Goal: Task Accomplishment & Management: Manage account settings

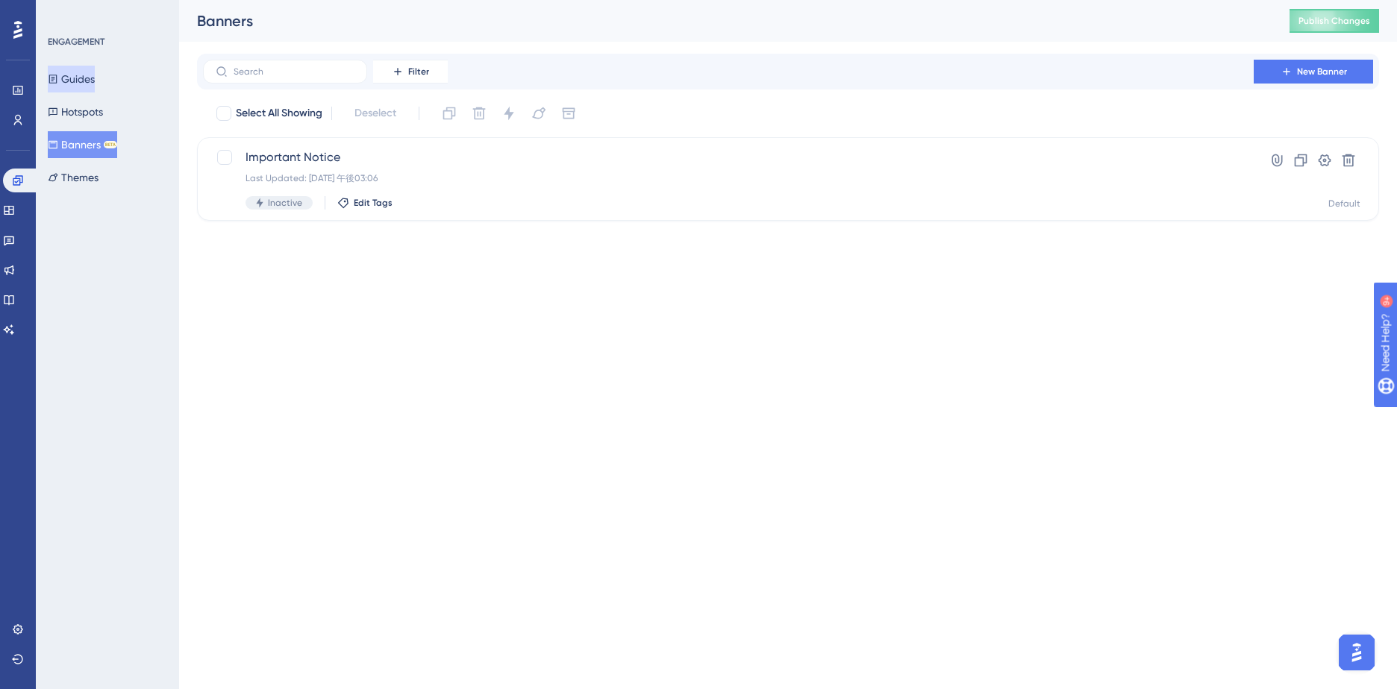
click at [78, 79] on button "Guides" at bounding box center [71, 79] width 47 height 27
click at [382, 364] on html "Performance Users Engagement Widgets Feedback Product Updates Knowledge Base AI…" at bounding box center [698, 182] width 1397 height 364
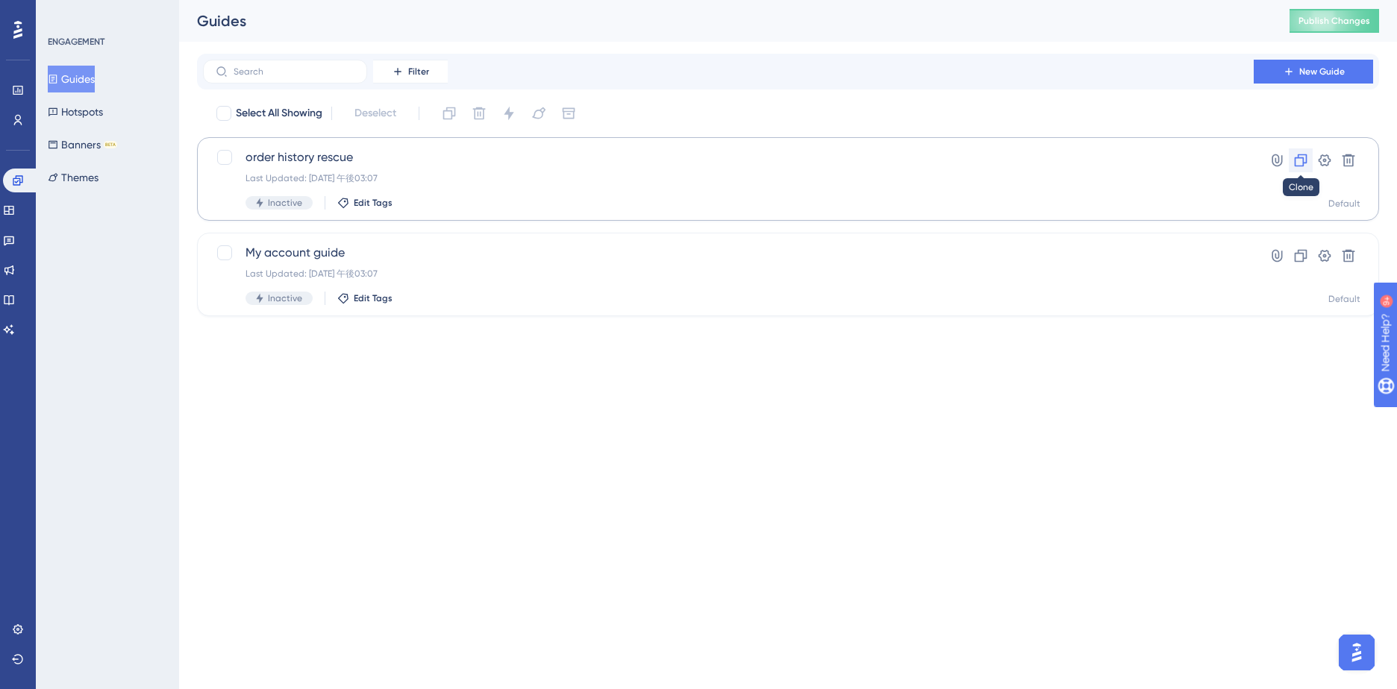
click at [1300, 156] on icon at bounding box center [1300, 160] width 15 height 15
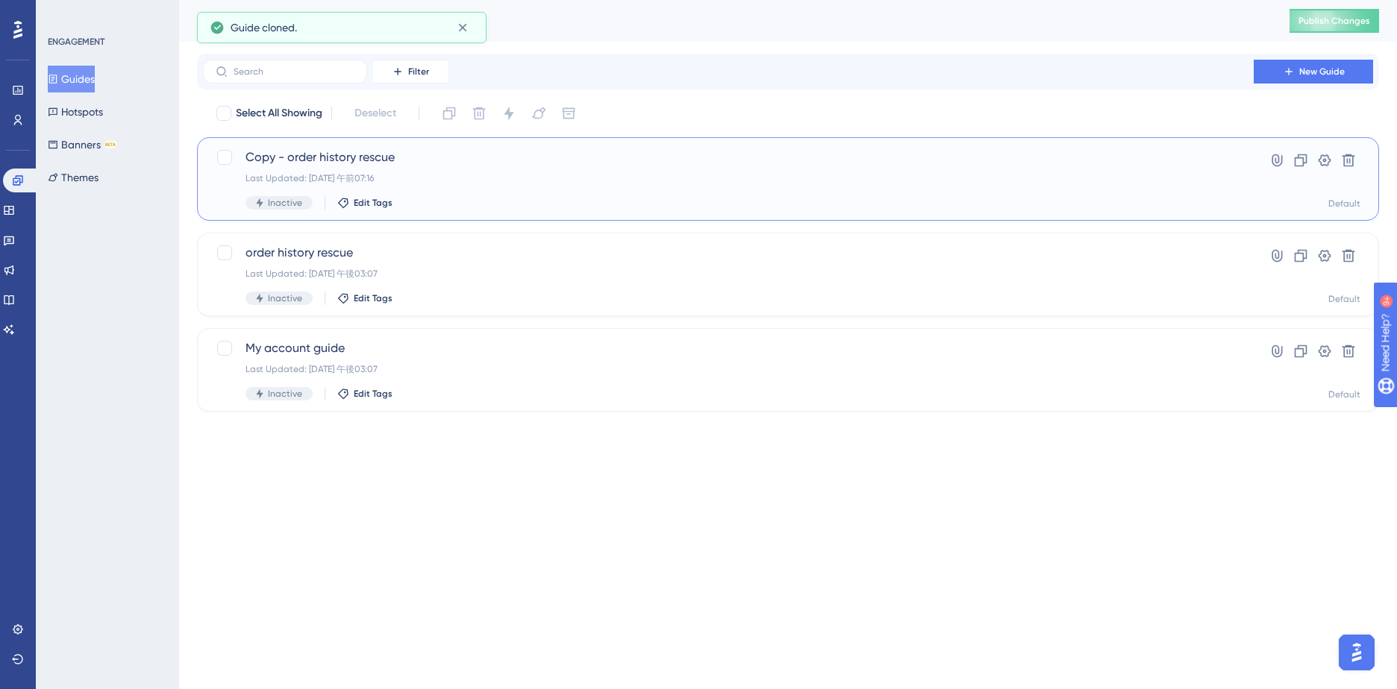
click at [272, 157] on span "Copy - order history rescue" at bounding box center [728, 157] width 966 height 18
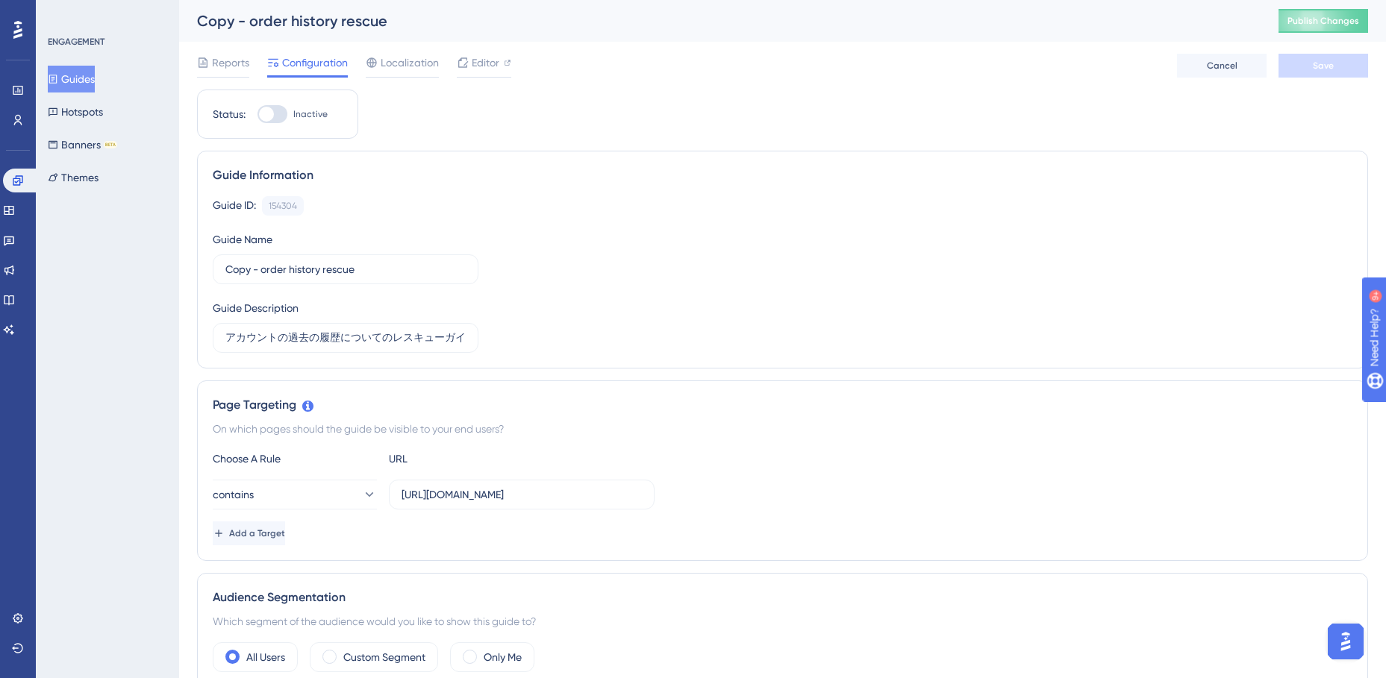
click at [226, 25] on div "Copy - order history rescue" at bounding box center [719, 20] width 1044 height 21
click at [231, 25] on div "Copy - order history rescue" at bounding box center [719, 20] width 1044 height 21
click at [229, 26] on div "Copy - order history rescue" at bounding box center [719, 20] width 1044 height 21
click at [204, 28] on div "Copy - order history rescue" at bounding box center [719, 20] width 1044 height 21
click at [472, 60] on span "Editor" at bounding box center [486, 63] width 28 height 18
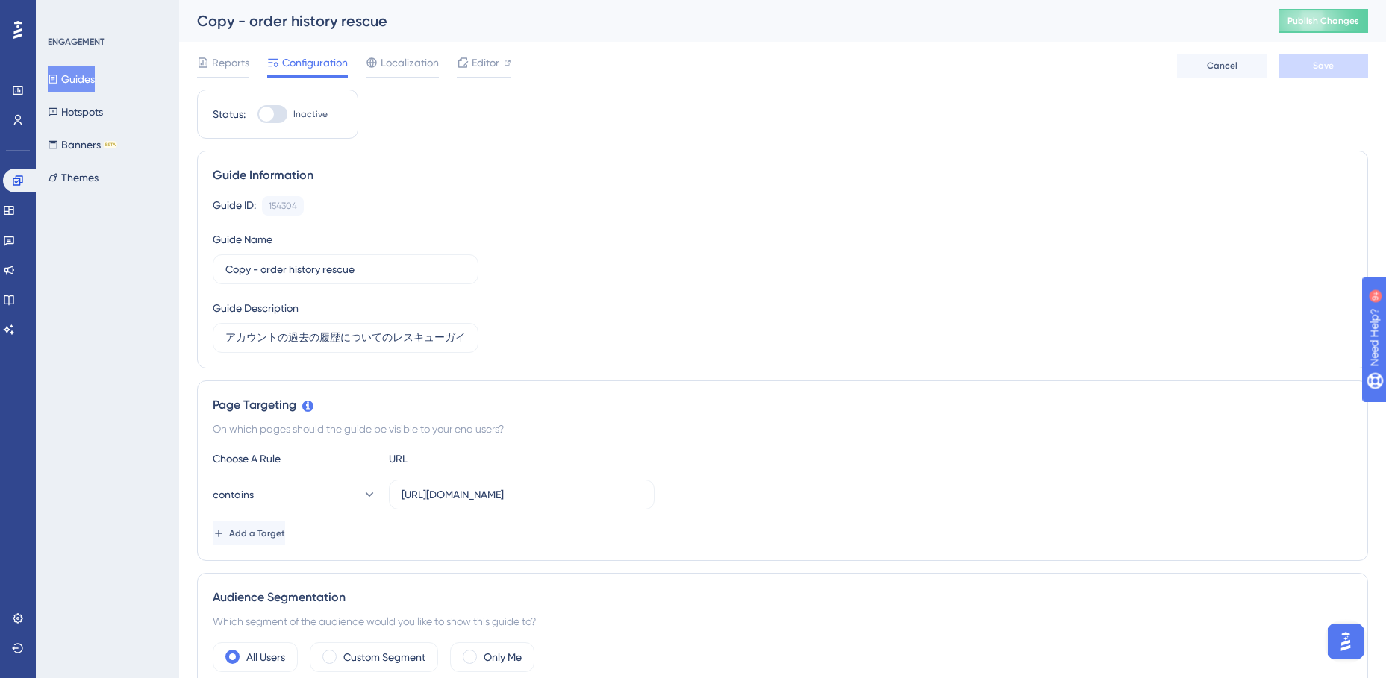
click at [58, 78] on icon at bounding box center [53, 79] width 10 height 10
click at [75, 81] on button "Guides" at bounding box center [71, 79] width 47 height 27
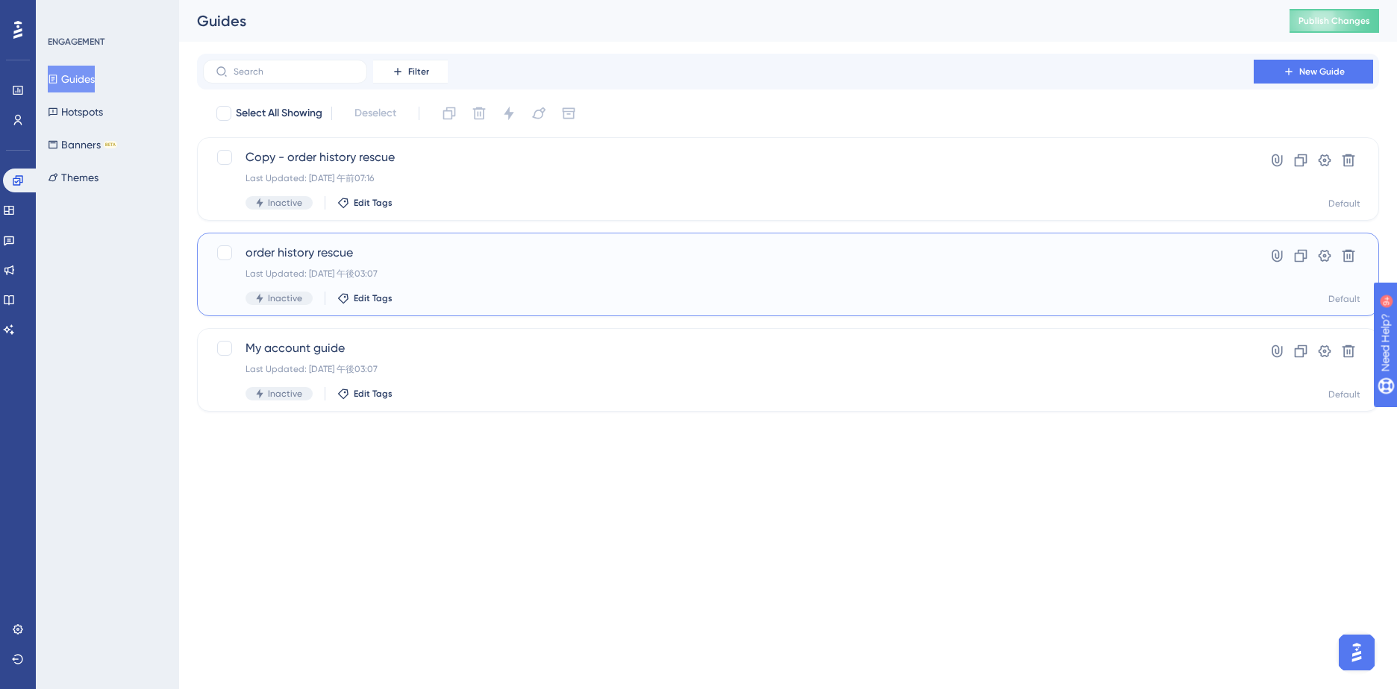
click at [451, 276] on div "Last Updated: 2025年10月15日 午後03:07" at bounding box center [728, 274] width 966 height 12
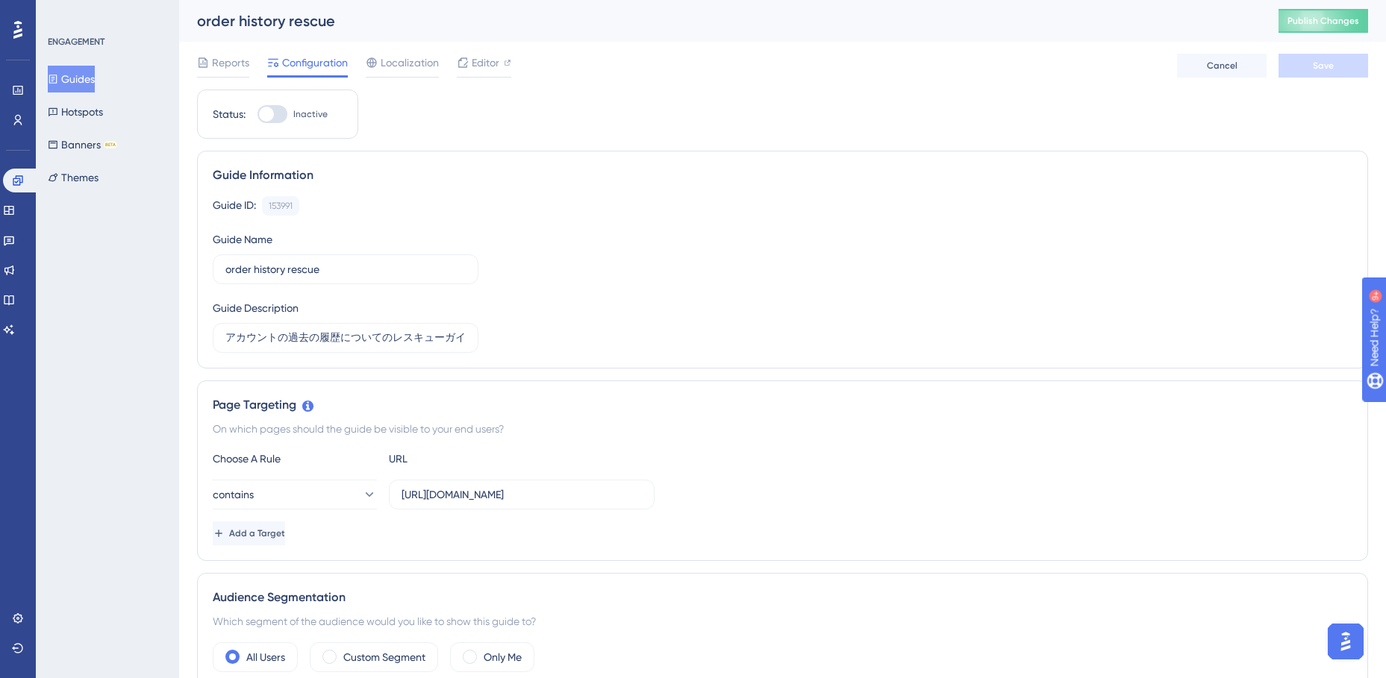
click at [267, 116] on div at bounding box center [266, 114] width 15 height 15
click at [257, 115] on input "Inactive" at bounding box center [257, 114] width 1 height 1
checkbox input "true"
click at [1321, 66] on span "Save" at bounding box center [1323, 66] width 21 height 12
click at [1354, 22] on span "Publish Changes" at bounding box center [1323, 21] width 72 height 12
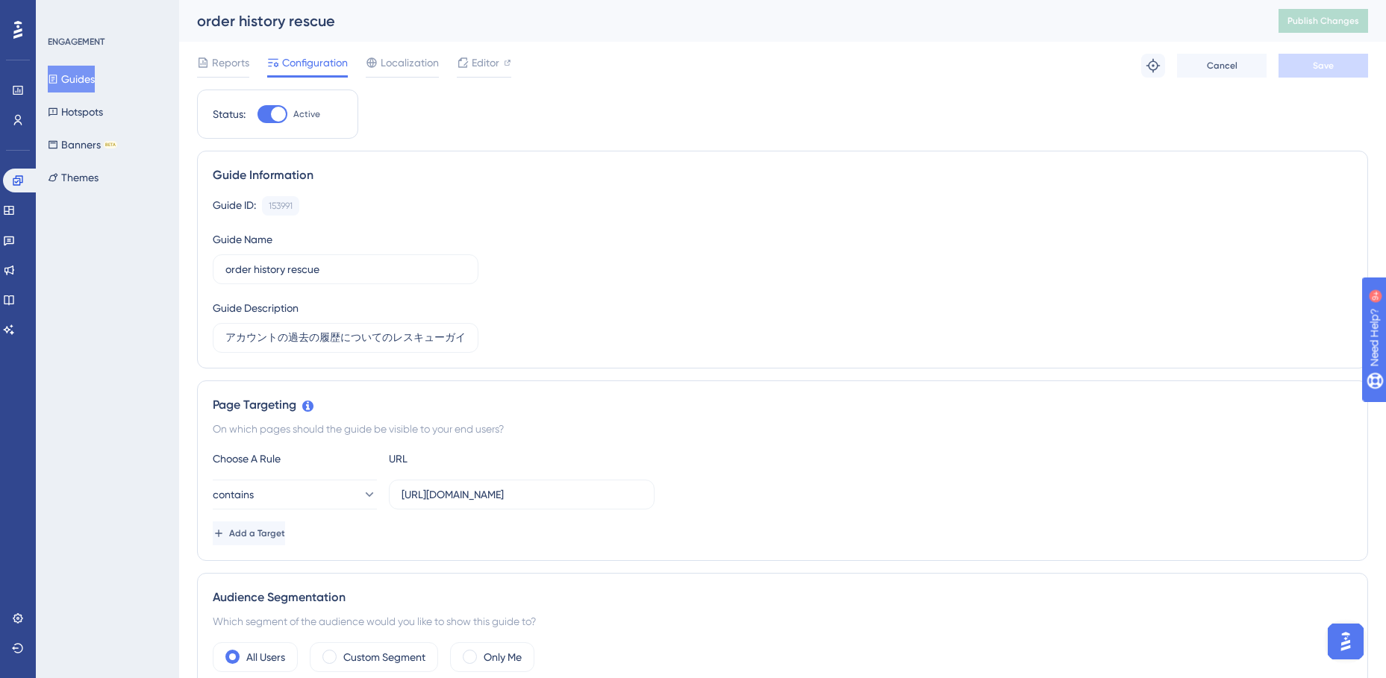
click at [87, 80] on button "Guides" at bounding box center [71, 79] width 47 height 27
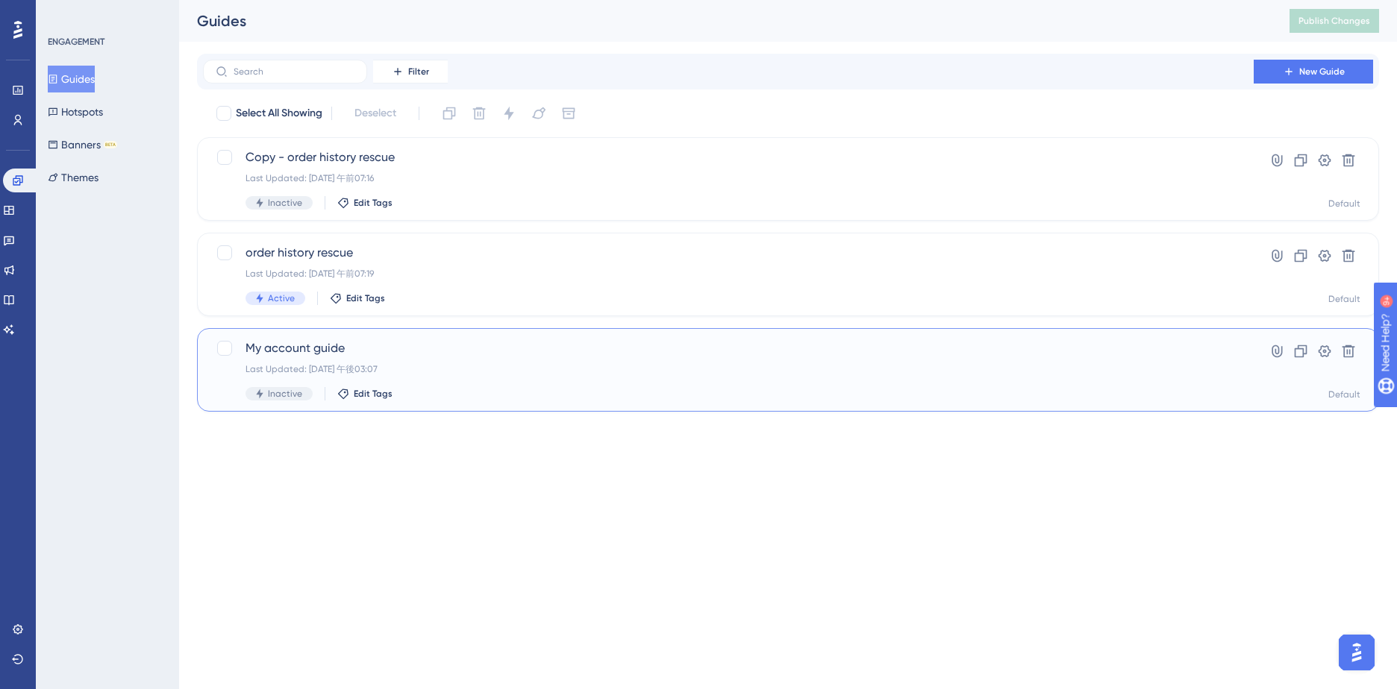
click at [504, 364] on div "Last Updated: 2025年10月15日 午後03:07" at bounding box center [728, 369] width 966 height 12
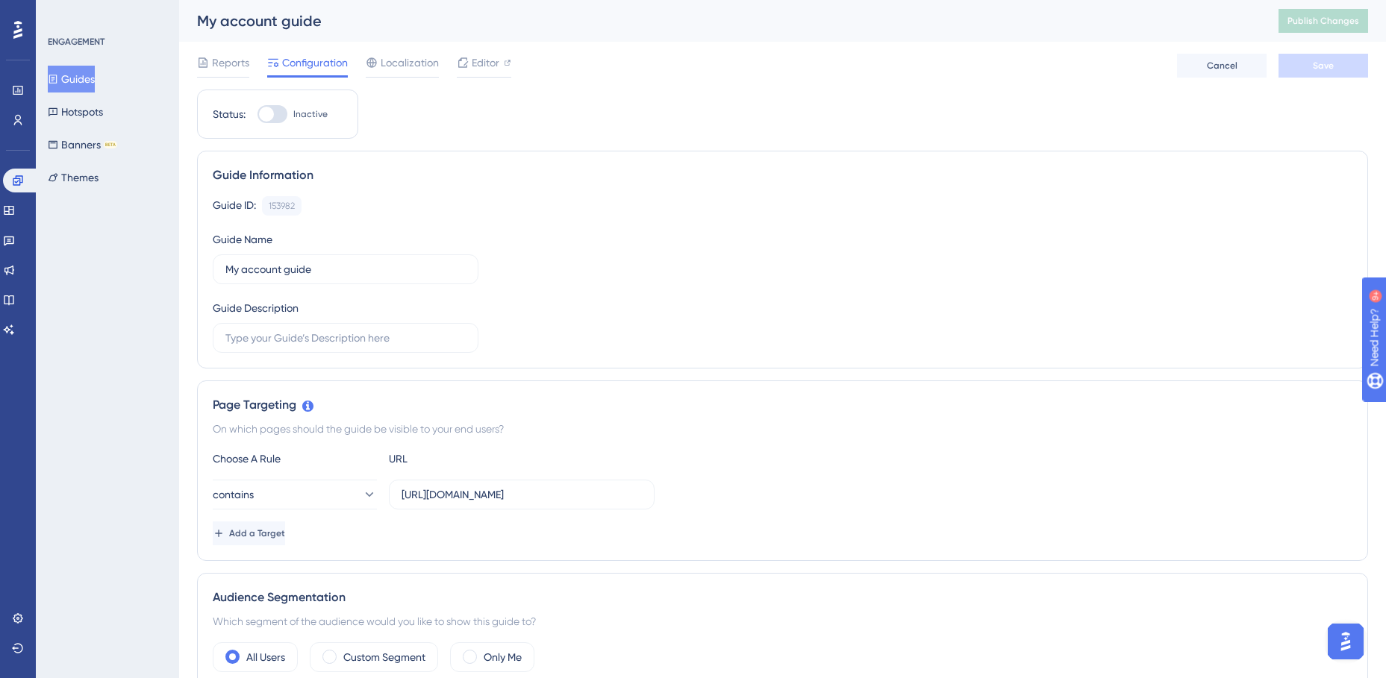
click at [266, 115] on div at bounding box center [266, 114] width 15 height 15
click at [257, 115] on input "Inactive" at bounding box center [257, 114] width 1 height 1
checkbox input "true"
click at [1301, 64] on button "Save" at bounding box center [1323, 66] width 90 height 24
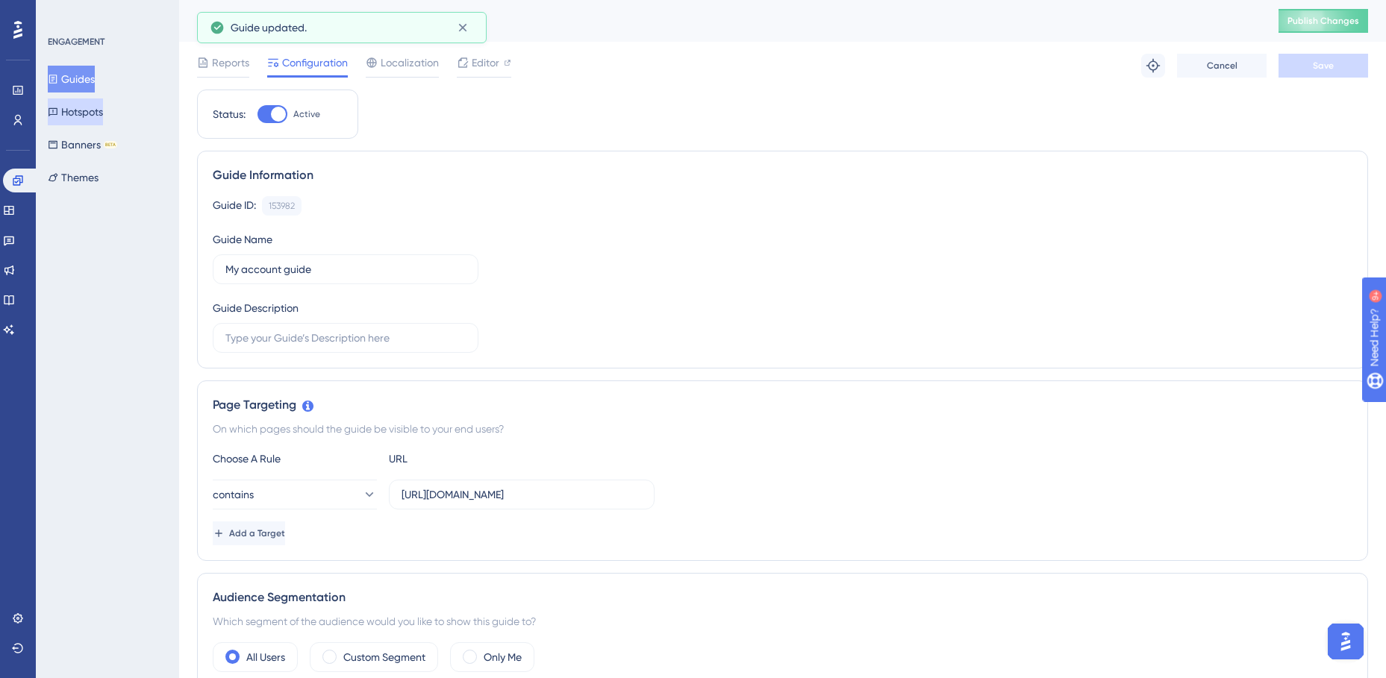
click at [77, 110] on button "Hotspots" at bounding box center [75, 111] width 55 height 27
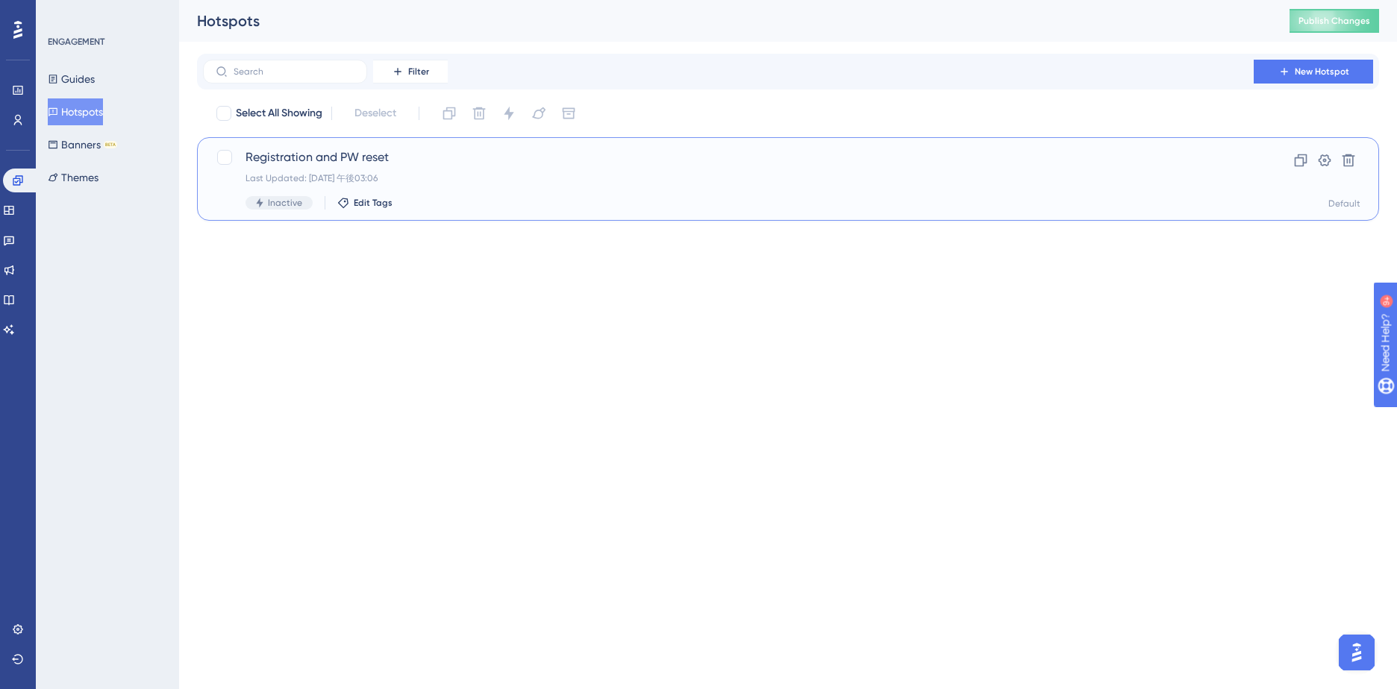
click at [506, 169] on div "Registration and PW reset Last Updated: 2025年10月15日 午後03:06 Inactive Edit Tags" at bounding box center [728, 178] width 966 height 61
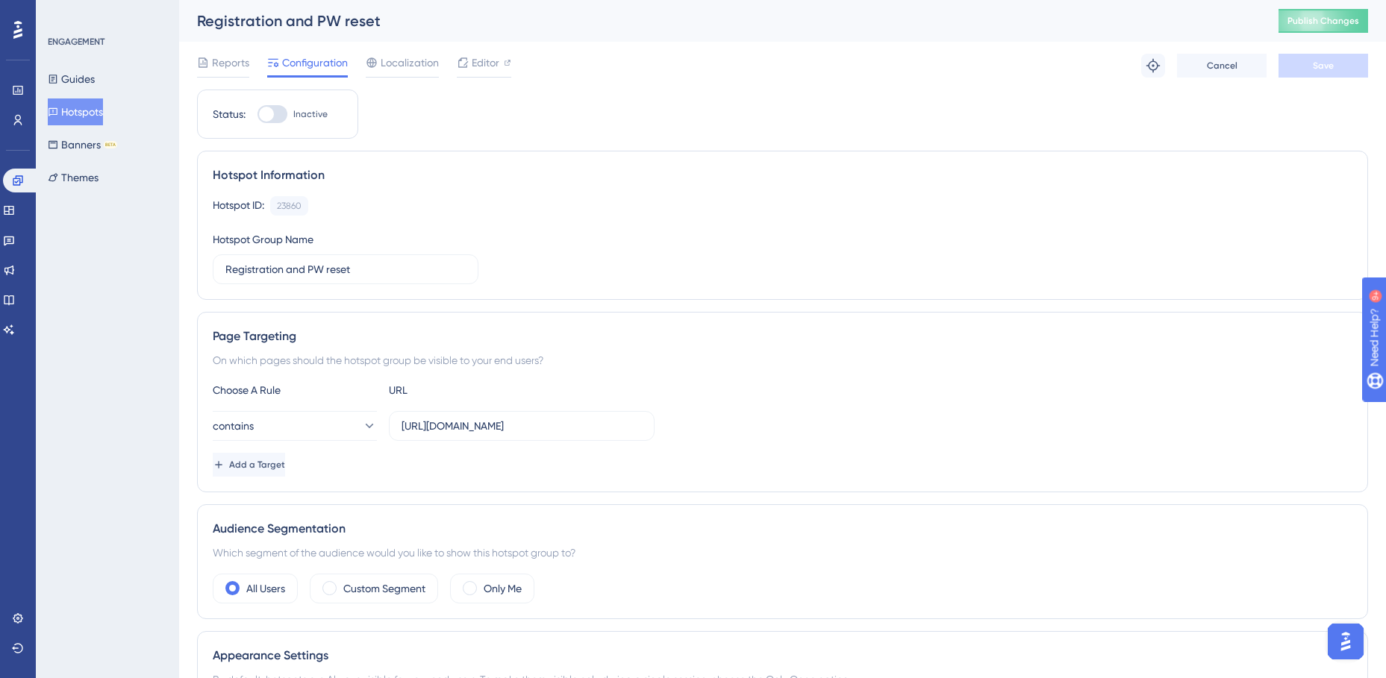
click at [268, 111] on div at bounding box center [266, 114] width 15 height 15
click at [257, 114] on input "Inactive" at bounding box center [257, 114] width 1 height 1
click at [1300, 67] on button "Save" at bounding box center [1323, 66] width 90 height 24
click at [282, 112] on div at bounding box center [278, 114] width 15 height 15
click at [257, 114] on input "Active" at bounding box center [257, 114] width 1 height 1
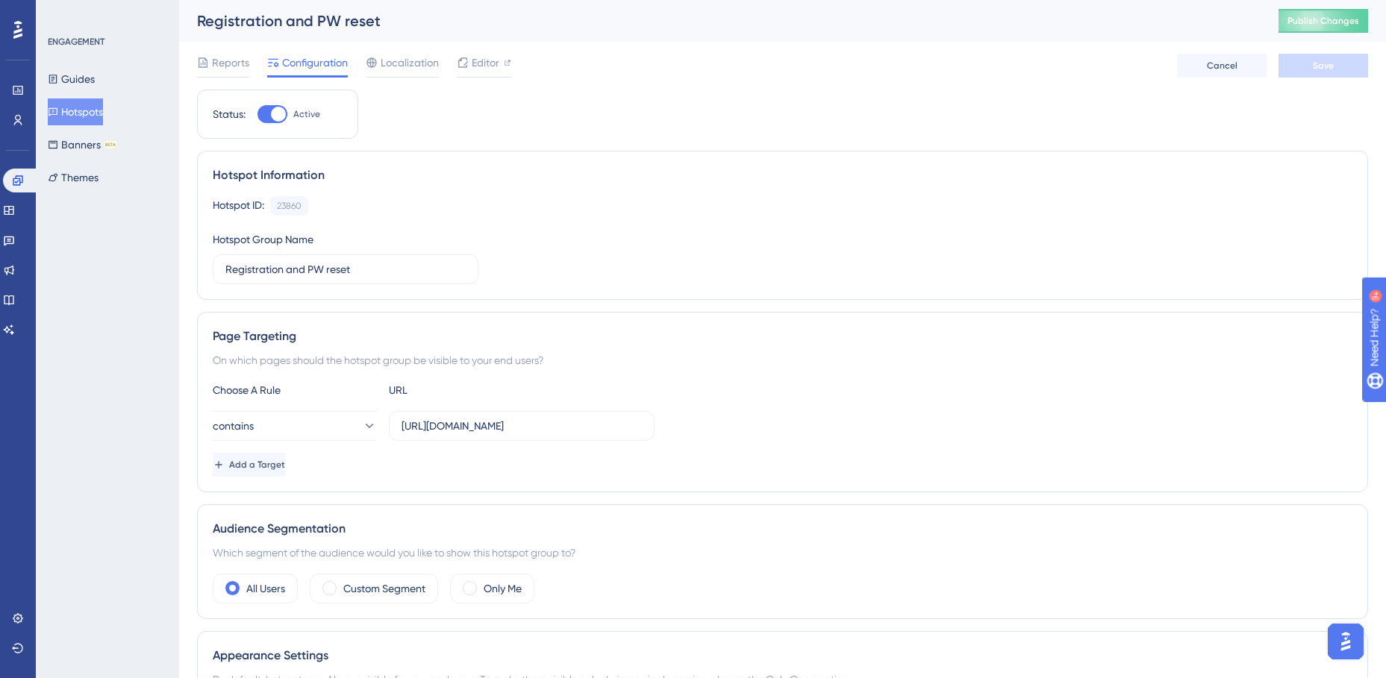
checkbox input "false"
click at [1313, 67] on span "Save" at bounding box center [1323, 66] width 21 height 12
click at [73, 78] on button "Guides" at bounding box center [71, 79] width 47 height 27
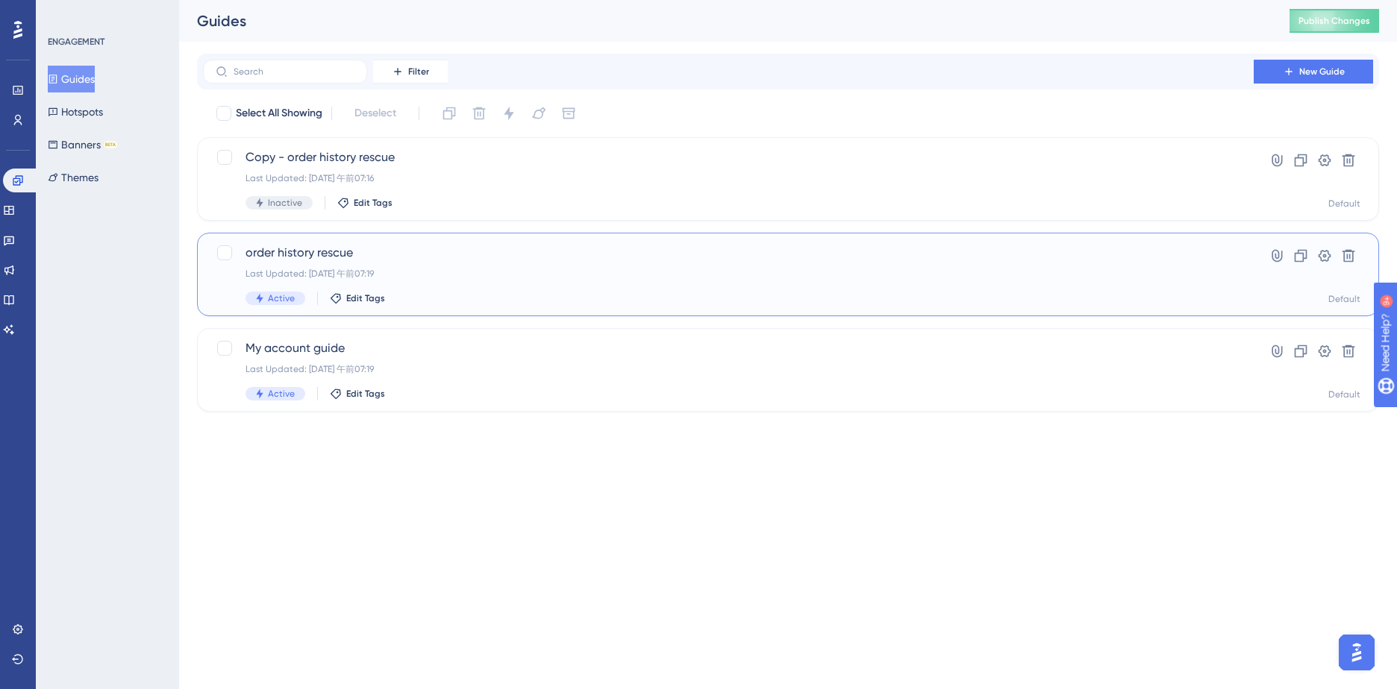
click at [1095, 311] on div "order history rescue Last Updated: 2025年10月16日 午前07:19 Active Edit Tags Hyperli…" at bounding box center [788, 275] width 1182 height 84
click at [287, 300] on span "Active" at bounding box center [281, 298] width 27 height 12
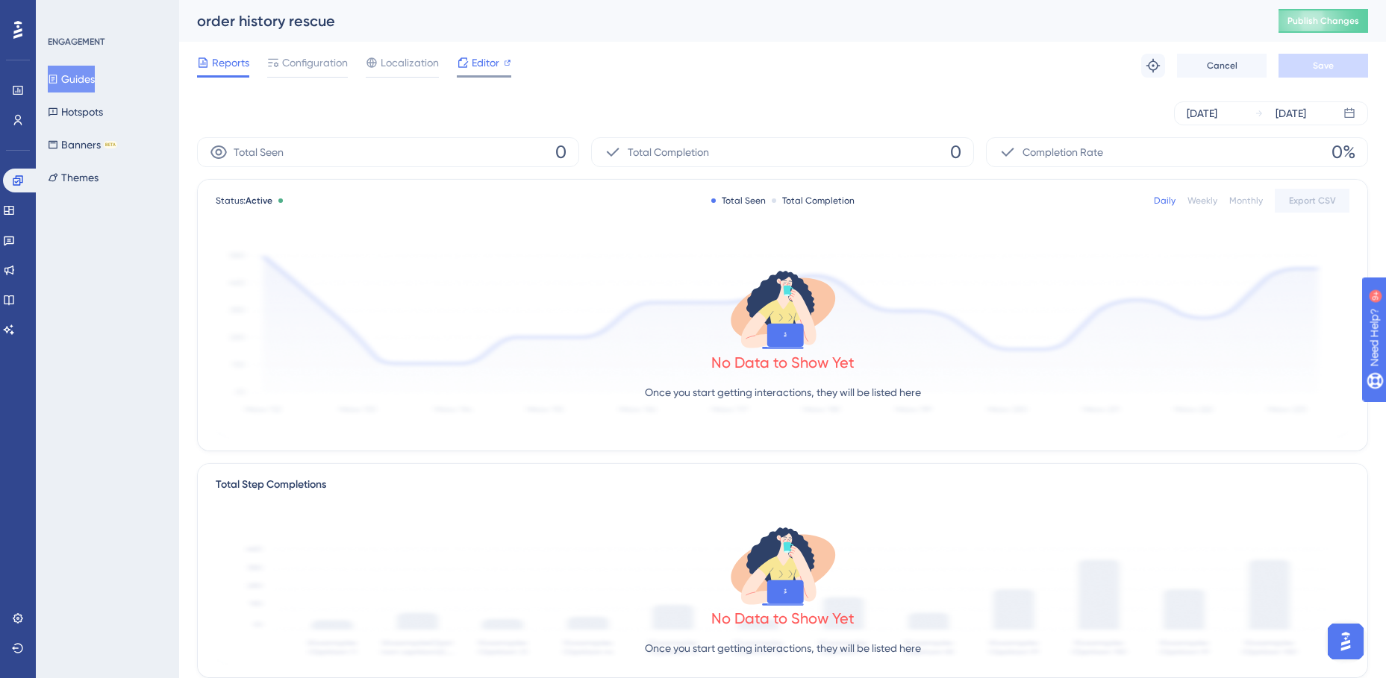
click at [472, 62] on span "Editor" at bounding box center [486, 63] width 28 height 18
click at [321, 66] on span "Configuration" at bounding box center [315, 63] width 66 height 18
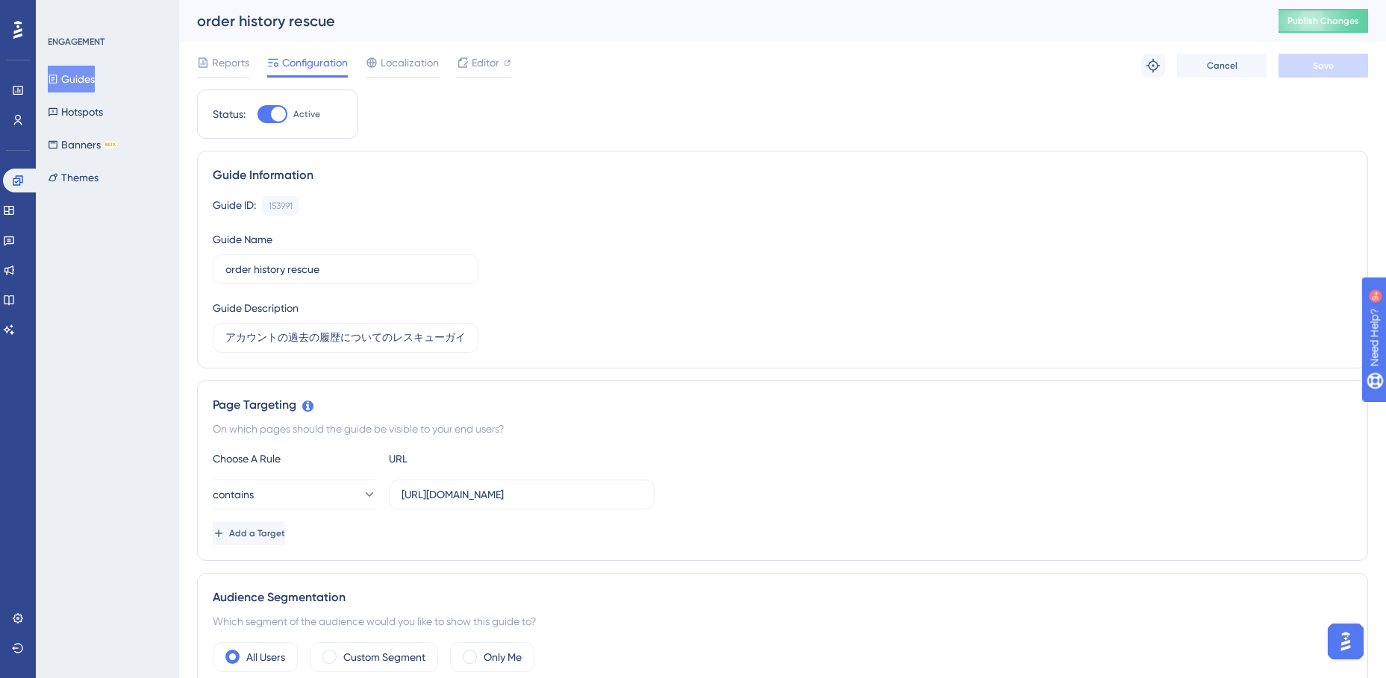
click at [272, 113] on div at bounding box center [278, 114] width 15 height 15
click at [257, 114] on input "Active" at bounding box center [257, 114] width 1 height 1
checkbox input "false"
click at [1307, 64] on button "Save" at bounding box center [1323, 66] width 90 height 24
click at [92, 84] on button "Guides" at bounding box center [71, 79] width 47 height 27
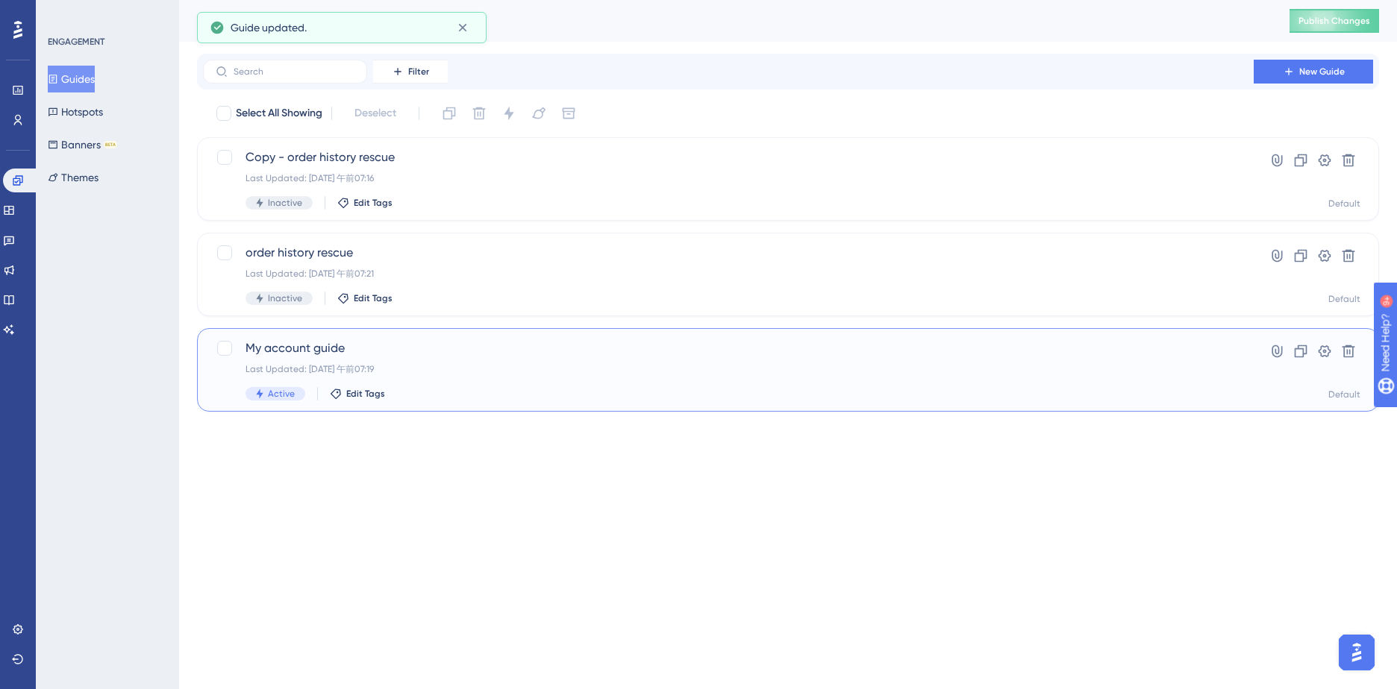
click at [485, 375] on div "Last Updated: 2025年10月16日 午前07:19" at bounding box center [728, 369] width 966 height 12
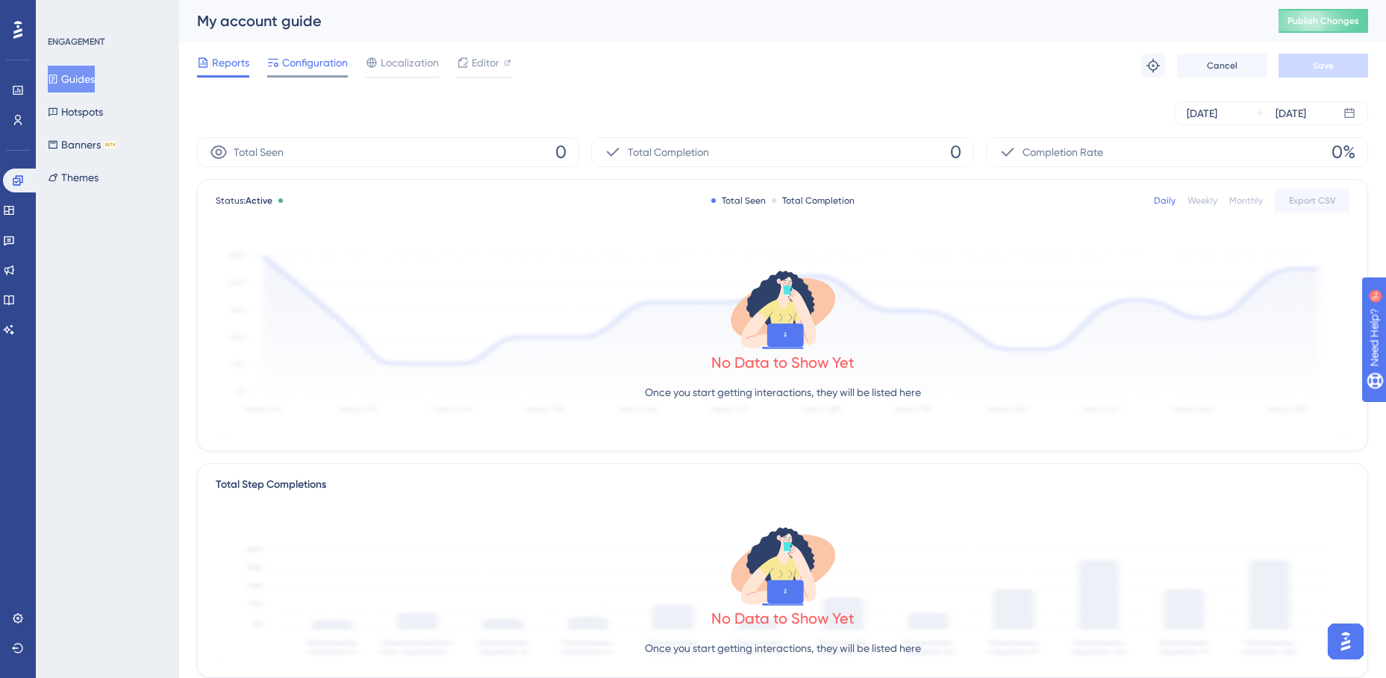
click at [310, 63] on span "Configuration" at bounding box center [315, 63] width 66 height 18
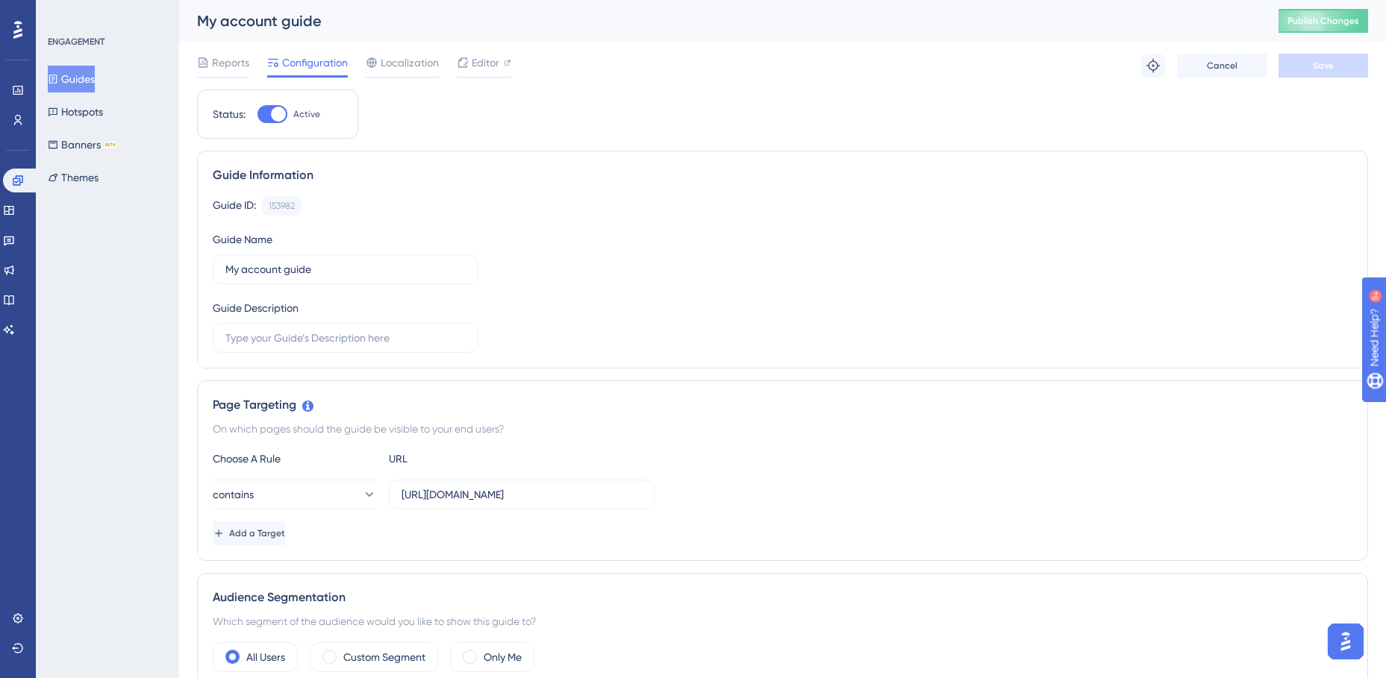
click at [276, 108] on div at bounding box center [278, 114] width 15 height 15
click at [257, 114] on input "Active" at bounding box center [257, 114] width 1 height 1
checkbox input "false"
click at [1308, 66] on button "Save" at bounding box center [1323, 66] width 90 height 24
click at [64, 122] on button "Hotspots" at bounding box center [75, 111] width 55 height 27
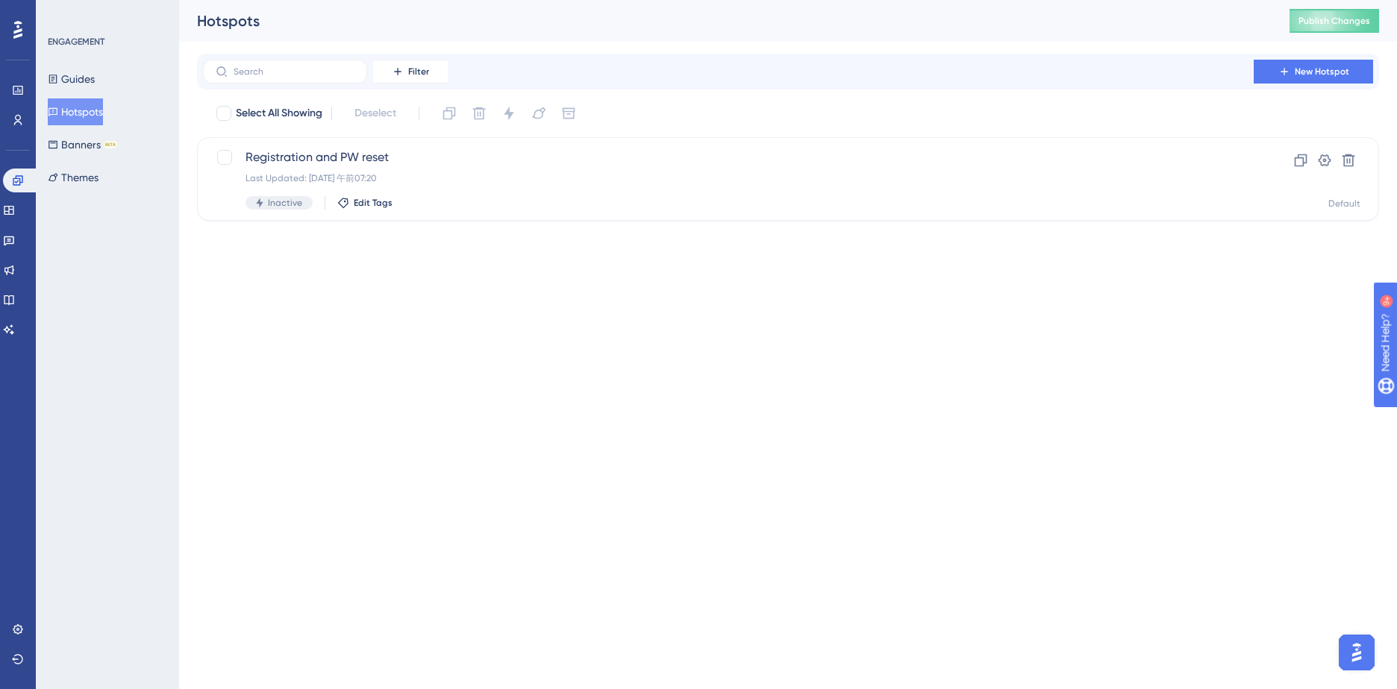
click at [276, 269] on html "Performance Users Engagement Widgets Feedback Product Updates Knowledge Base AI…" at bounding box center [698, 134] width 1397 height 269
click at [381, 204] on span "Edit Tags" at bounding box center [373, 203] width 39 height 12
click at [216, 269] on html "Performance Users Engagement Widgets Feedback Product Updates Knowledge Base AI…" at bounding box center [698, 134] width 1397 height 269
click at [1317, 161] on icon at bounding box center [1324, 160] width 15 height 15
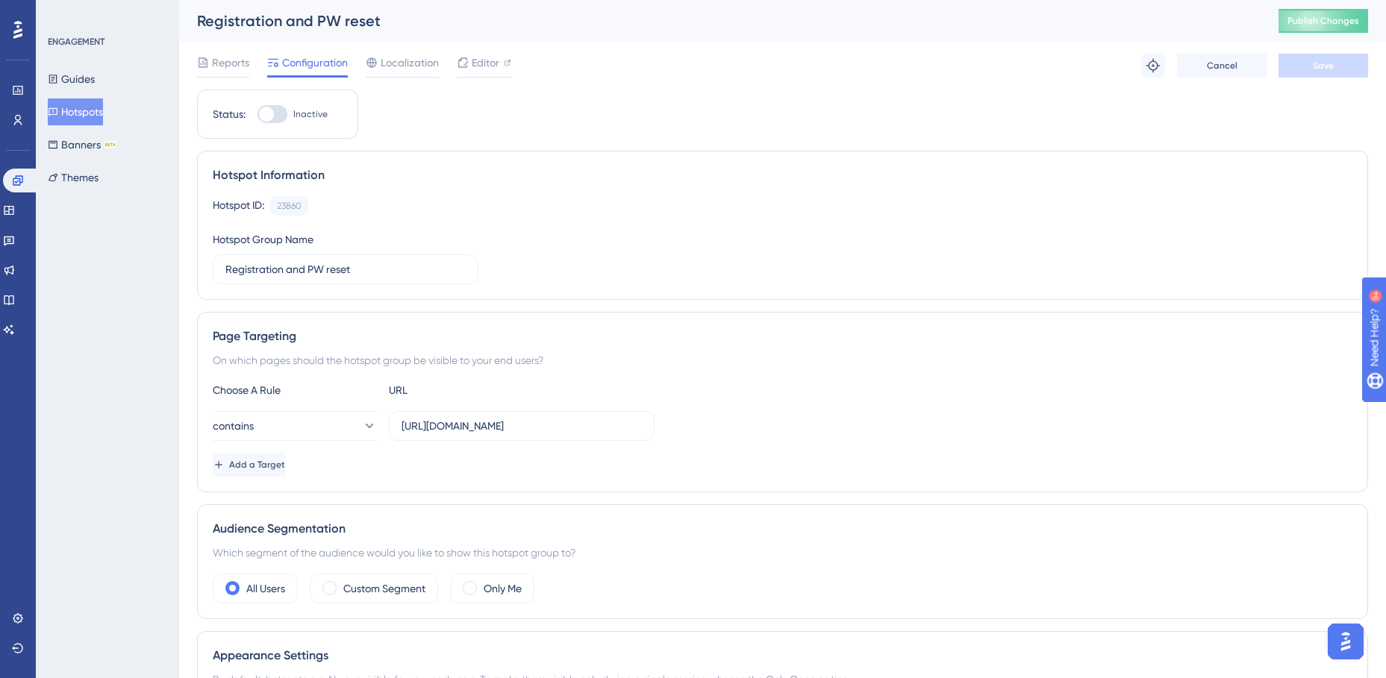
click at [289, 22] on div "Registration and PW reset" at bounding box center [719, 20] width 1044 height 21
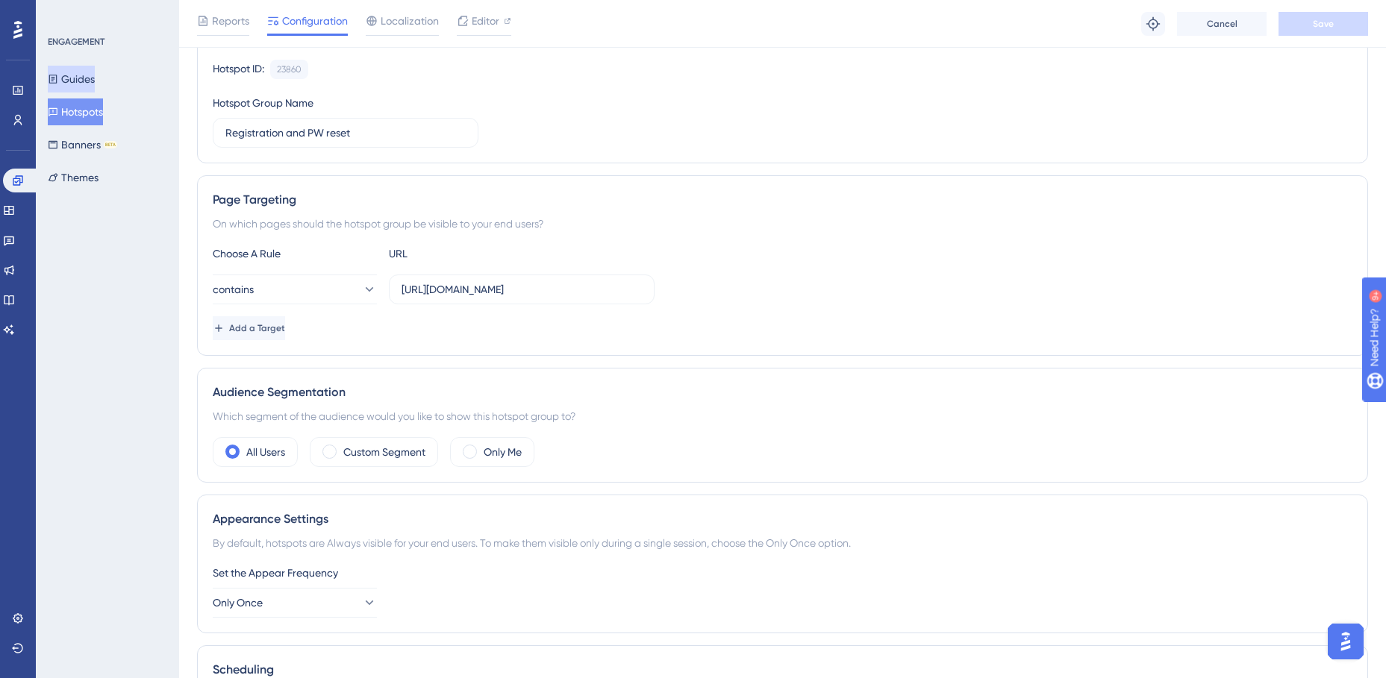
scroll to position [95, 0]
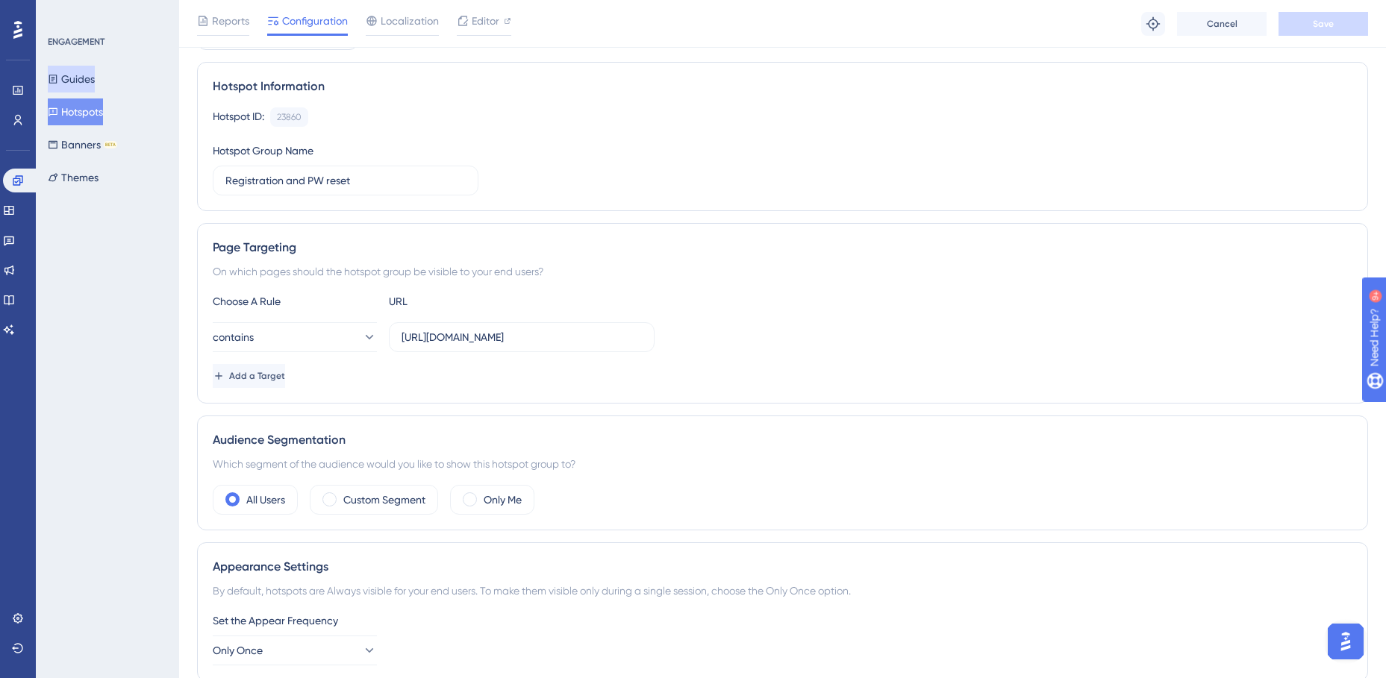
click at [95, 77] on button "Guides" at bounding box center [71, 79] width 47 height 27
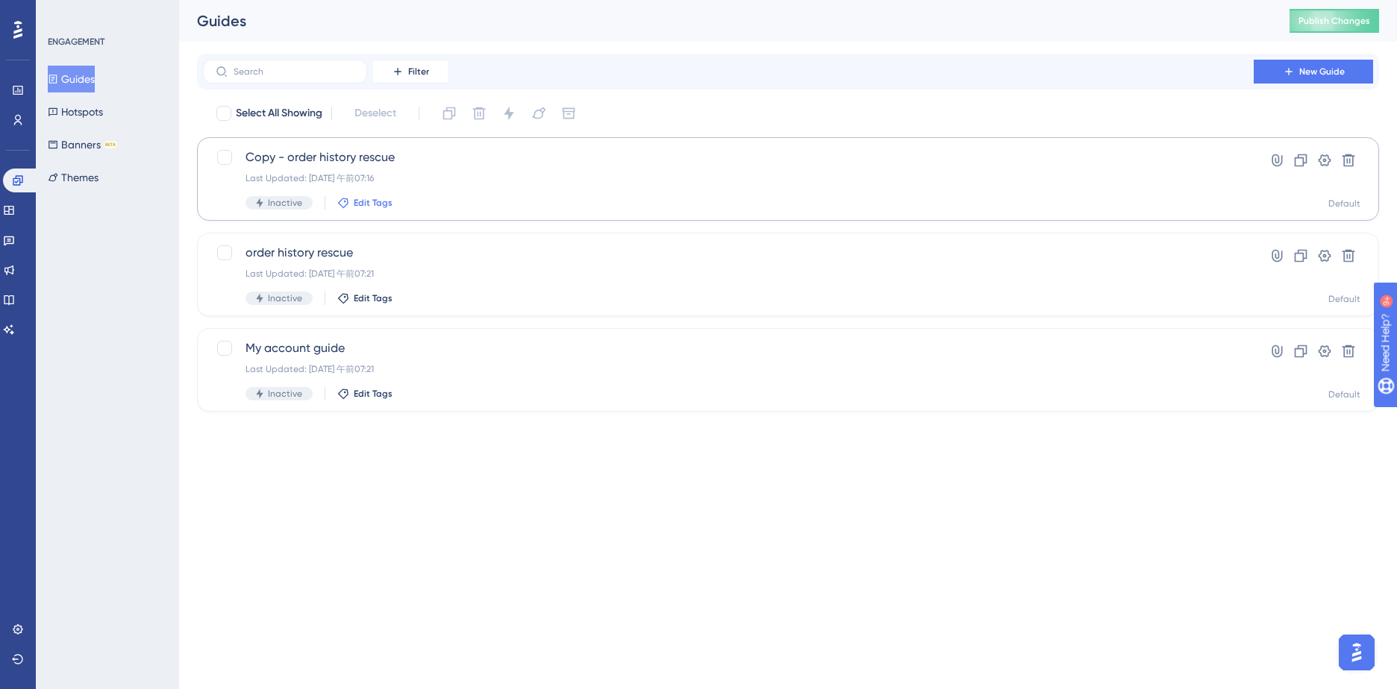
click at [372, 201] on span "Edit Tags" at bounding box center [373, 203] width 39 height 12
click at [416, 285] on input "Announcement" at bounding box center [427, 285] width 76 height 19
click at [404, 345] on input "User Onboarding" at bounding box center [431, 345] width 85 height 19
click at [355, 346] on div at bounding box center [354, 345] width 12 height 12
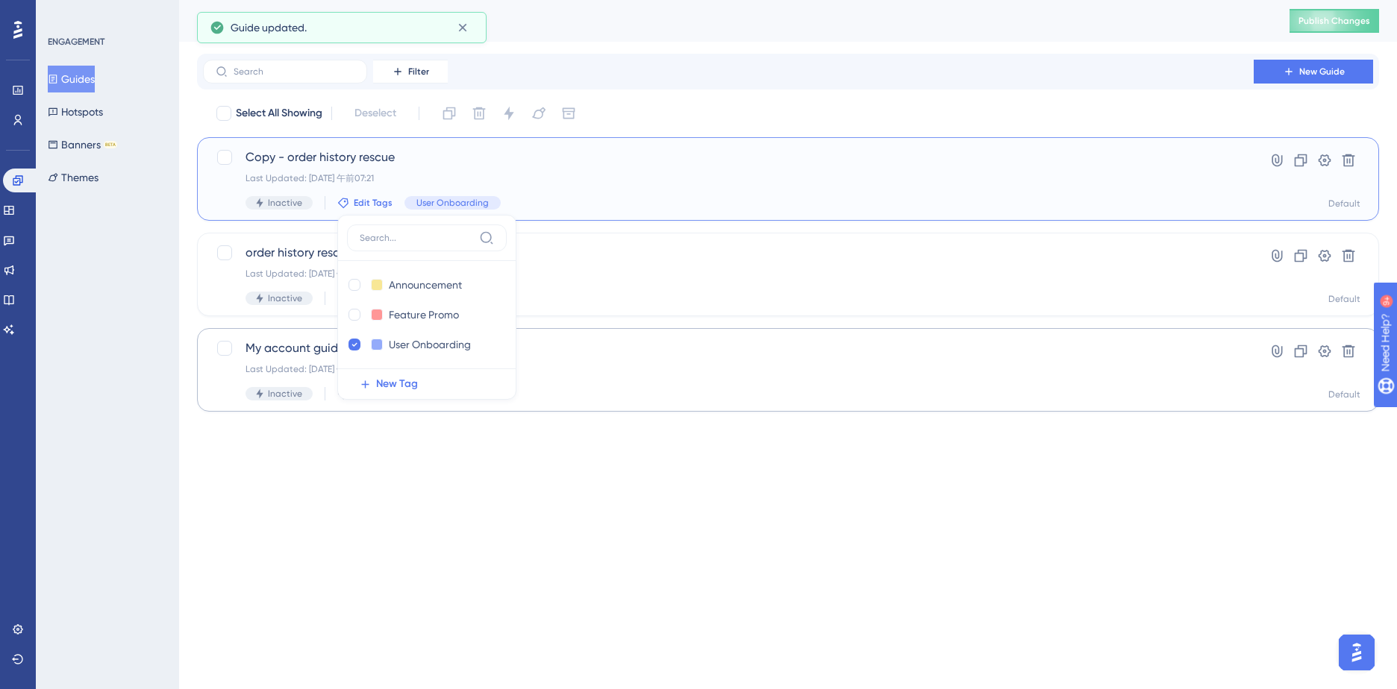
checkbox input "true"
click at [386, 387] on span "New Tag" at bounding box center [397, 384] width 42 height 18
click at [405, 285] on input "New Tag 1" at bounding box center [419, 285] width 60 height 19
drag, startPoint x: 448, startPoint y: 286, endPoint x: 400, endPoint y: 284, distance: 48.5
click at [401, 284] on div "New Tag 1 New Tag 1" at bounding box center [412, 285] width 130 height 19
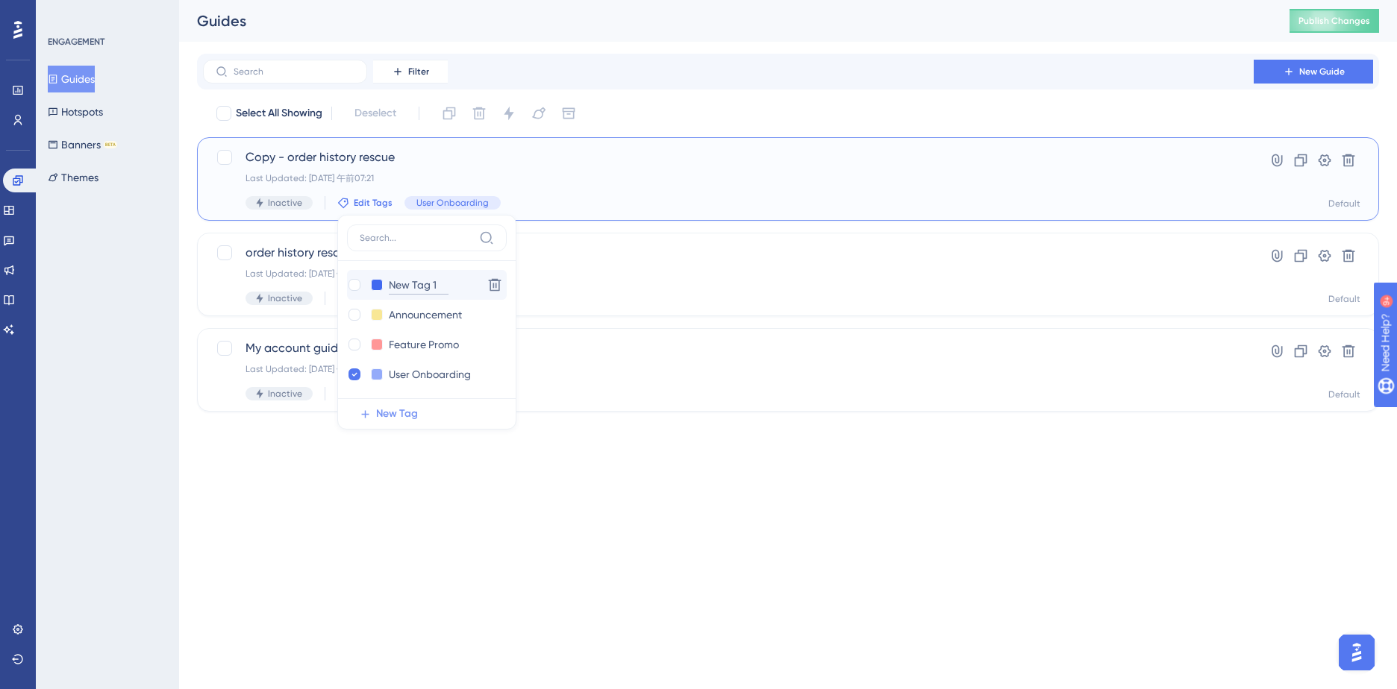
drag, startPoint x: 390, startPoint y: 287, endPoint x: 445, endPoint y: 289, distance: 54.5
click at [445, 289] on input "New Tag 1" at bounding box center [419, 285] width 60 height 19
type input "TEST"
click at [650, 250] on span "order history rescue" at bounding box center [728, 253] width 966 height 18
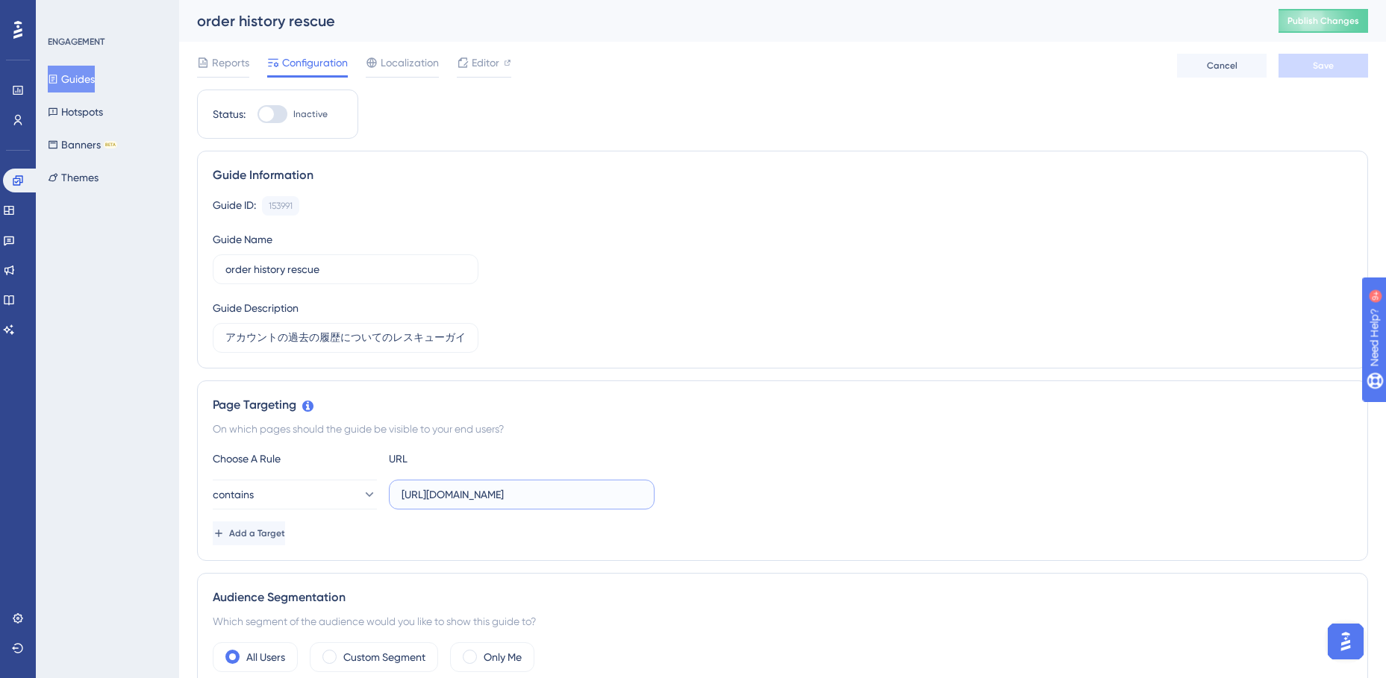
click at [460, 487] on input "https://staging.edanz.com/customer?view=cp_orders_history" at bounding box center [521, 495] width 240 height 16
click at [455, 495] on input "https://staging.edanz.com/customer?view=cp_orders_history" at bounding box center [521, 495] width 240 height 16
click at [452, 493] on input "https://staging.edanz.com/customer?view=cp_orders_history" at bounding box center [521, 495] width 240 height 16
click at [472, 495] on input "https://staging.edanz.com/customer?view=cp_orders_history" at bounding box center [521, 495] width 240 height 16
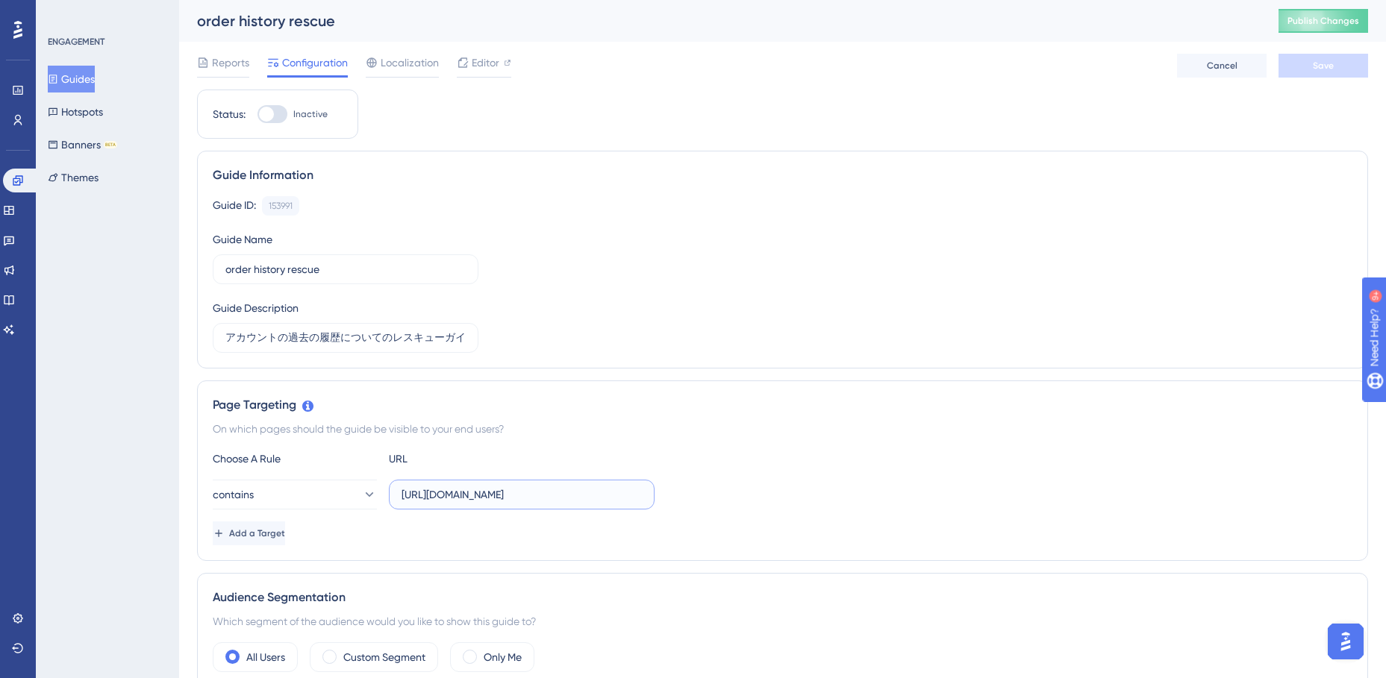
click at [477, 495] on input "https://staging.edanz.com/customer?view=cp_orders_history" at bounding box center [521, 495] width 240 height 16
type input "https://jp.edanz.com/customer?view=cp_orders_history"
click at [706, 455] on div "Choose A Rule URL" at bounding box center [782, 459] width 1139 height 18
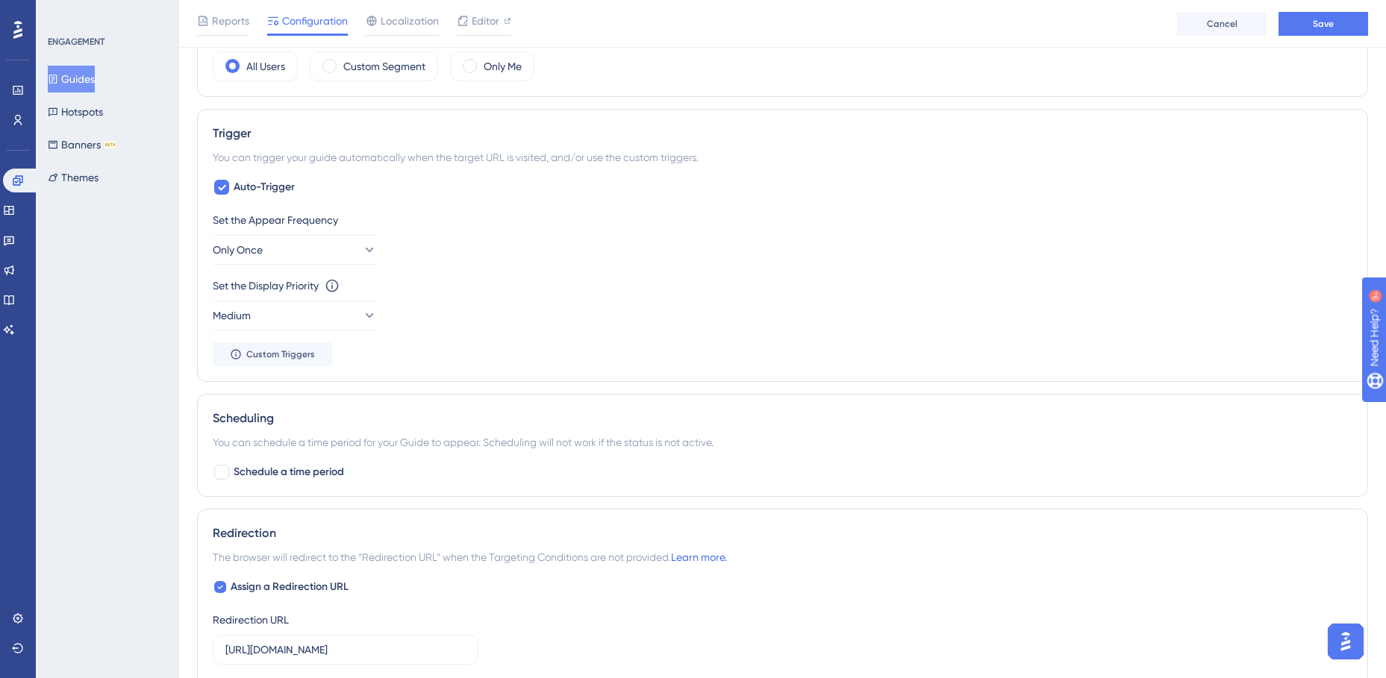
scroll to position [672, 0]
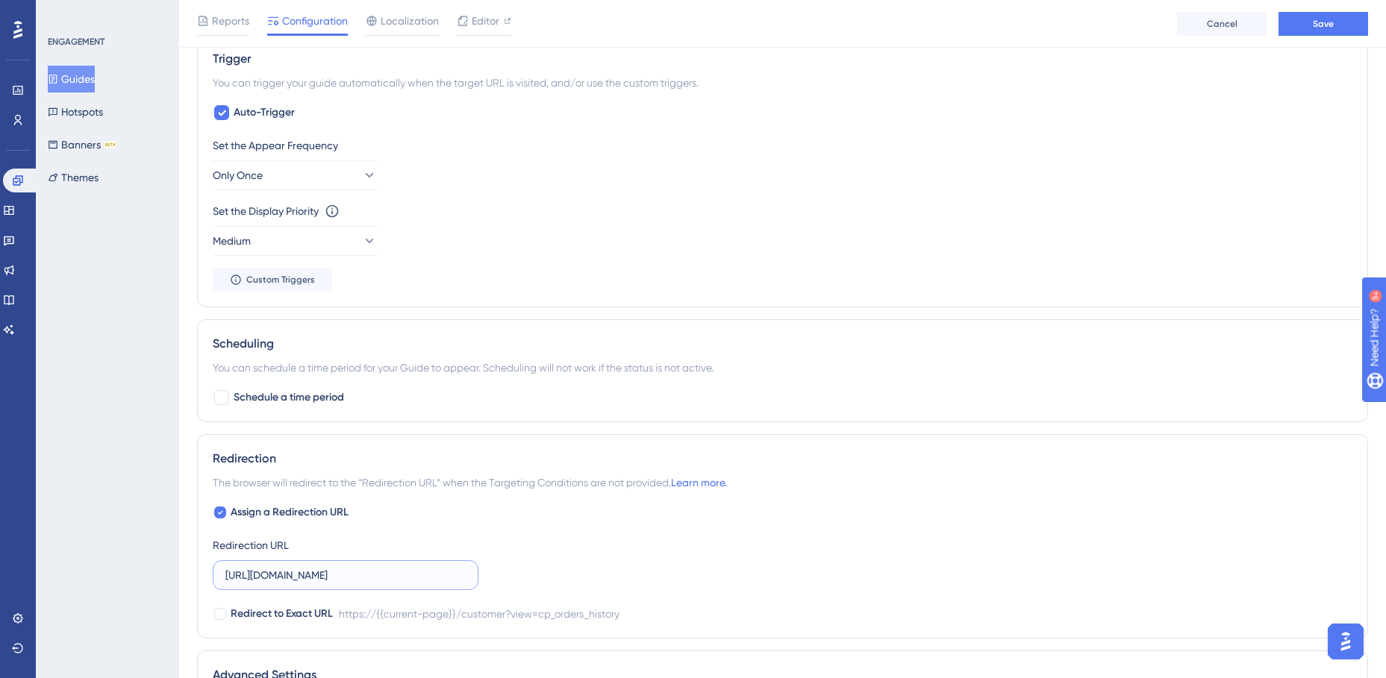
click at [284, 574] on input "https://staging.edanz.com/customer?view=cp_orders_history" at bounding box center [345, 575] width 240 height 16
drag, startPoint x: 299, startPoint y: 576, endPoint x: 265, endPoint y: 577, distance: 34.3
click at [265, 577] on input "https://staging.edanz.com/customer?view=cp_orders_history" at bounding box center [345, 575] width 240 height 16
click at [281, 577] on input "https://staging.edanz.com/customer?view=cp_orders_history" at bounding box center [345, 575] width 240 height 16
click at [286, 577] on input "https://staging.edanz.com/customer?view=cp_orders_history" at bounding box center [345, 575] width 240 height 16
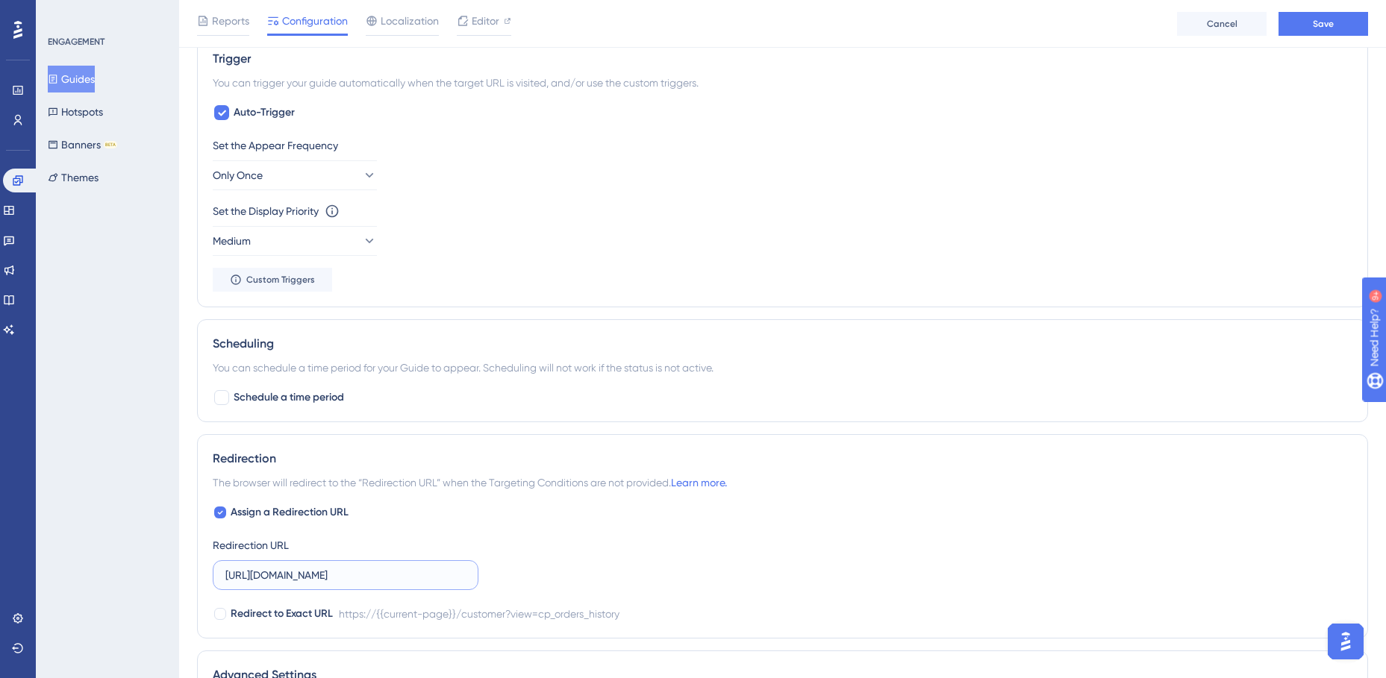
click at [286, 577] on input "https://staging.edanz.com/customer?view=cp_orders_history" at bounding box center [345, 575] width 240 height 16
click at [298, 577] on input "https://staging.edanz.com/customer?view=cp_orders_history" at bounding box center [345, 575] width 240 height 16
type input "https://jp.edanz.com/customer?view=cp_orders_history"
click at [615, 545] on div "Assign a Redirection URL Redirection URL https://jp.edanz.com/customer?view=cp_…" at bounding box center [782, 563] width 1139 height 119
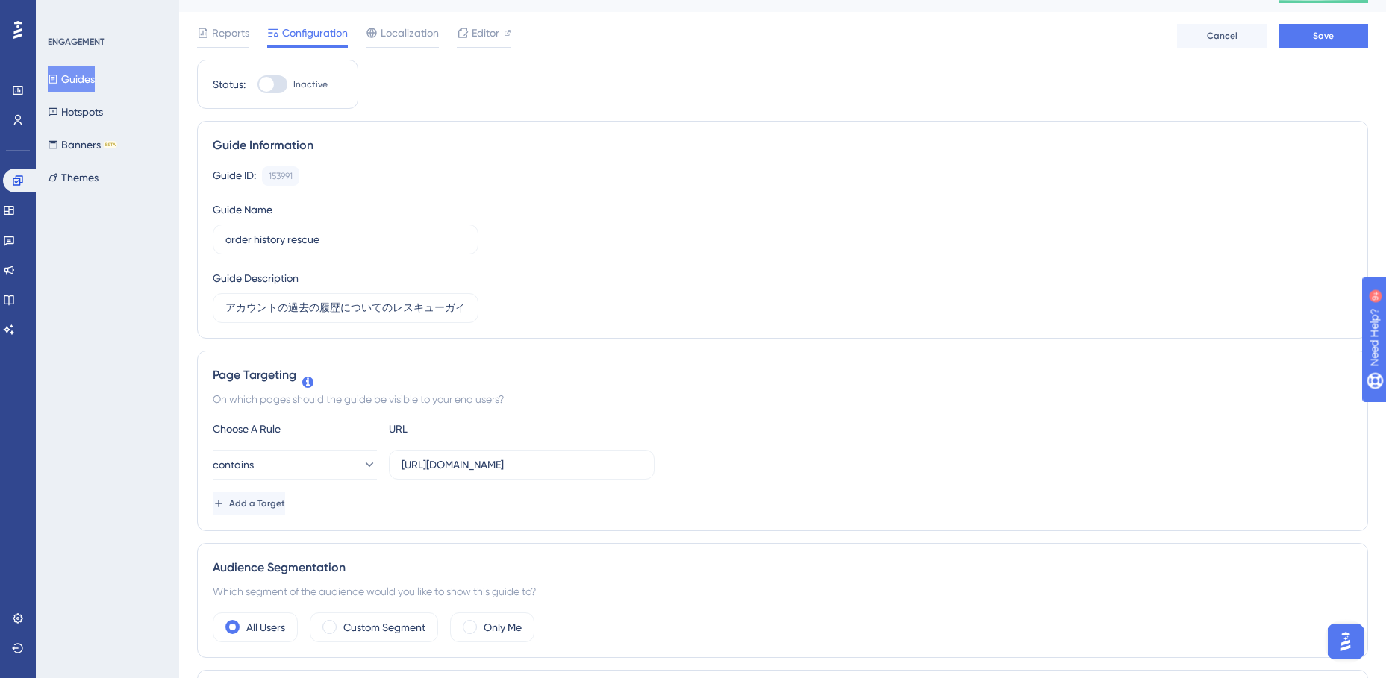
scroll to position [0, 0]
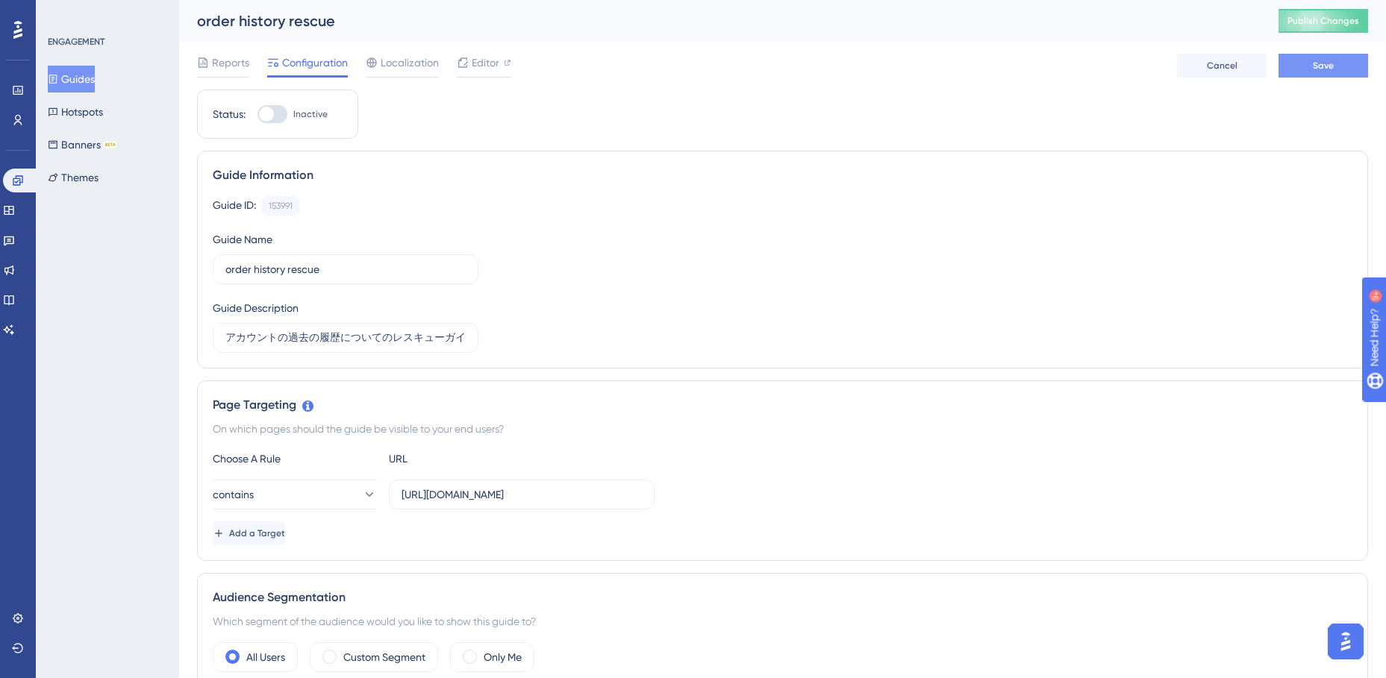
click at [1307, 66] on button "Save" at bounding box center [1323, 66] width 90 height 24
click at [475, 63] on span "Editor" at bounding box center [486, 63] width 28 height 18
click at [72, 74] on button "Guides" at bounding box center [71, 79] width 47 height 27
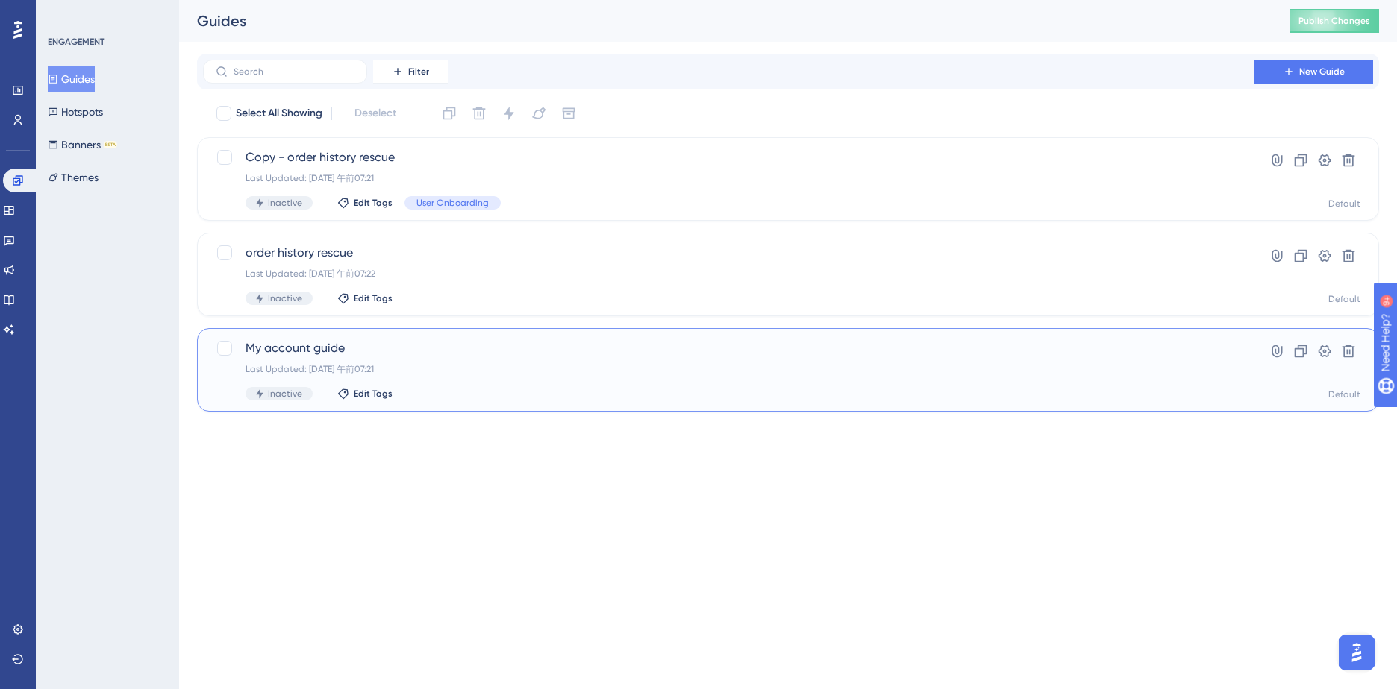
click at [578, 378] on div "My account guide Last Updated: 2025年10月16日 午前07:21 Inactive Edit Tags" at bounding box center [728, 370] width 966 height 61
click at [1305, 348] on icon at bounding box center [1300, 351] width 15 height 15
click at [374, 209] on div "Inactive Edit Tags" at bounding box center [728, 202] width 966 height 13
click at [342, 202] on icon at bounding box center [343, 203] width 12 height 12
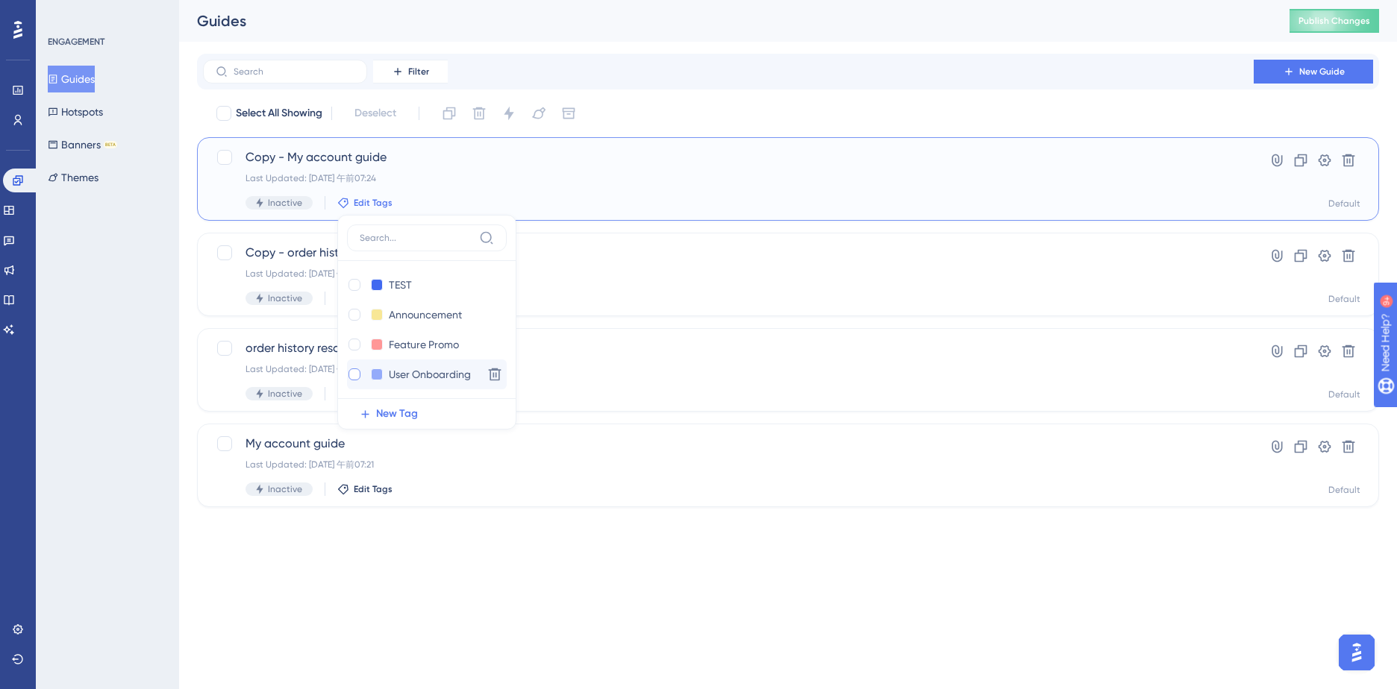
click at [351, 372] on div at bounding box center [354, 375] width 12 height 12
checkbox input "true"
click at [310, 372] on div "Last Updated: 2025年10月16日 午前07:22" at bounding box center [728, 369] width 966 height 12
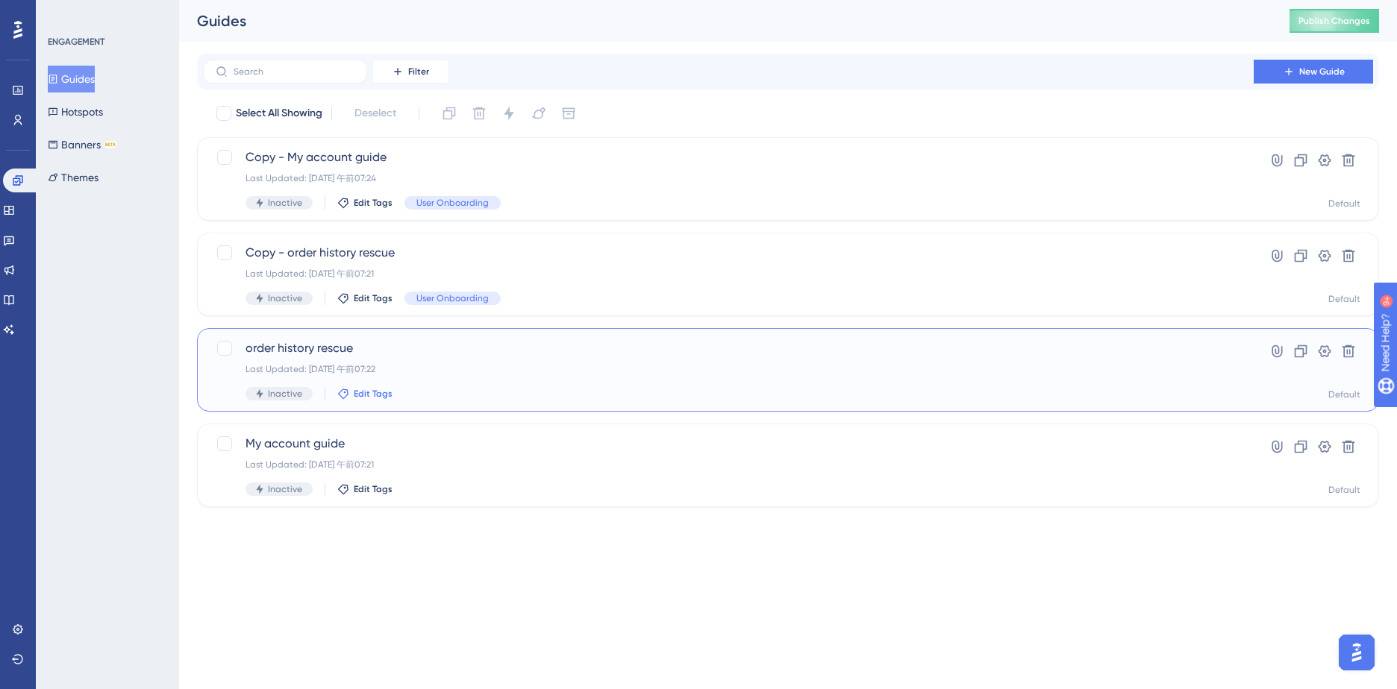
click at [382, 392] on span "Edit Tags" at bounding box center [373, 394] width 39 height 12
click at [352, 477] on div at bounding box center [354, 476] width 12 height 12
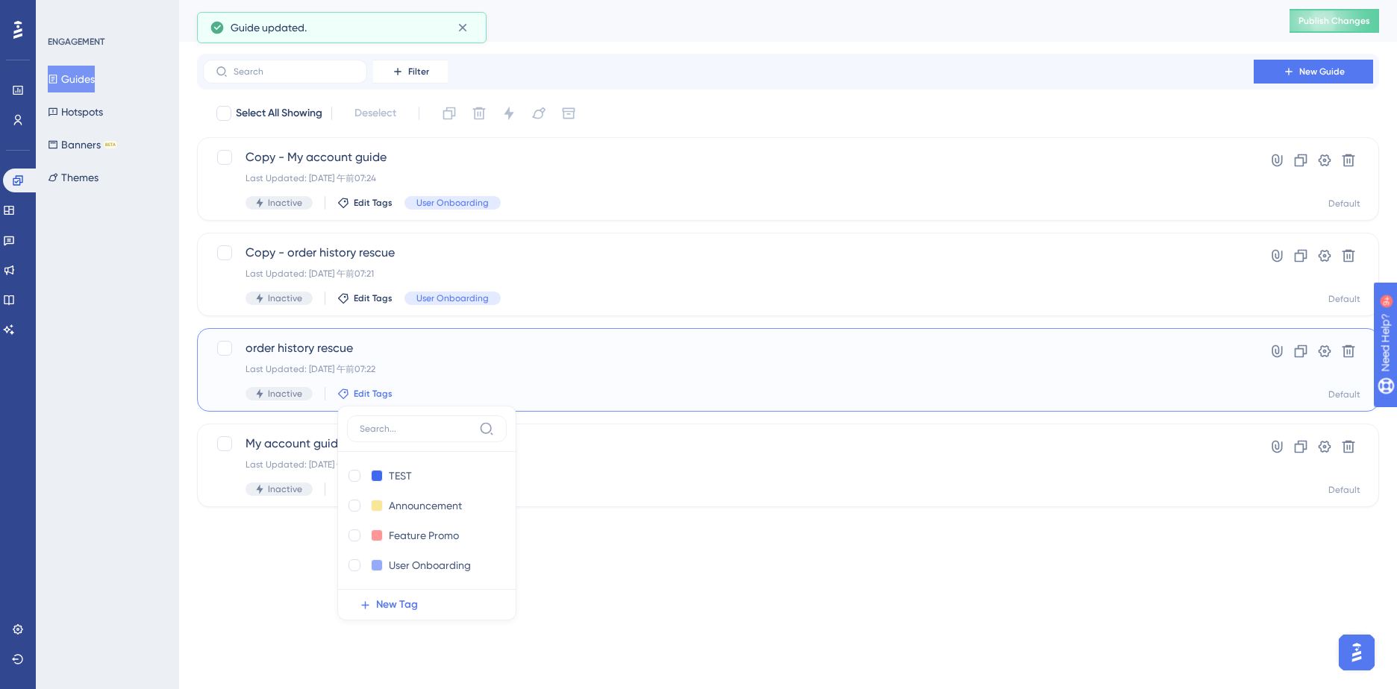
checkbox input "true"
click at [711, 555] on html "Performance Users Engagement Widgets Feedback Product Updates Knowledge Base AI…" at bounding box center [698, 277] width 1397 height 555
click at [343, 492] on icon at bounding box center [343, 489] width 10 height 10
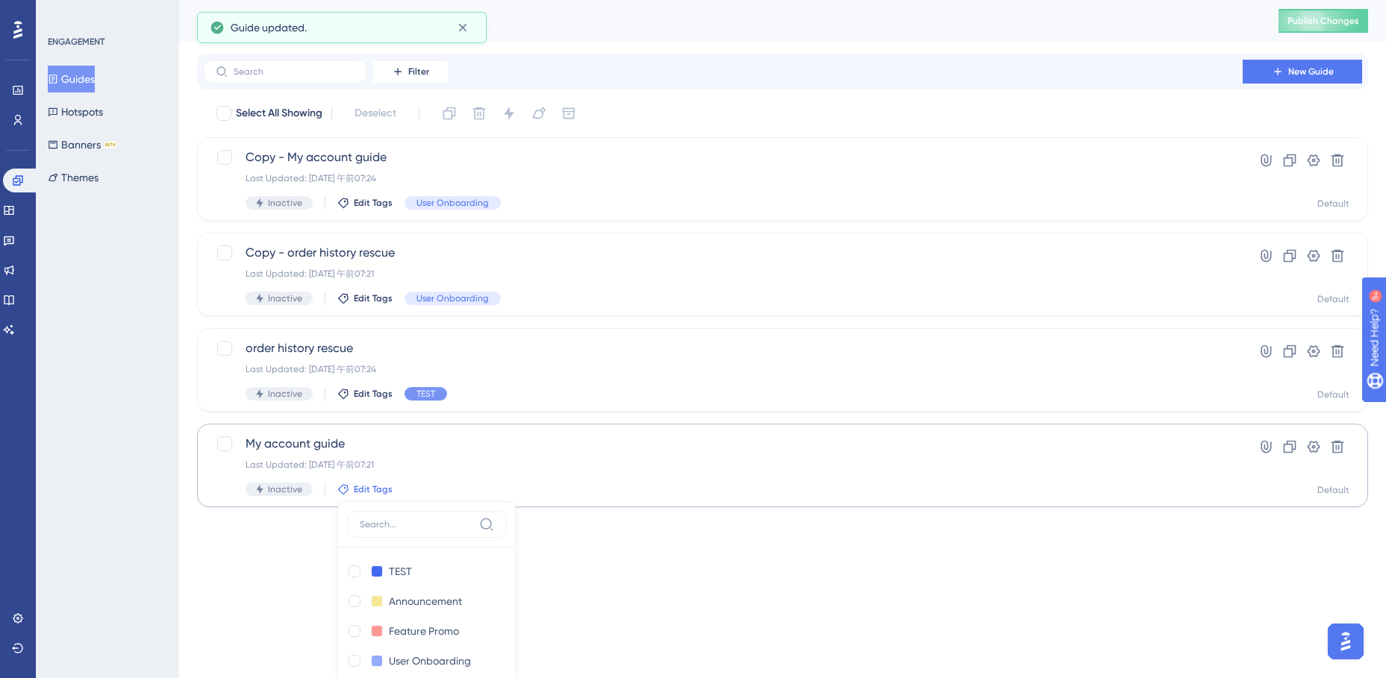
scroll to position [38, 0]
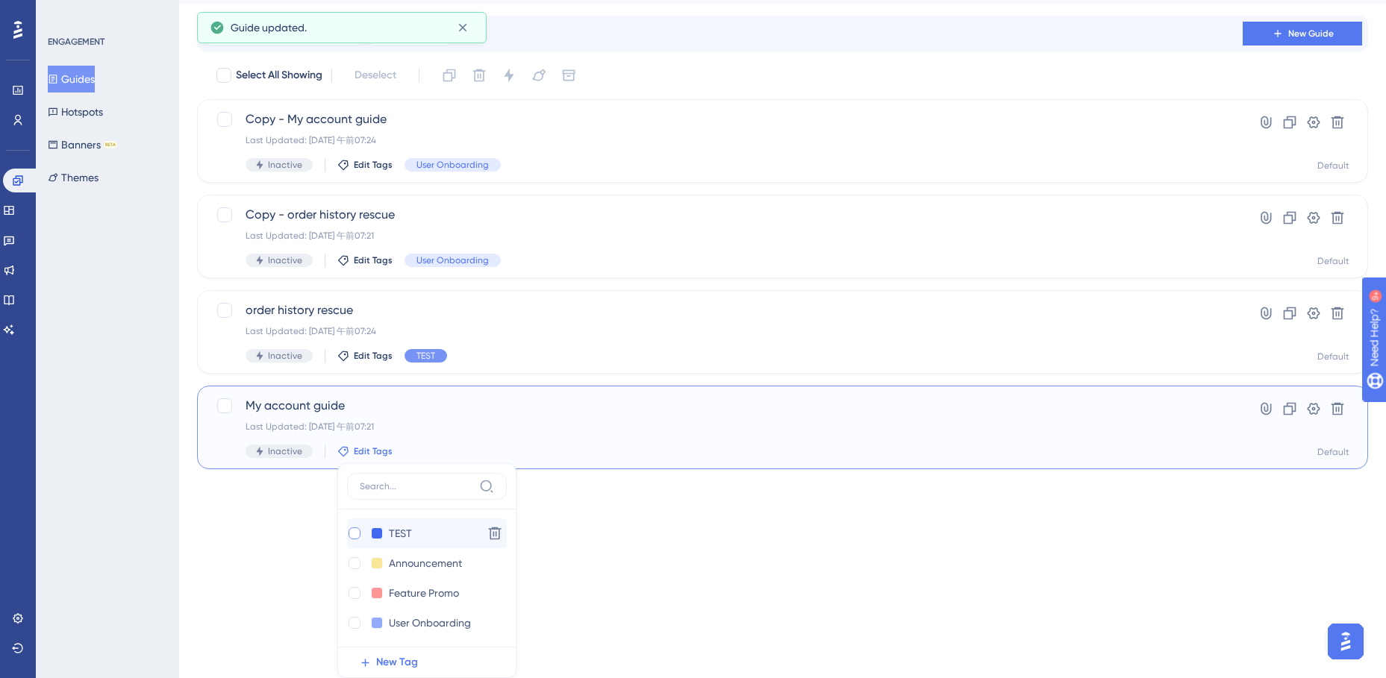
click at [351, 534] on div at bounding box center [354, 534] width 12 height 12
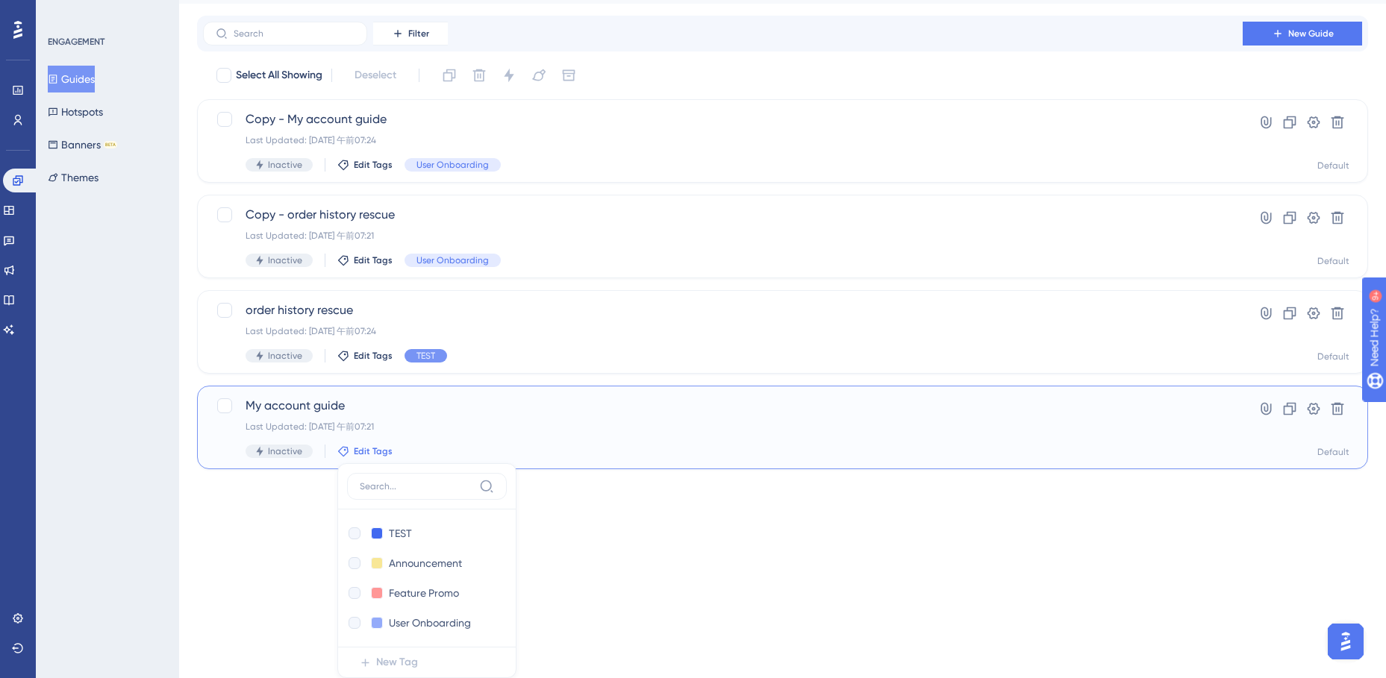
checkbox input "true"
click at [747, 517] on html "Performance Users Engagement Widgets Feedback Product Updates Knowledge Base AI…" at bounding box center [693, 239] width 1386 height 555
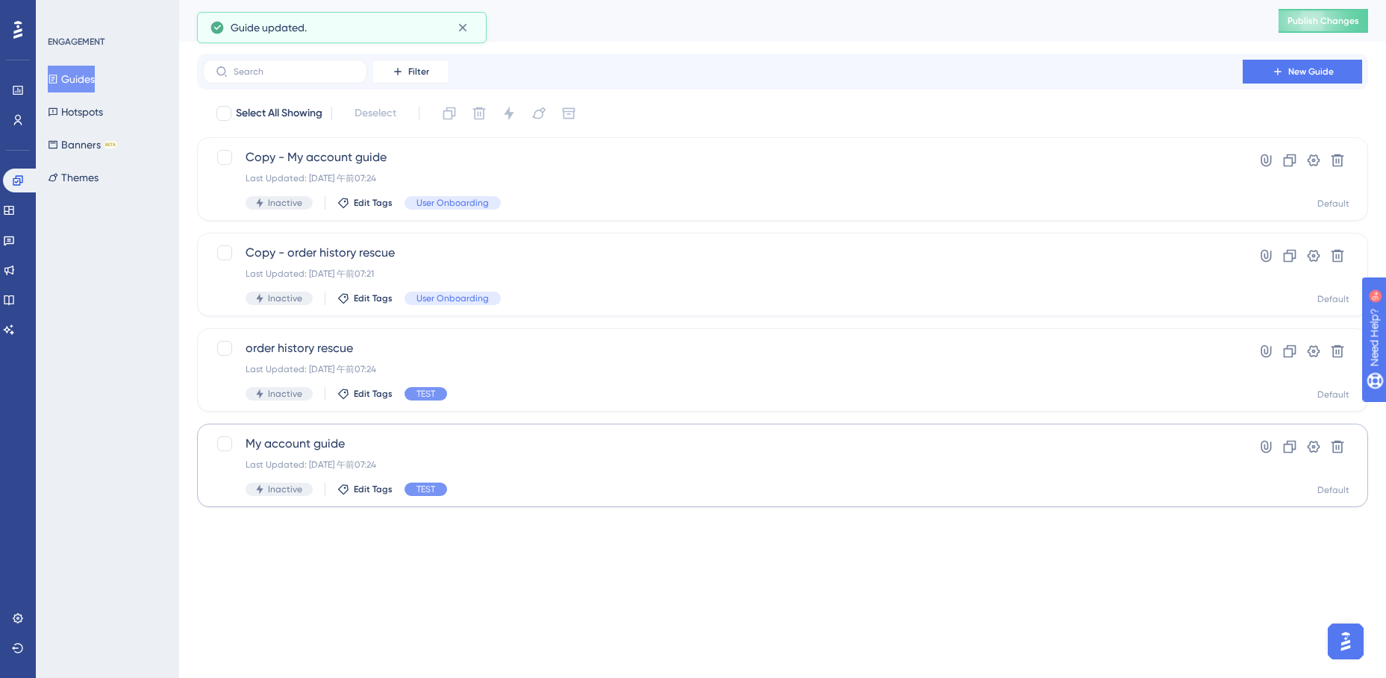
scroll to position [0, 0]
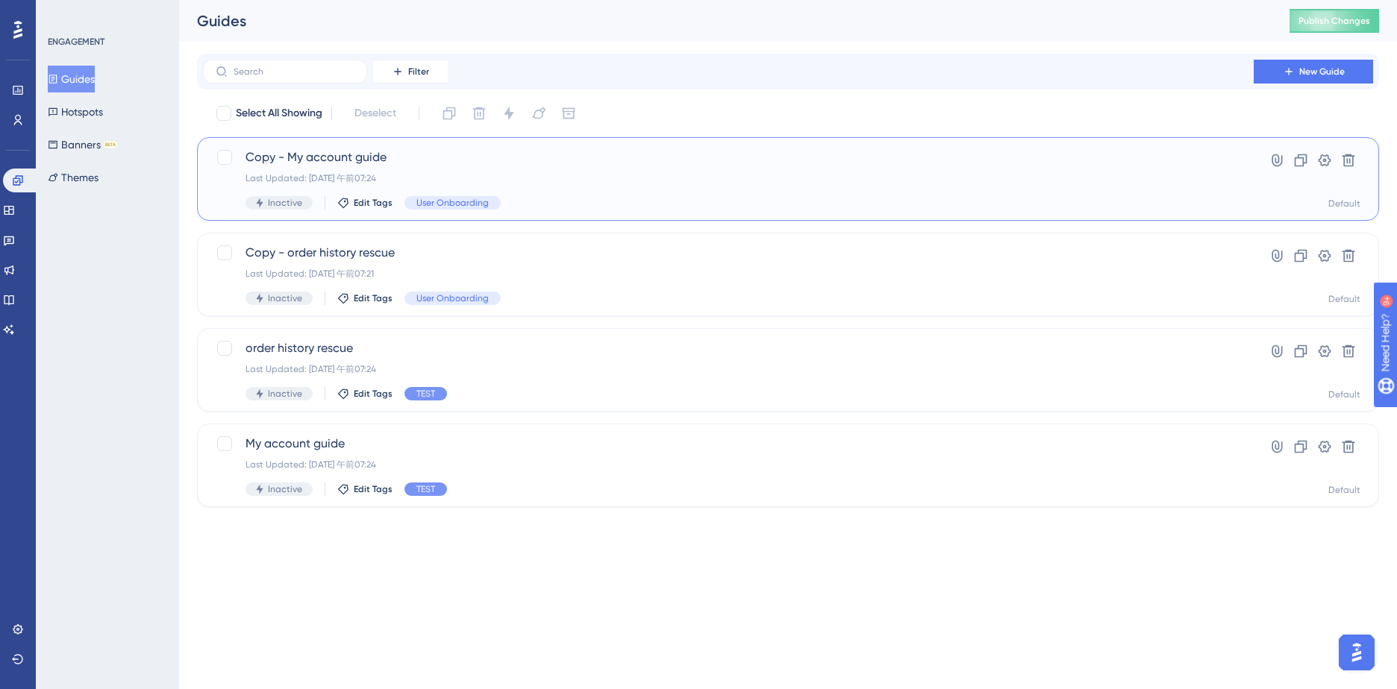
drag, startPoint x: 336, startPoint y: 345, endPoint x: 907, endPoint y: 140, distance: 606.6
click at [907, 140] on div "Copy - My account guide Last Updated: 2025年10月16日 午前07:24 Inactive Edit Tags Us…" at bounding box center [788, 179] width 1182 height 84
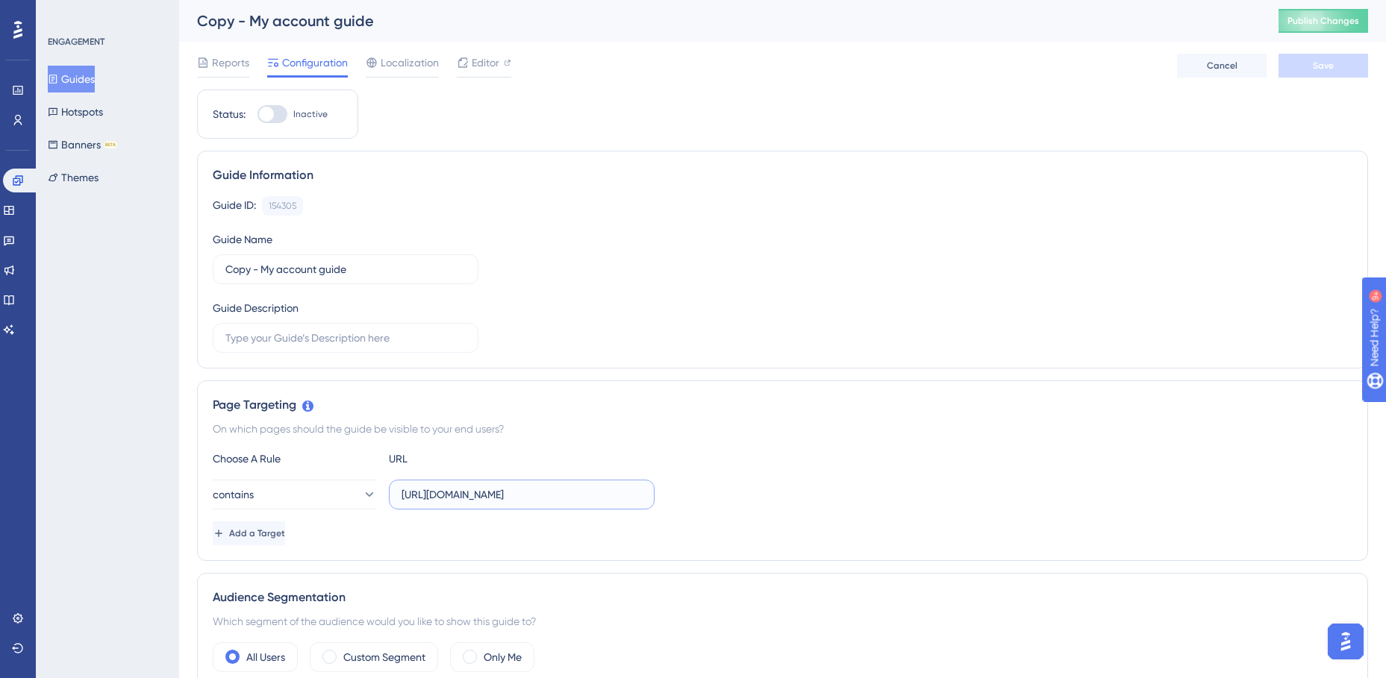
click at [452, 495] on input "https://staging.edanz.com/customer" at bounding box center [521, 495] width 240 height 16
drag, startPoint x: 475, startPoint y: 496, endPoint x: 442, endPoint y: 496, distance: 32.8
click at [442, 496] on input "https://staging.edanz.com/customer" at bounding box center [521, 495] width 240 height 16
click at [463, 496] on input "https://staging.edanz.com/customer" at bounding box center [521, 495] width 240 height 16
click at [467, 496] on input "https://staging.edanz.com/customer" at bounding box center [521, 495] width 240 height 16
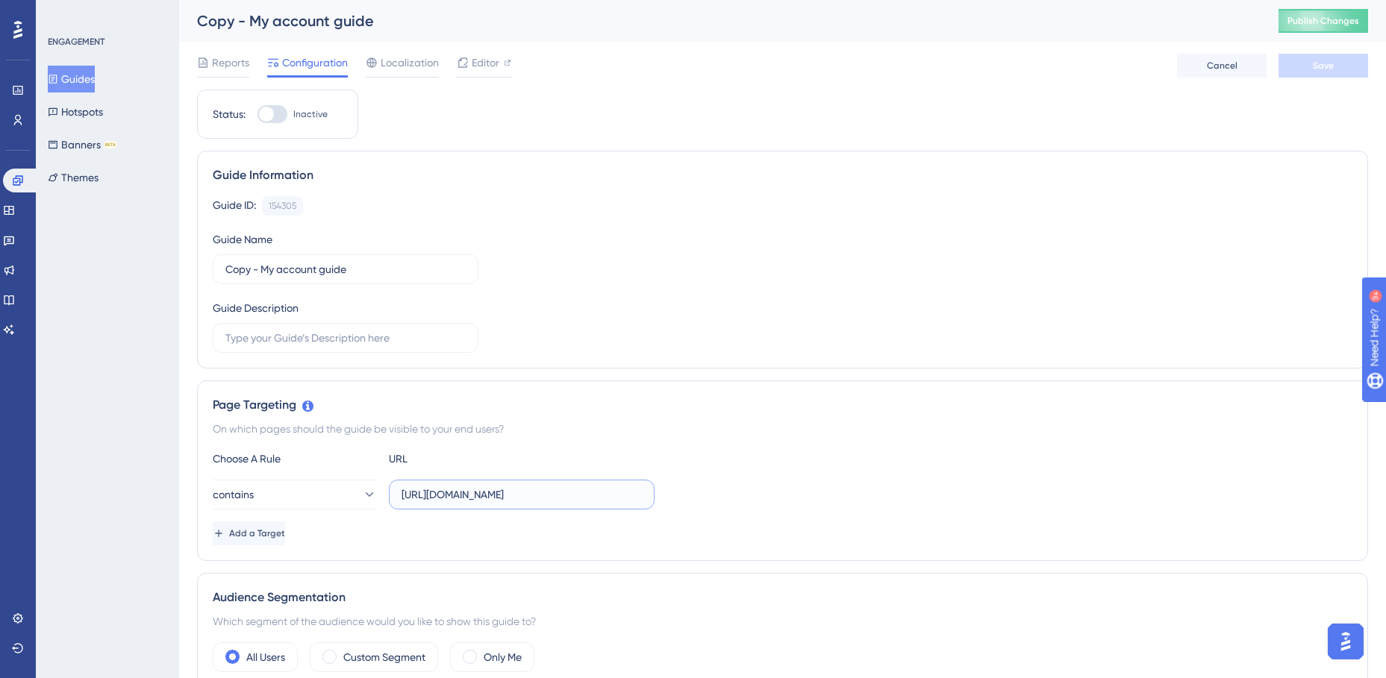
click at [467, 496] on input "https://staging.edanz.com/customer" at bounding box center [521, 495] width 240 height 16
click at [473, 496] on input "https://staging.edanz.com/customer" at bounding box center [521, 495] width 240 height 16
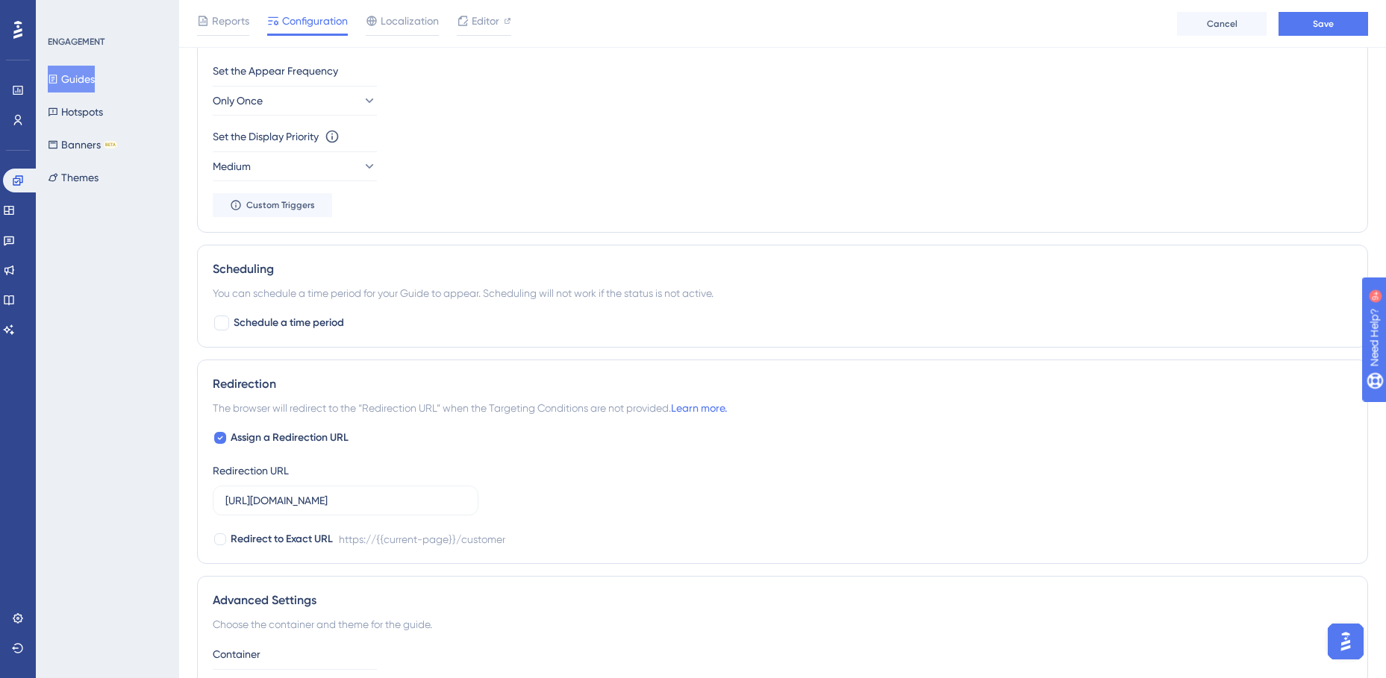
scroll to position [821, 0]
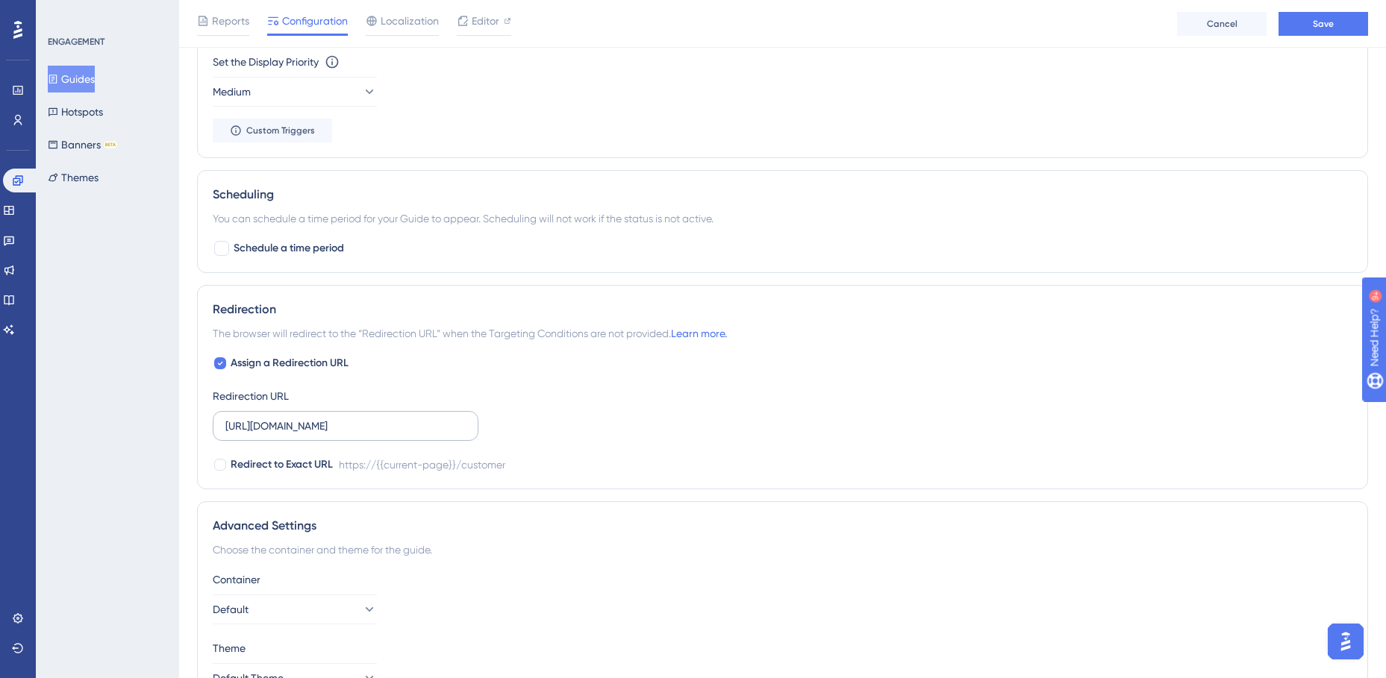
type input "https://jp.edanz.com/customer"
click at [297, 430] on input "https://staging.edanz.com/customer" at bounding box center [345, 426] width 240 height 16
type input "https://jp.edanz.com/customer"
click at [601, 376] on div "Assign a Redirection URL Redirection URL https://jp.edanz.com/customer Redirect…" at bounding box center [782, 413] width 1139 height 119
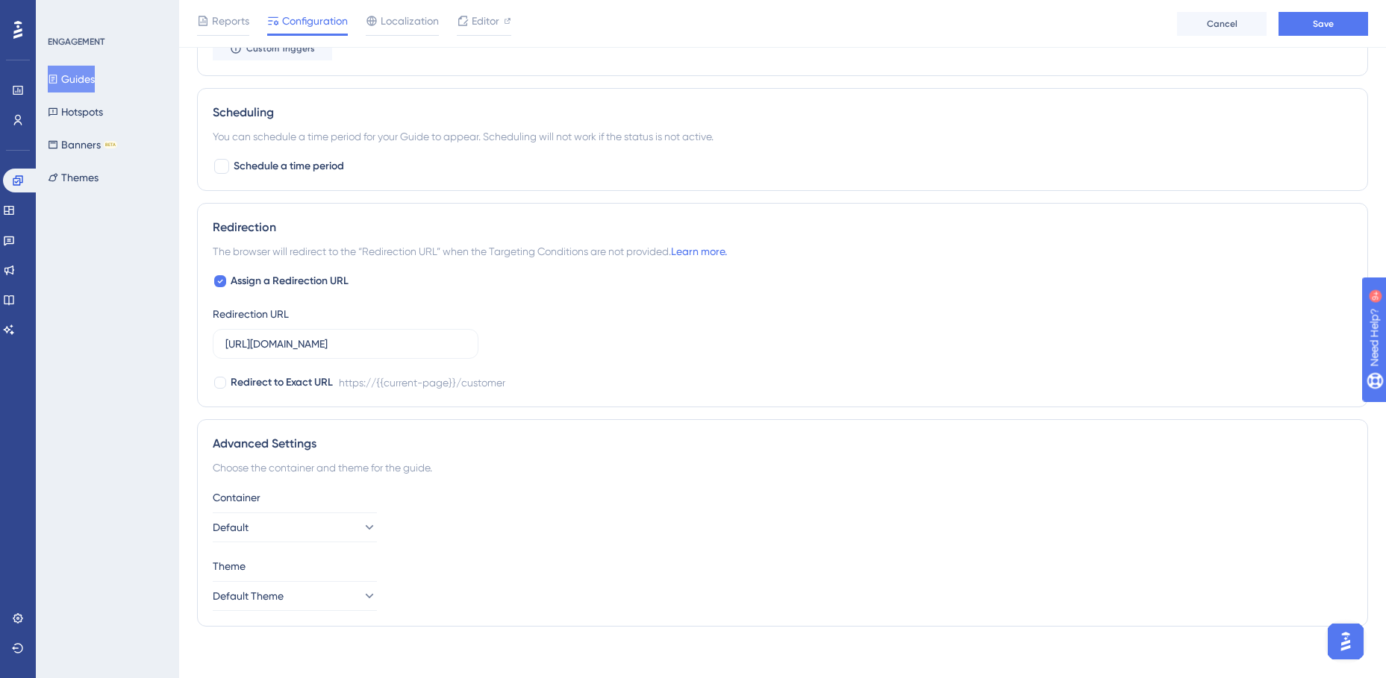
scroll to position [911, 0]
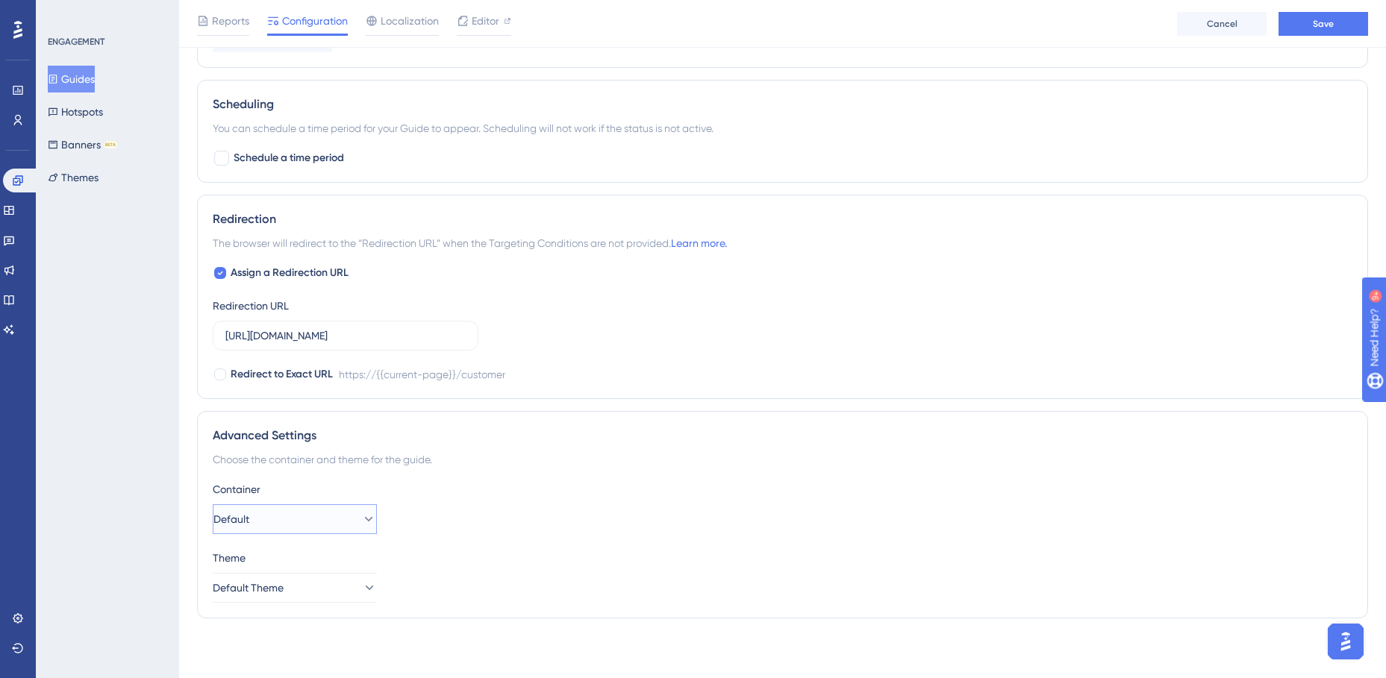
click at [365, 521] on button "Default" at bounding box center [295, 519] width 164 height 30
click at [596, 469] on div "Advanced Settings Choose the container and theme for the guide. Container Defau…" at bounding box center [782, 514] width 1171 height 207
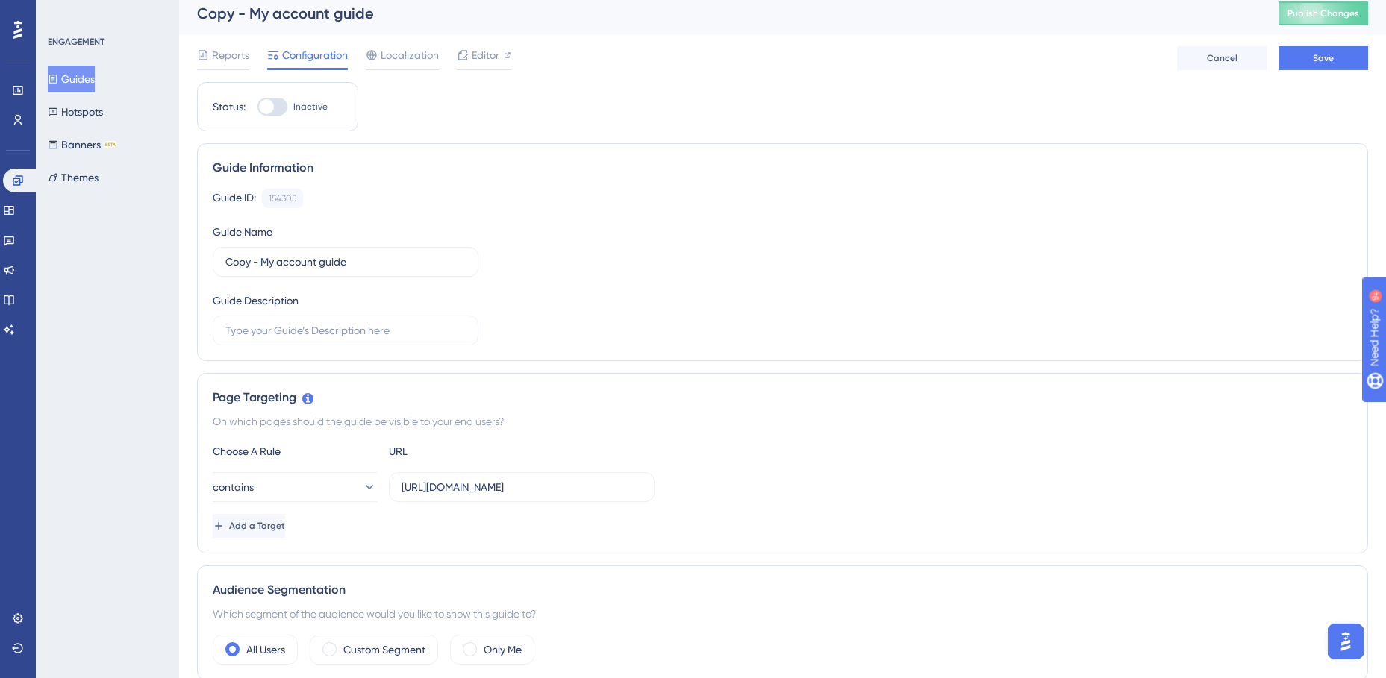
scroll to position [0, 0]
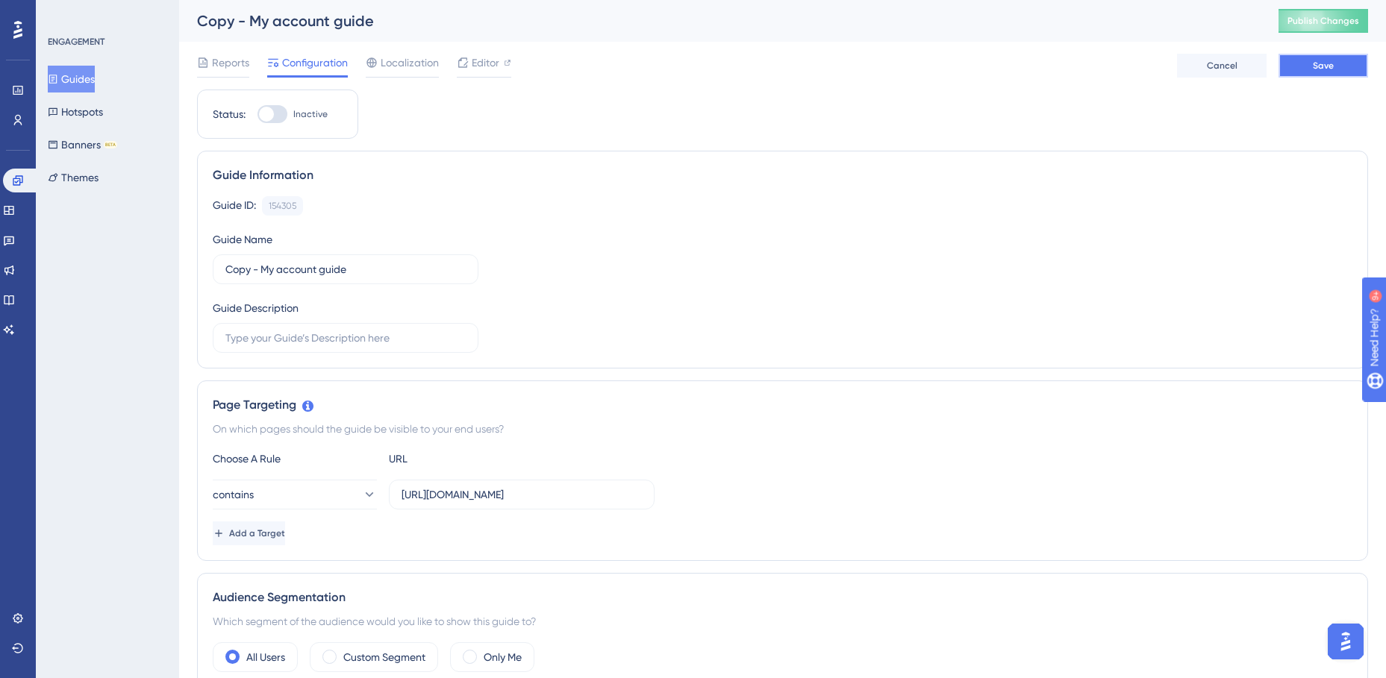
click at [1302, 66] on button "Save" at bounding box center [1323, 66] width 90 height 24
click at [80, 79] on button "Guides" at bounding box center [71, 79] width 47 height 27
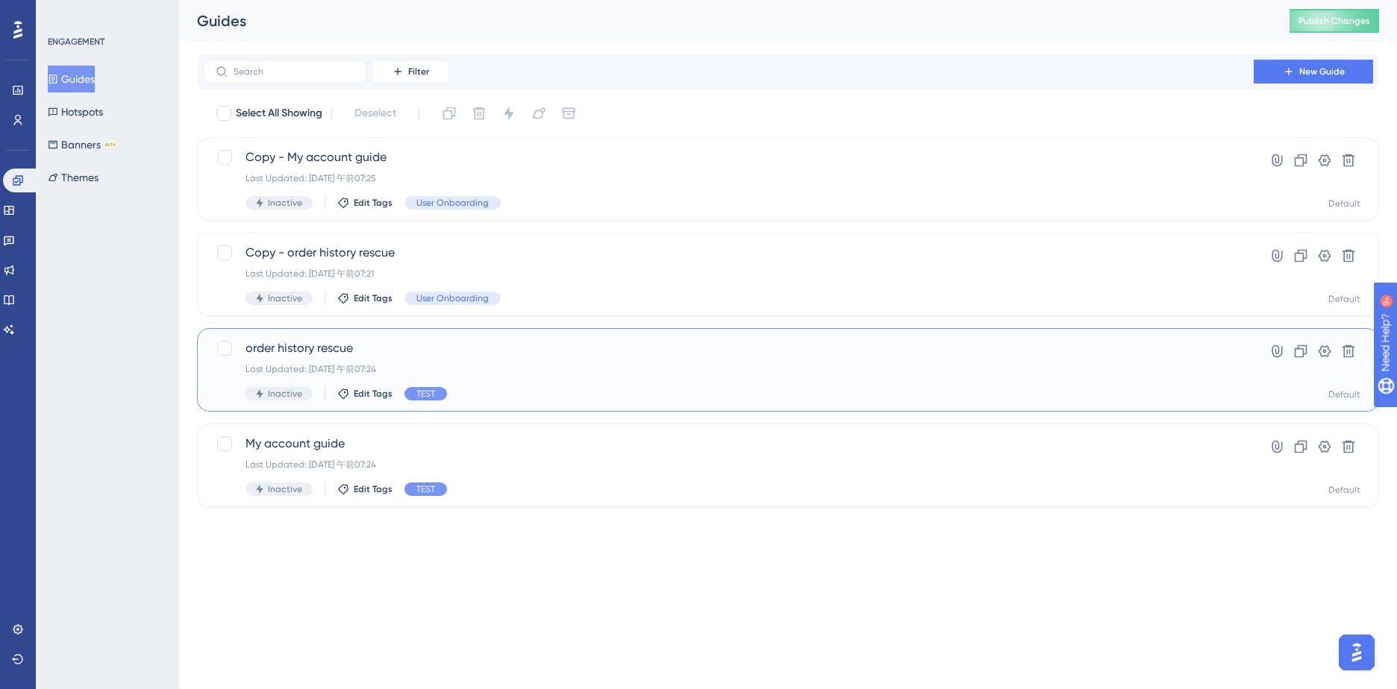
click at [405, 351] on span "order history rescue" at bounding box center [728, 349] width 966 height 18
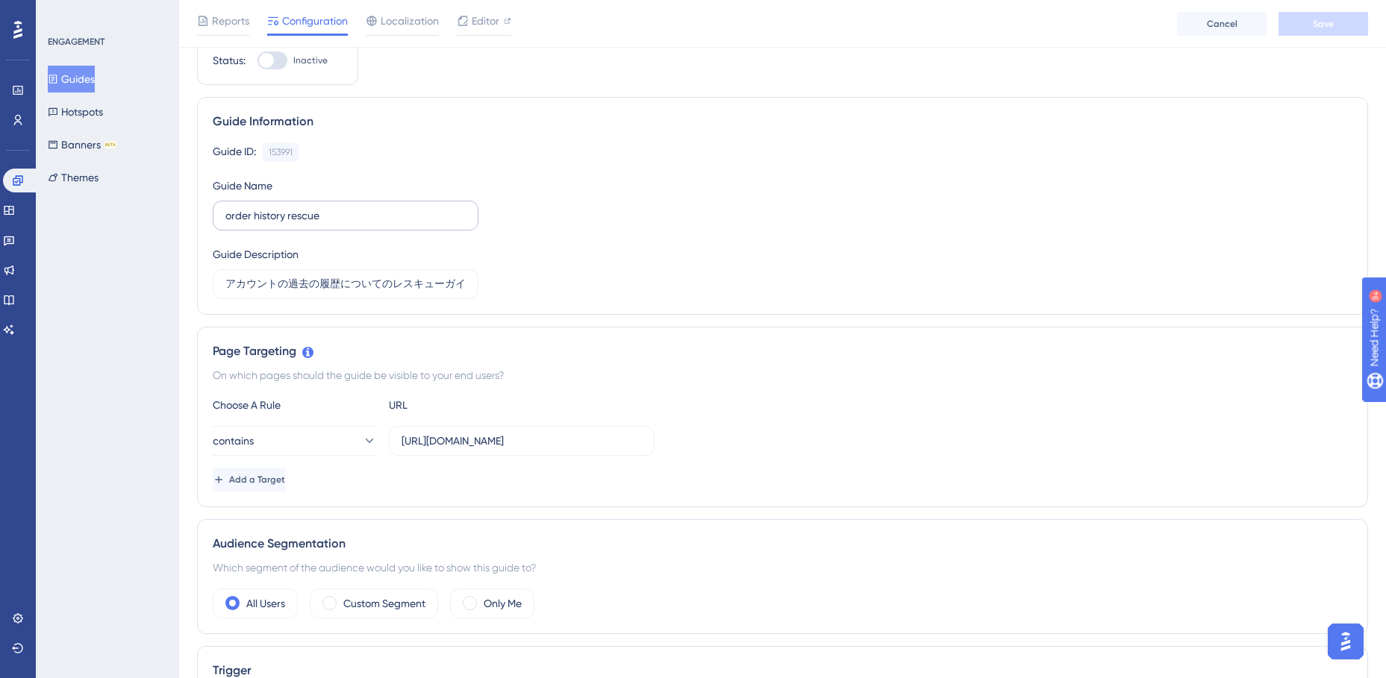
scroll to position [75, 0]
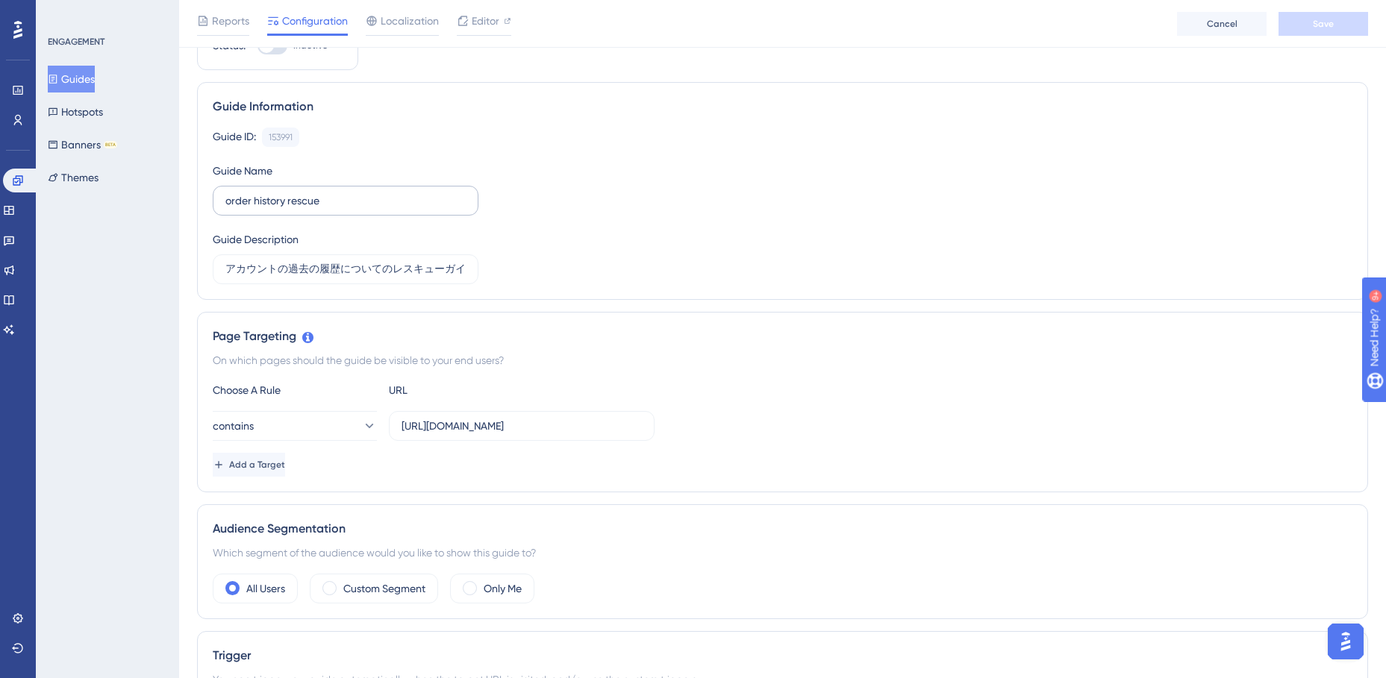
click at [222, 193] on label "order history rescue" at bounding box center [346, 201] width 266 height 30
click at [225, 193] on input "order history rescue" at bounding box center [345, 201] width 240 height 16
click at [229, 203] on input "order history rescue" at bounding box center [345, 201] width 240 height 16
click at [225, 203] on label "order history rescue" at bounding box center [346, 201] width 266 height 30
click at [225, 203] on input "order history rescue" at bounding box center [345, 201] width 240 height 16
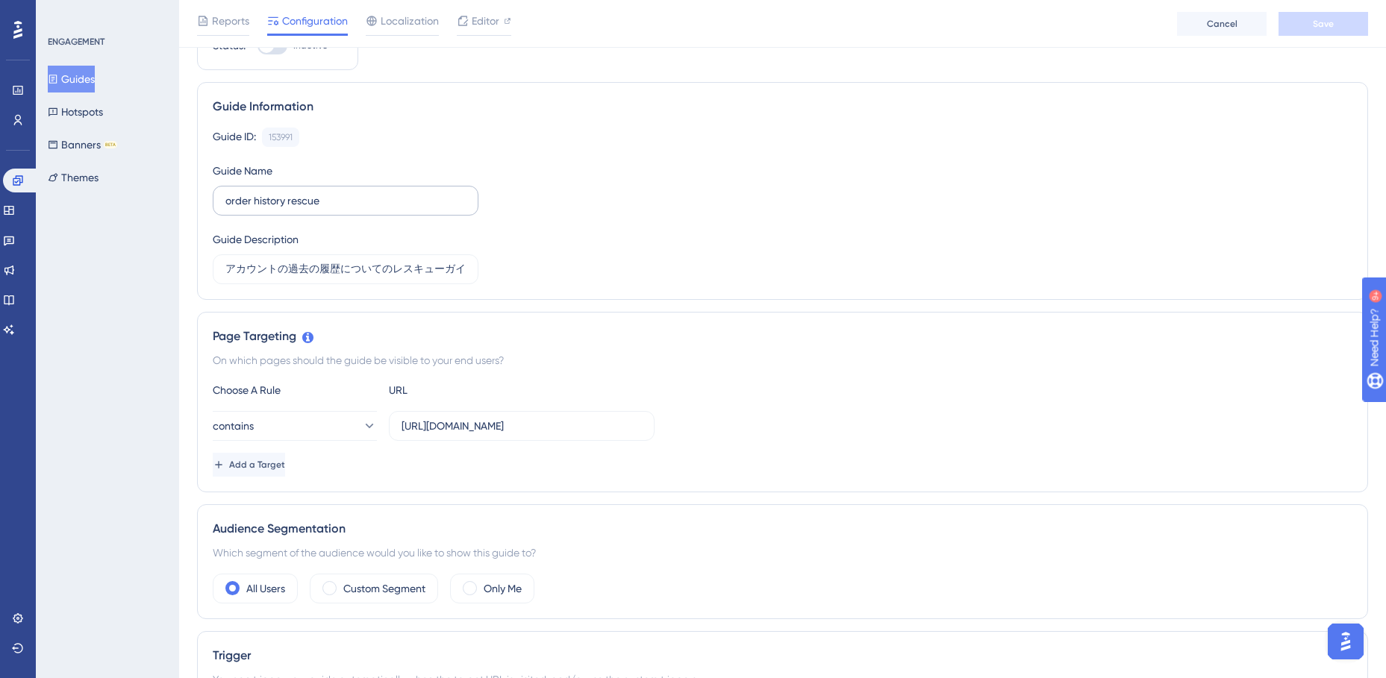
click at [221, 202] on label "order history rescue" at bounding box center [346, 201] width 266 height 30
click at [225, 202] on input "order history rescue" at bounding box center [345, 201] width 240 height 16
click at [225, 198] on label "order history rescue" at bounding box center [346, 201] width 266 height 30
click at [225, 198] on input "order history rescue" at bounding box center [345, 201] width 240 height 16
type input "TEST order history rescue"
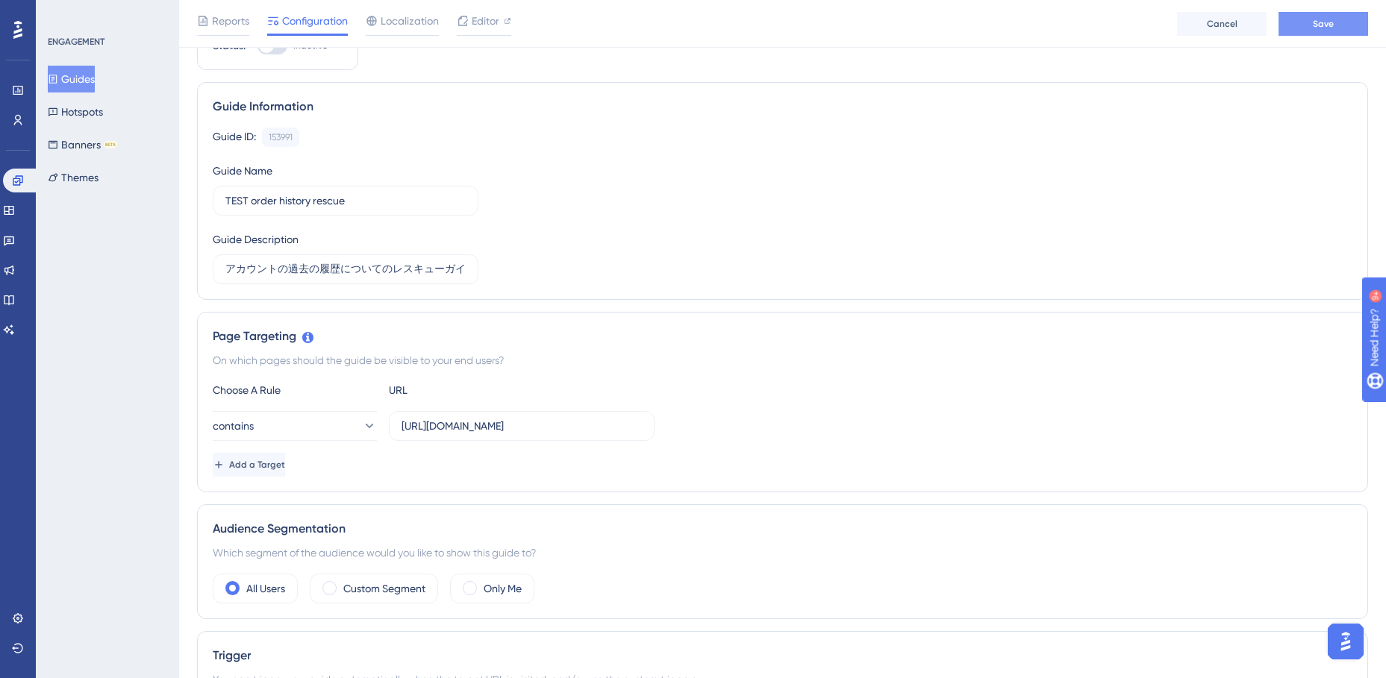
click at [1336, 35] on button "Save" at bounding box center [1323, 24] width 90 height 24
click at [73, 72] on button "Guides" at bounding box center [71, 79] width 47 height 27
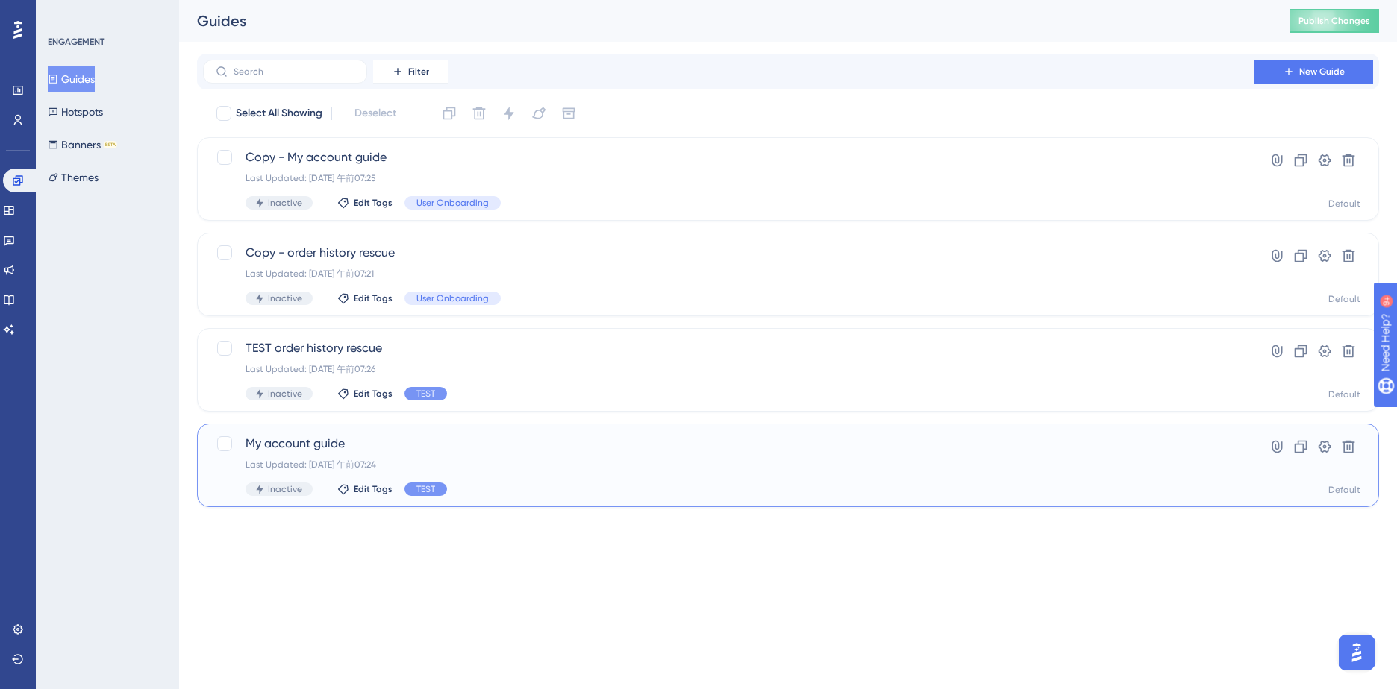
click at [369, 440] on span "My account guide" at bounding box center [728, 444] width 966 height 18
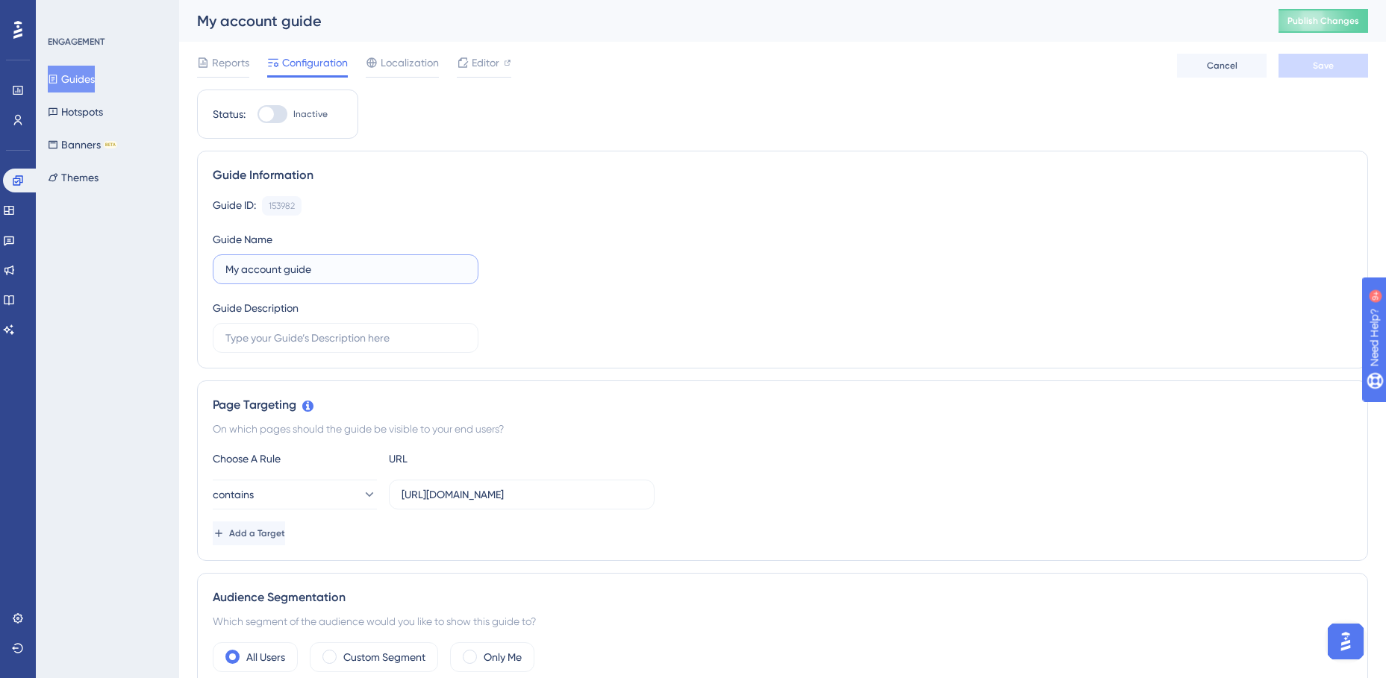
click at [227, 267] on input "My account guide" at bounding box center [345, 269] width 240 height 16
type input "TEST-My account guide"
click at [1330, 59] on button "Save" at bounding box center [1323, 66] width 90 height 24
click at [80, 120] on button "Hotspots" at bounding box center [75, 111] width 55 height 27
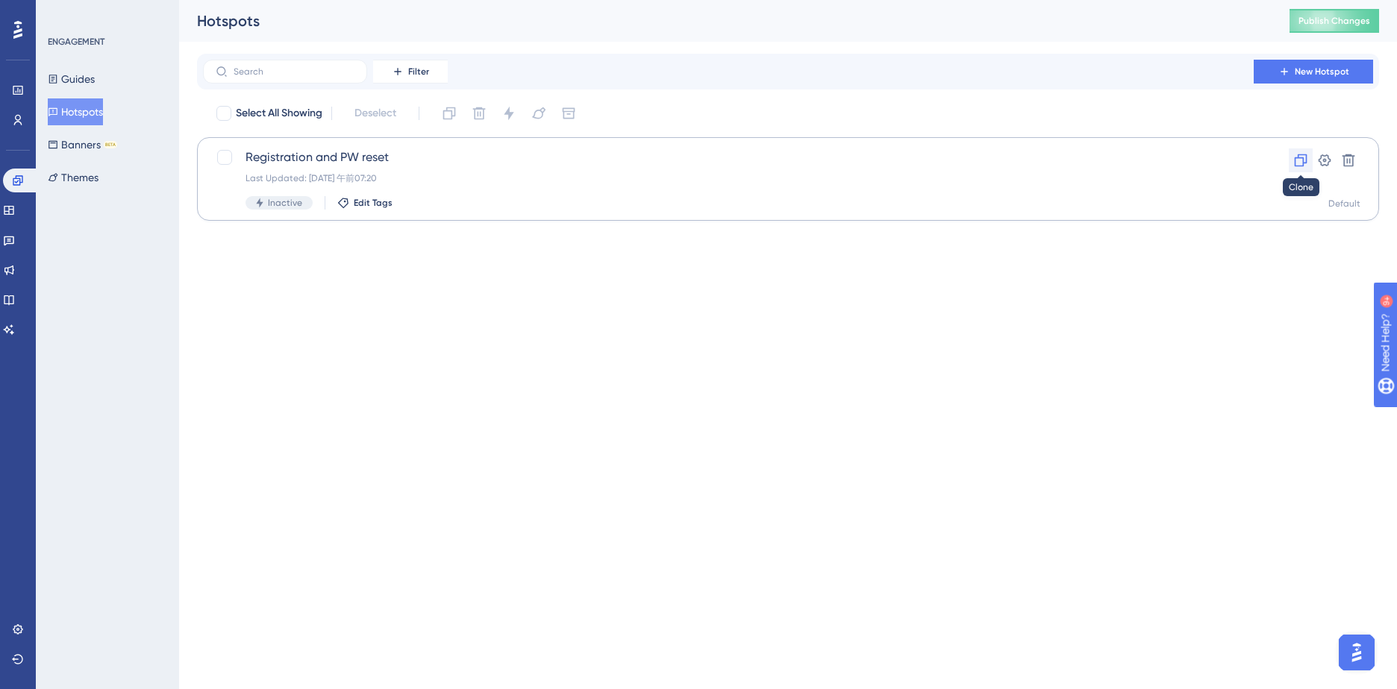
click at [1297, 157] on icon at bounding box center [1300, 160] width 15 height 15
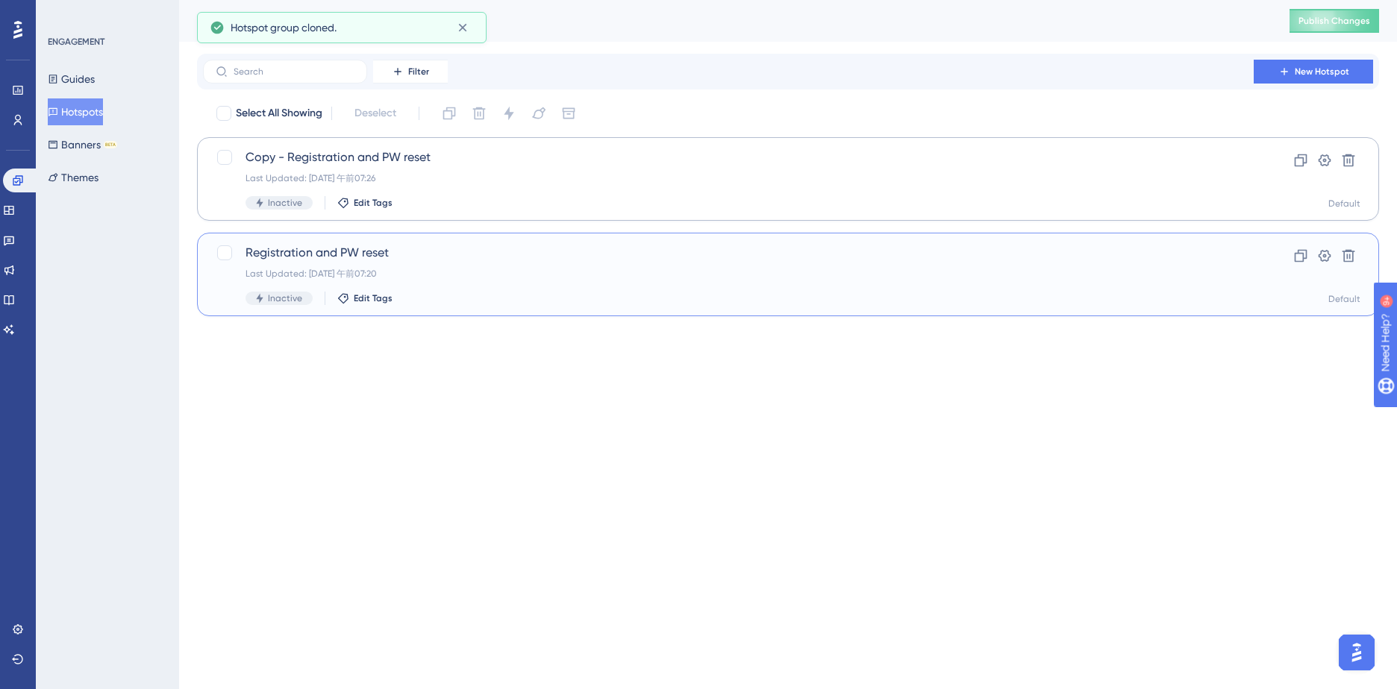
click at [272, 247] on span "Registration and PW reset" at bounding box center [728, 253] width 966 height 18
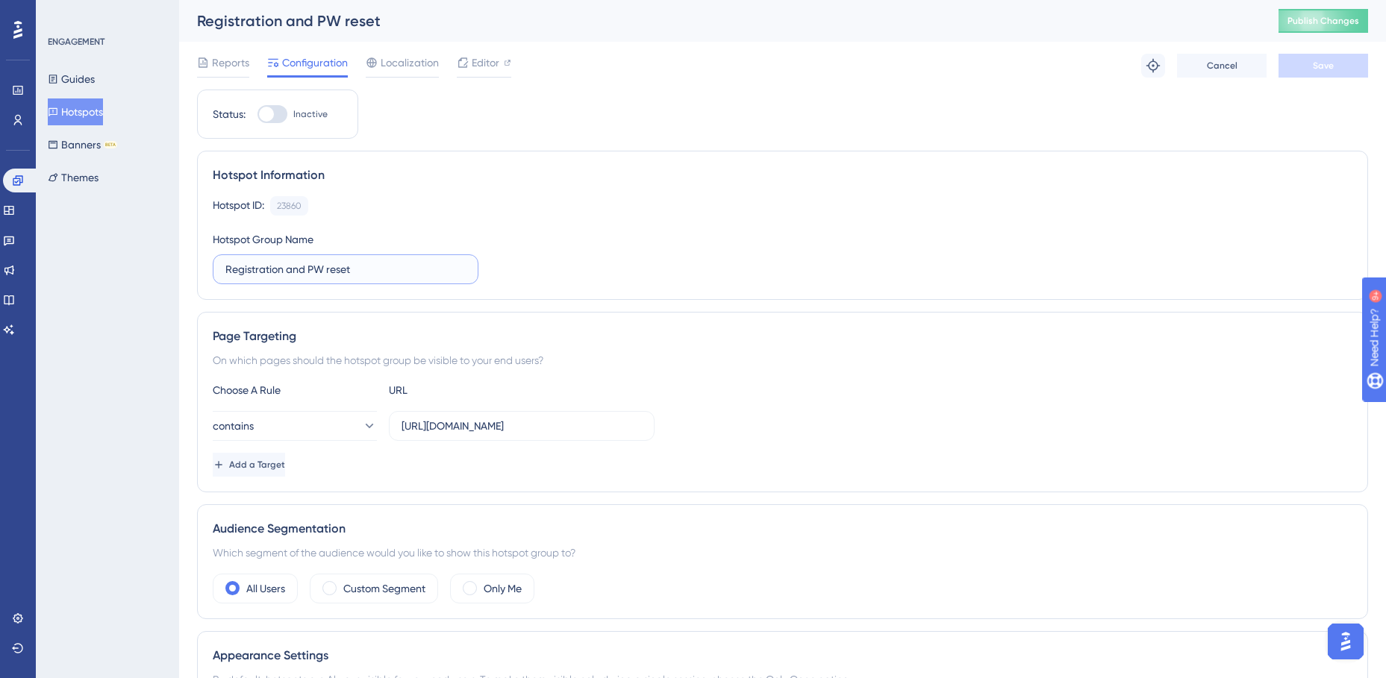
click at [227, 270] on input "Registration and PW reset" at bounding box center [345, 269] width 240 height 16
type input "TEST-Registration and PW reset"
click at [1298, 63] on button "Save" at bounding box center [1323, 66] width 90 height 24
click at [84, 110] on button "Hotspots" at bounding box center [75, 111] width 55 height 27
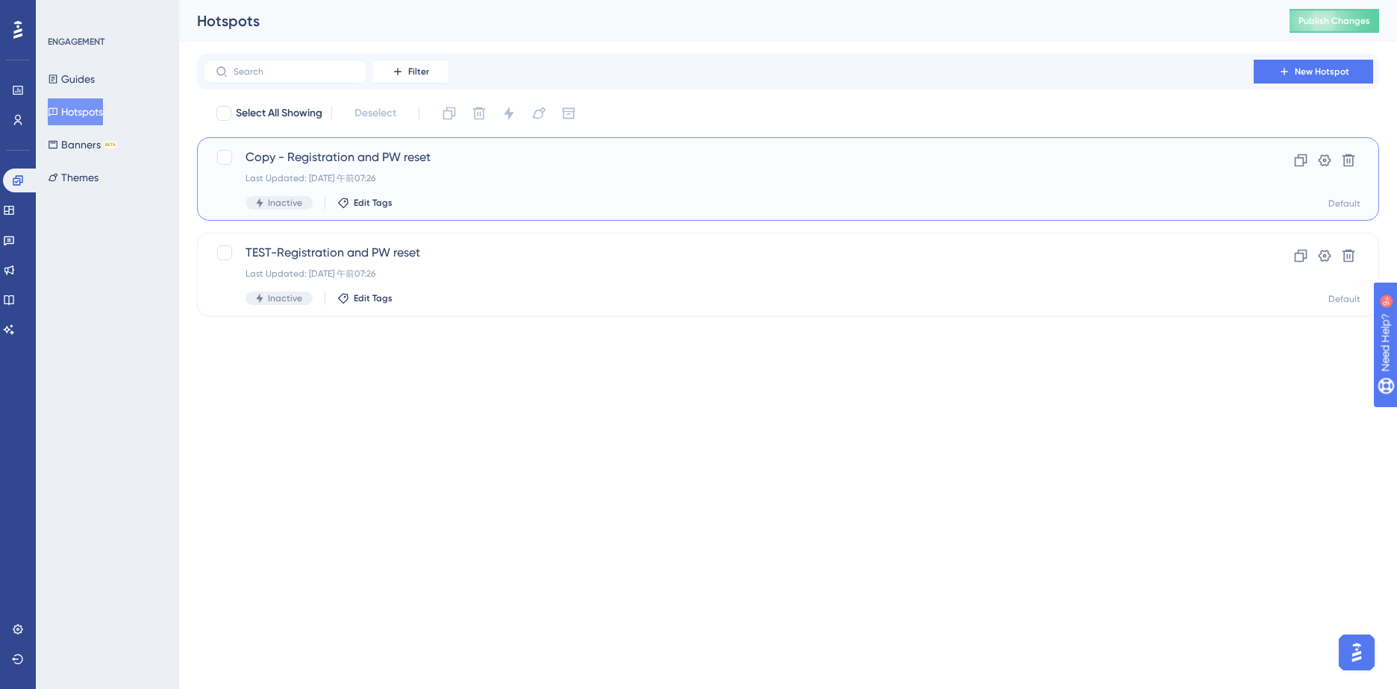
click at [275, 156] on span "Copy - Registration and PW reset" at bounding box center [728, 157] width 966 height 18
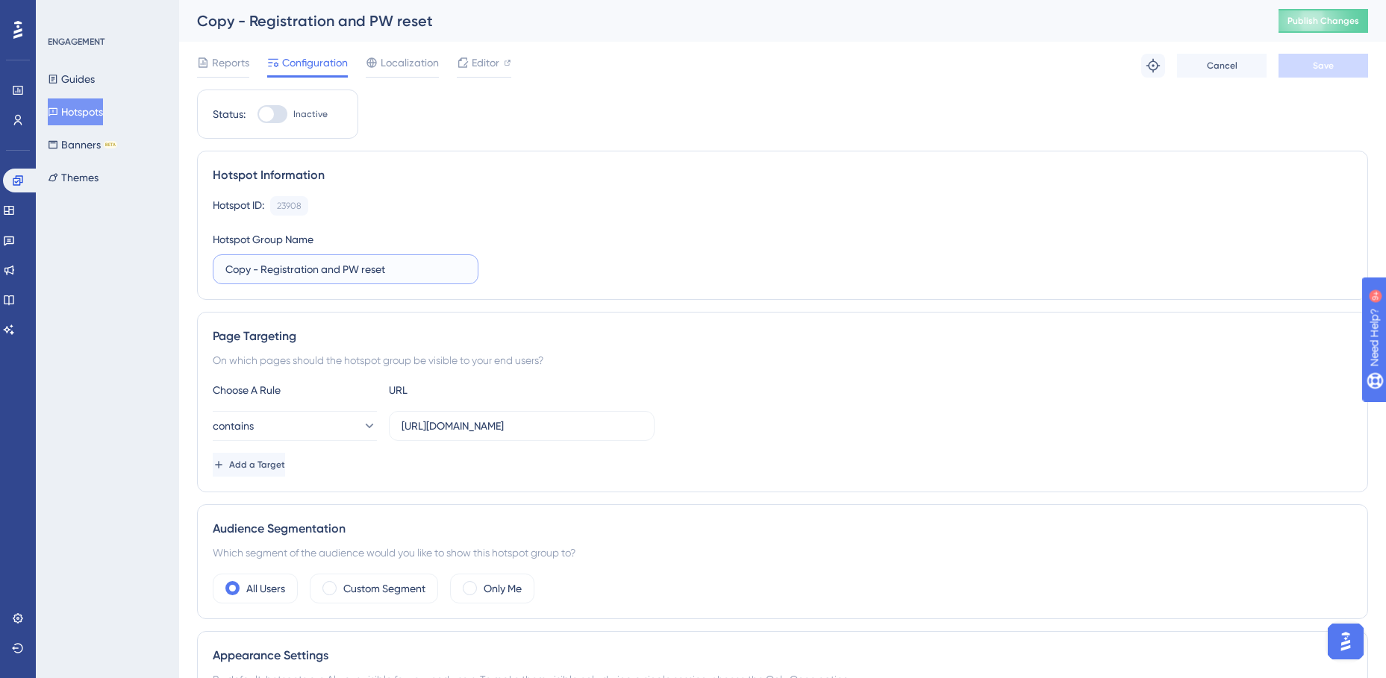
drag, startPoint x: 251, startPoint y: 275, endPoint x: 218, endPoint y: 276, distance: 33.6
click at [218, 276] on label "Copy - Registration and PW reset" at bounding box center [346, 269] width 266 height 30
type input "LIVE - Registration and PW reset"
click at [659, 246] on div "Hotspot ID: 23908 Copy Hotspot Group Name LIVE - Registration and PW reset" at bounding box center [782, 240] width 1139 height 88
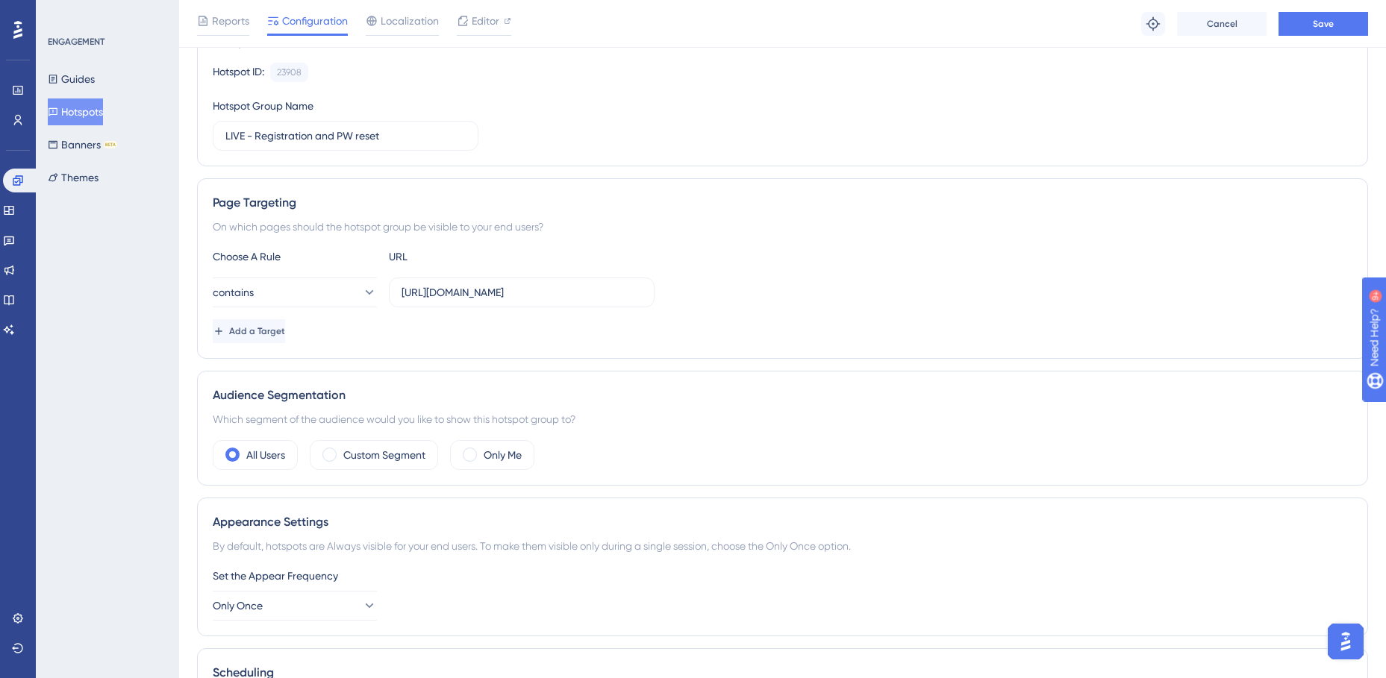
scroll to position [149, 0]
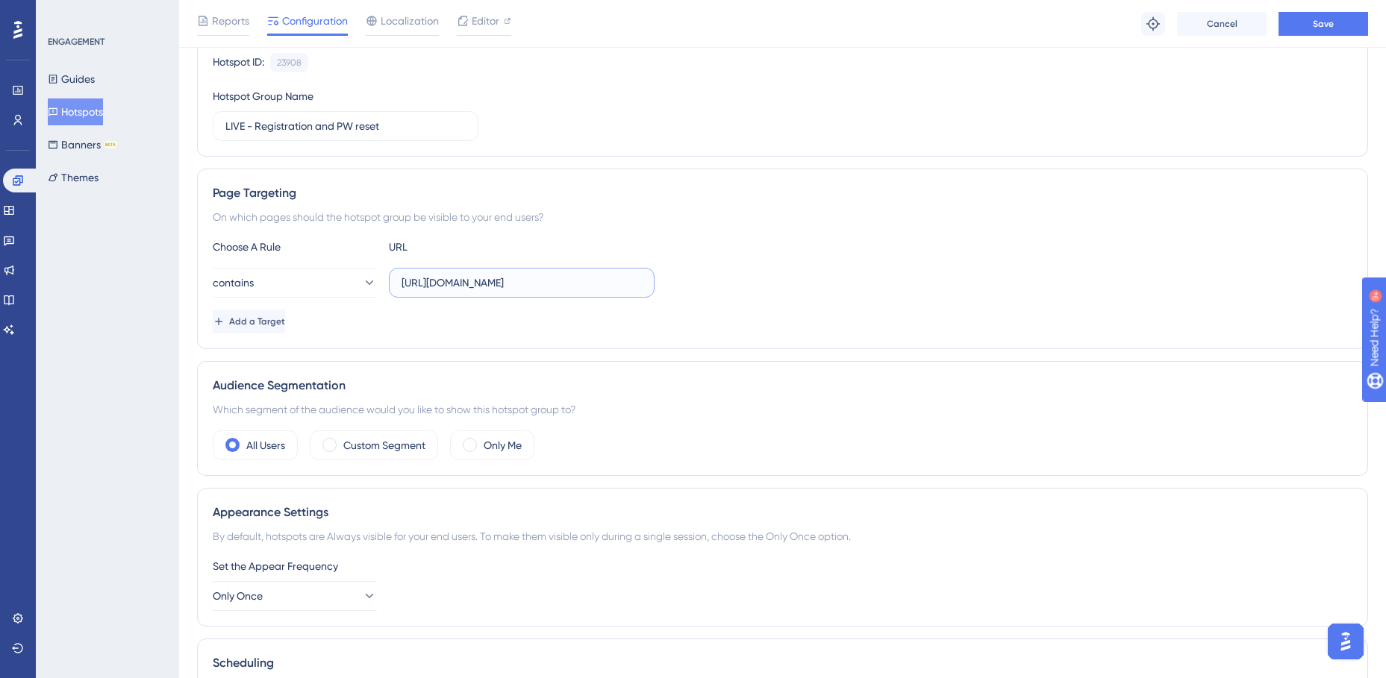
click at [449, 287] on input "https://staging.edanz.com/signin" at bounding box center [521, 283] width 240 height 16
click at [456, 284] on input "https://staging.edanz.com/signin" at bounding box center [521, 283] width 240 height 16
drag, startPoint x: 475, startPoint y: 284, endPoint x: 439, endPoint y: 288, distance: 36.8
click at [439, 288] on input "https://staging.edanz.com/signin" at bounding box center [521, 283] width 240 height 16
type input "https://jp.edanz.com/signin"
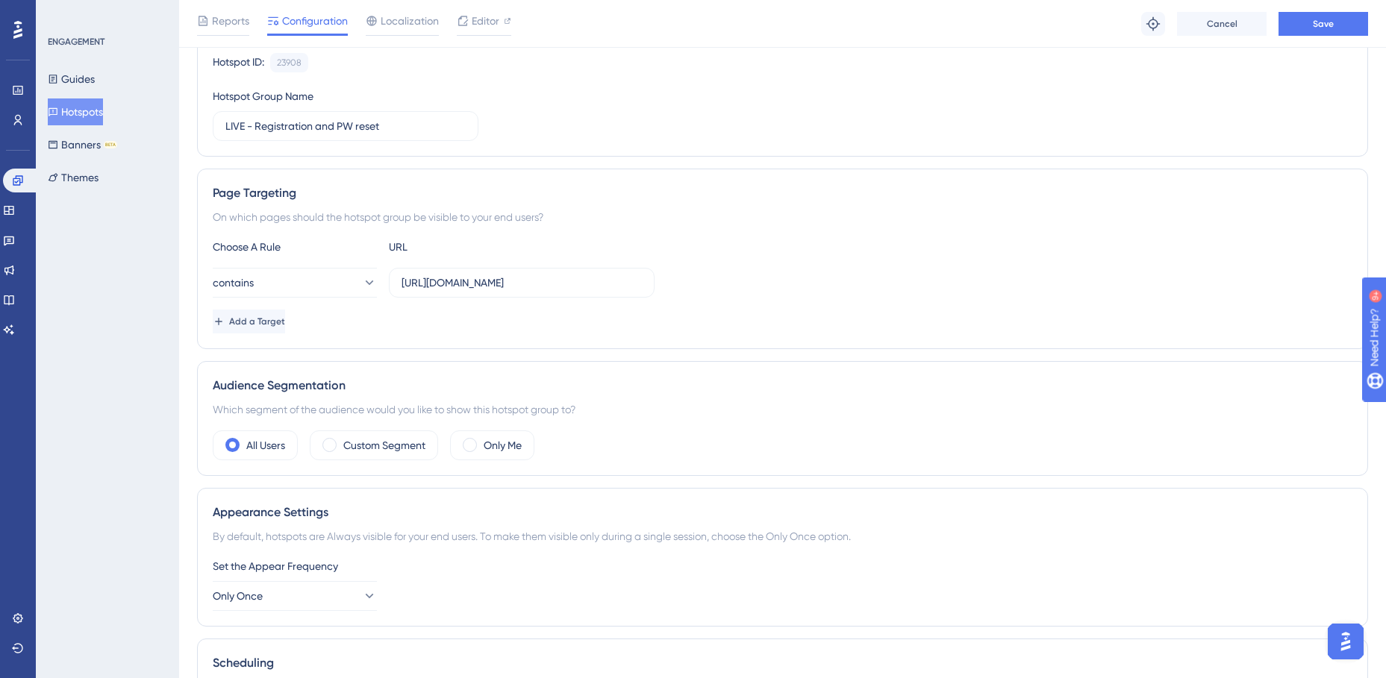
click at [681, 257] on div "Choose A Rule URL contains https://jp.edanz.com/signin Add a Target" at bounding box center [782, 286] width 1139 height 96
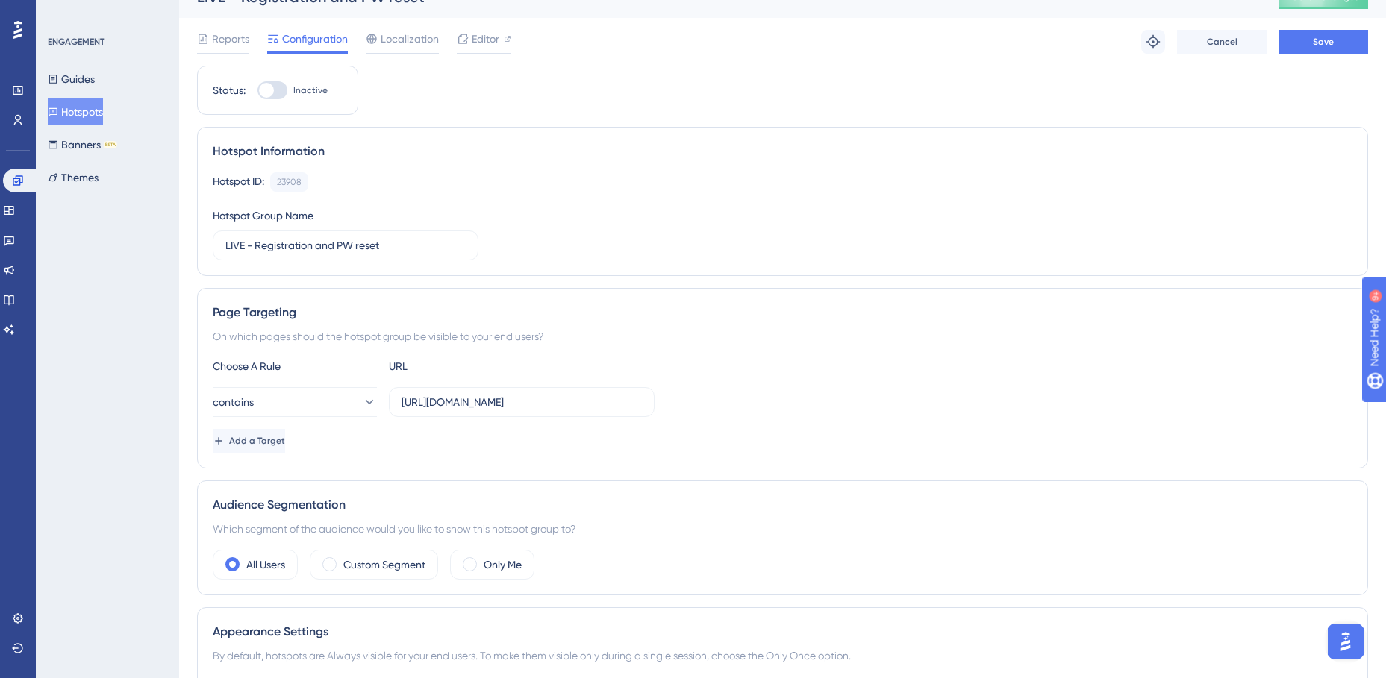
scroll to position [20, 0]
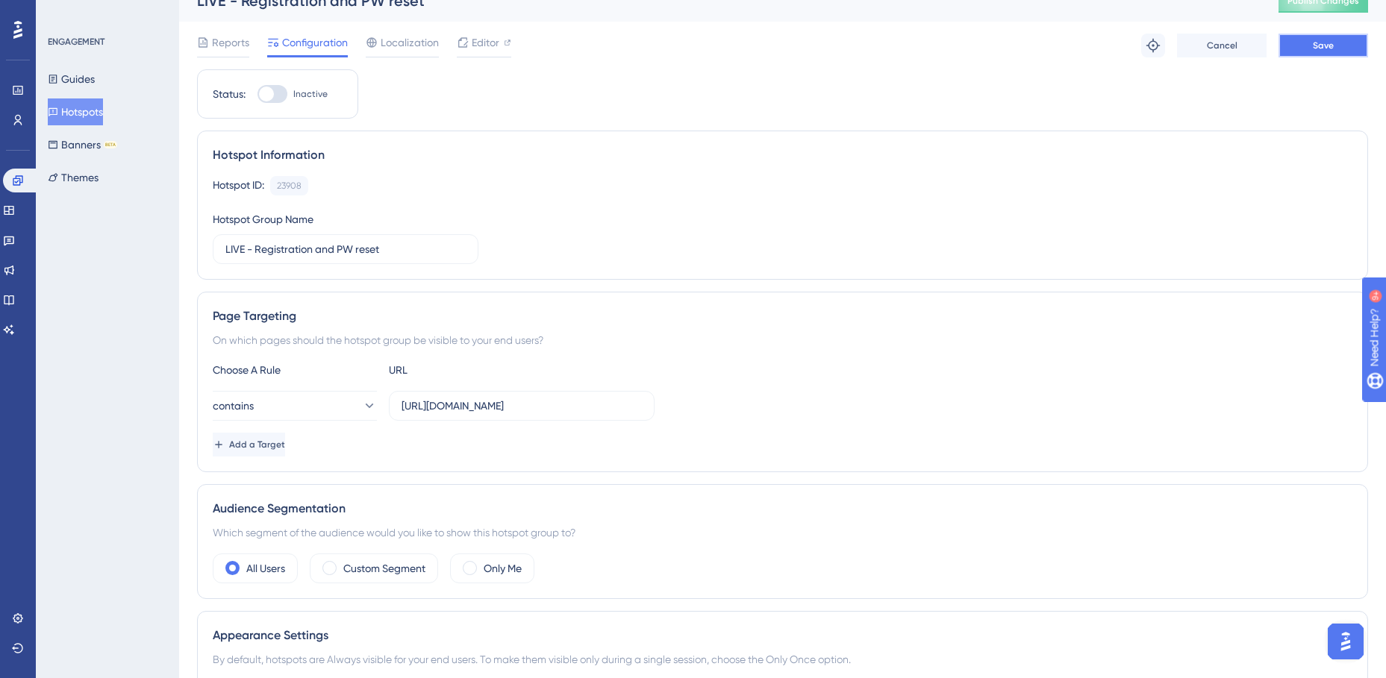
click at [1318, 42] on span "Save" at bounding box center [1323, 46] width 21 height 12
click at [492, 43] on span "Editor" at bounding box center [486, 43] width 28 height 18
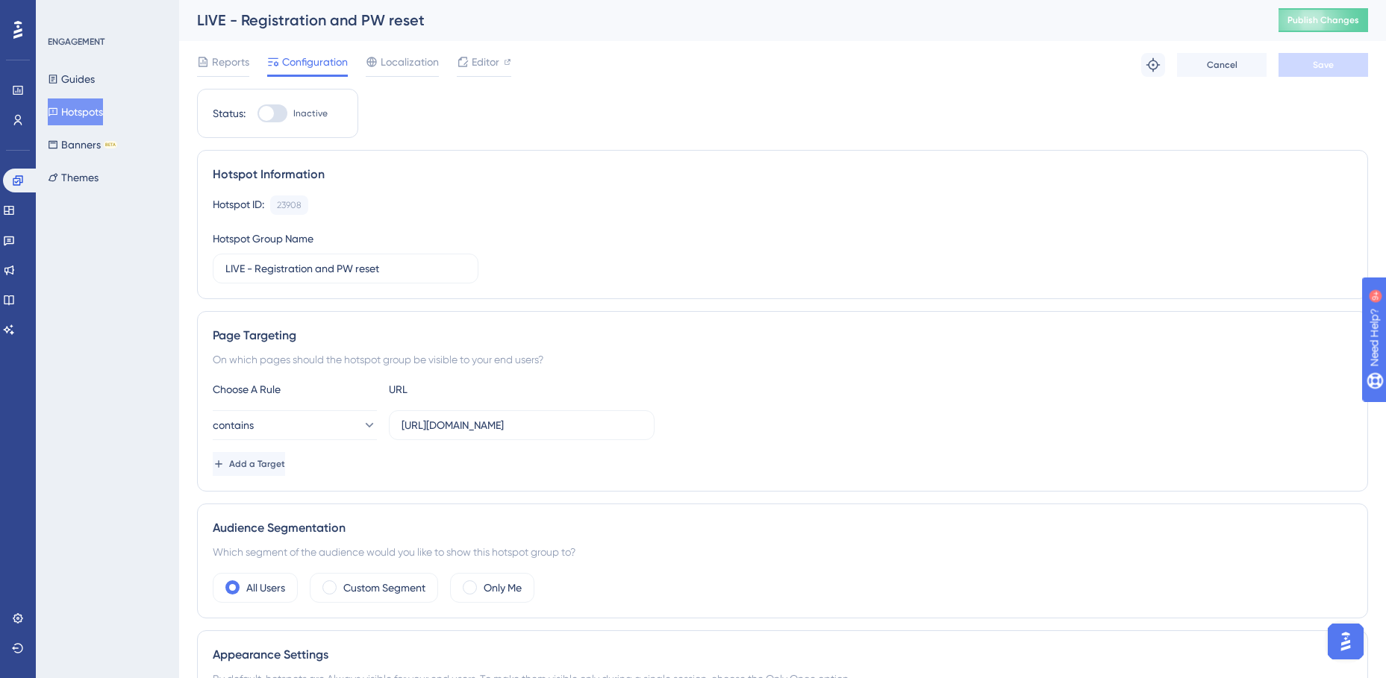
scroll to position [0, 0]
click at [261, 116] on div at bounding box center [266, 114] width 15 height 15
click at [257, 115] on input "Inactive" at bounding box center [257, 114] width 1 height 1
checkbox input "true"
click at [1319, 69] on span "Save" at bounding box center [1323, 66] width 21 height 12
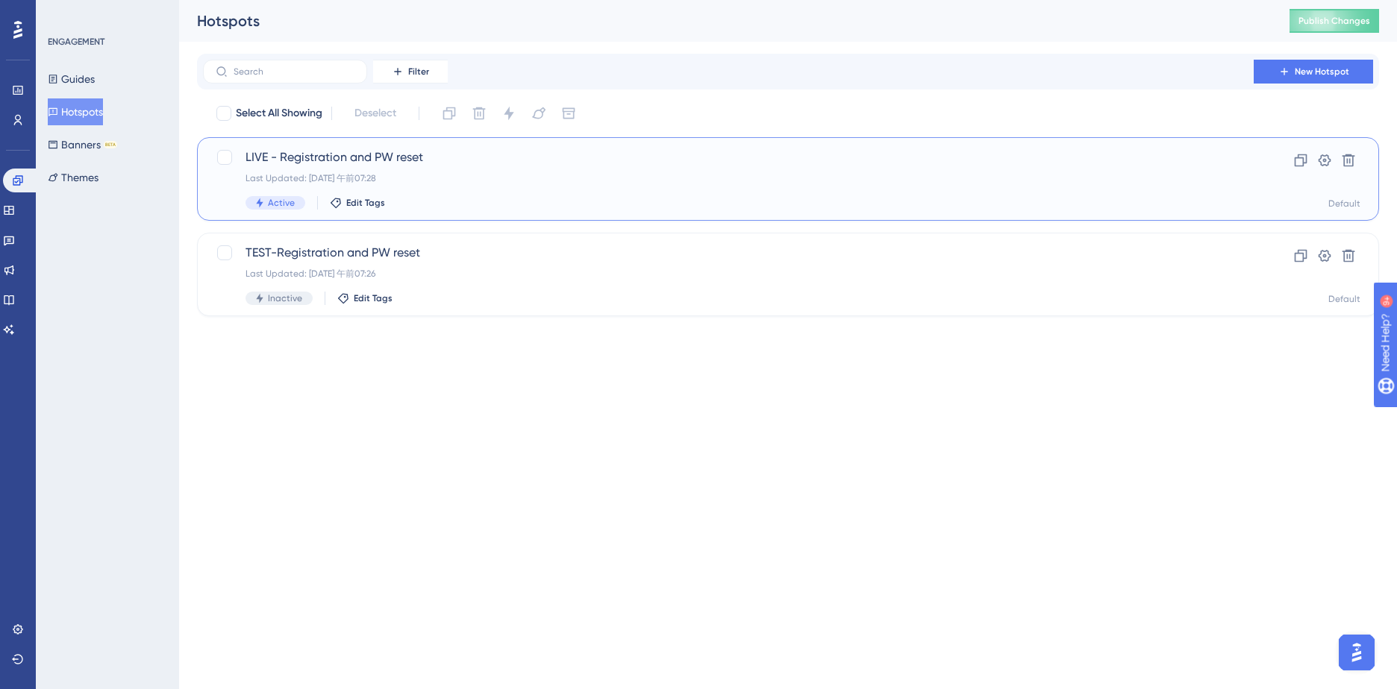
click at [477, 164] on span "LIVE - Registration and PW reset" at bounding box center [728, 157] width 966 height 18
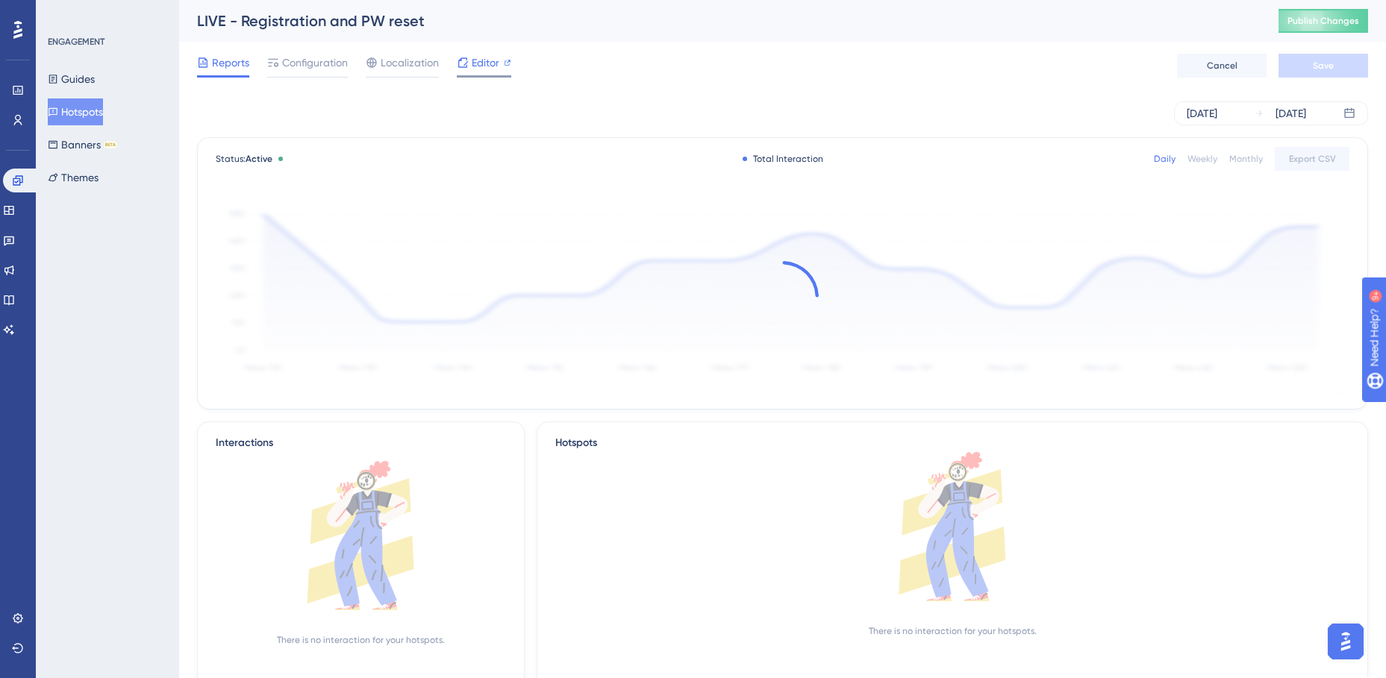
click at [484, 68] on span "Editor" at bounding box center [486, 63] width 28 height 18
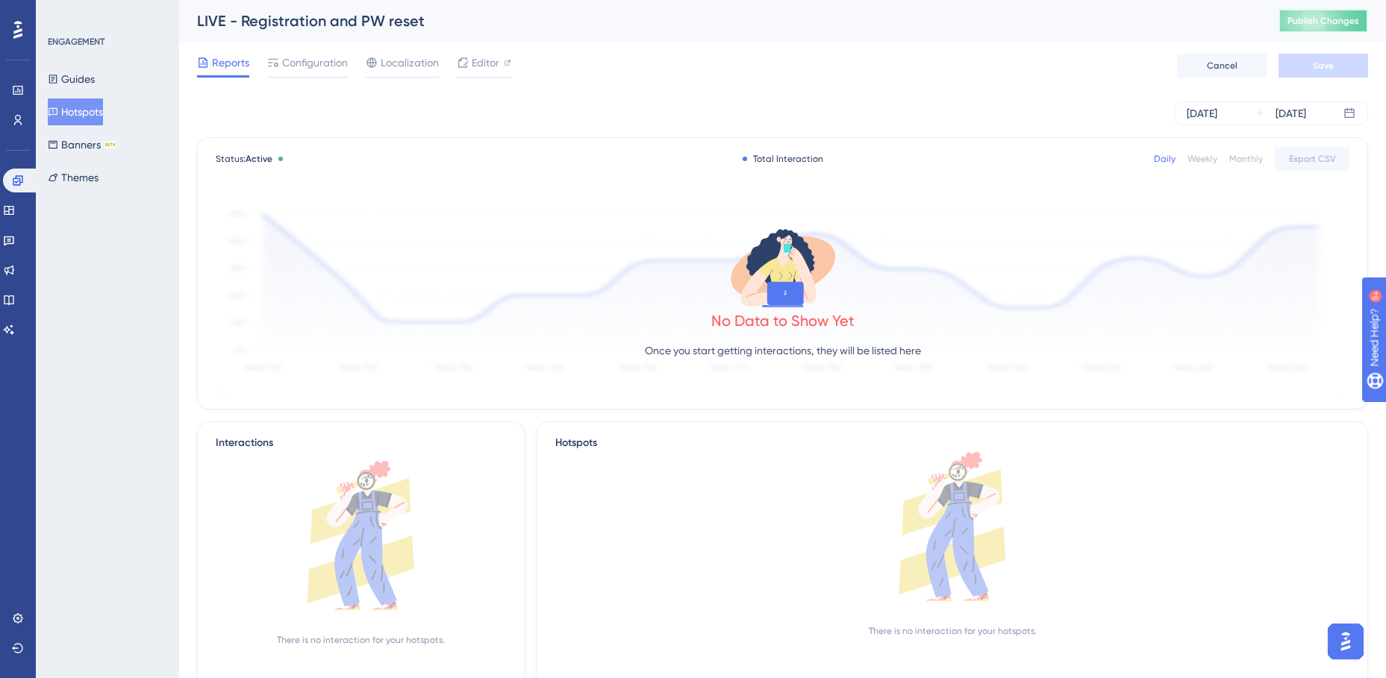
click at [1316, 22] on span "Publish Changes" at bounding box center [1323, 21] width 72 height 12
click at [475, 63] on span "Editor" at bounding box center [486, 63] width 28 height 18
click at [85, 74] on button "Guides" at bounding box center [71, 79] width 47 height 27
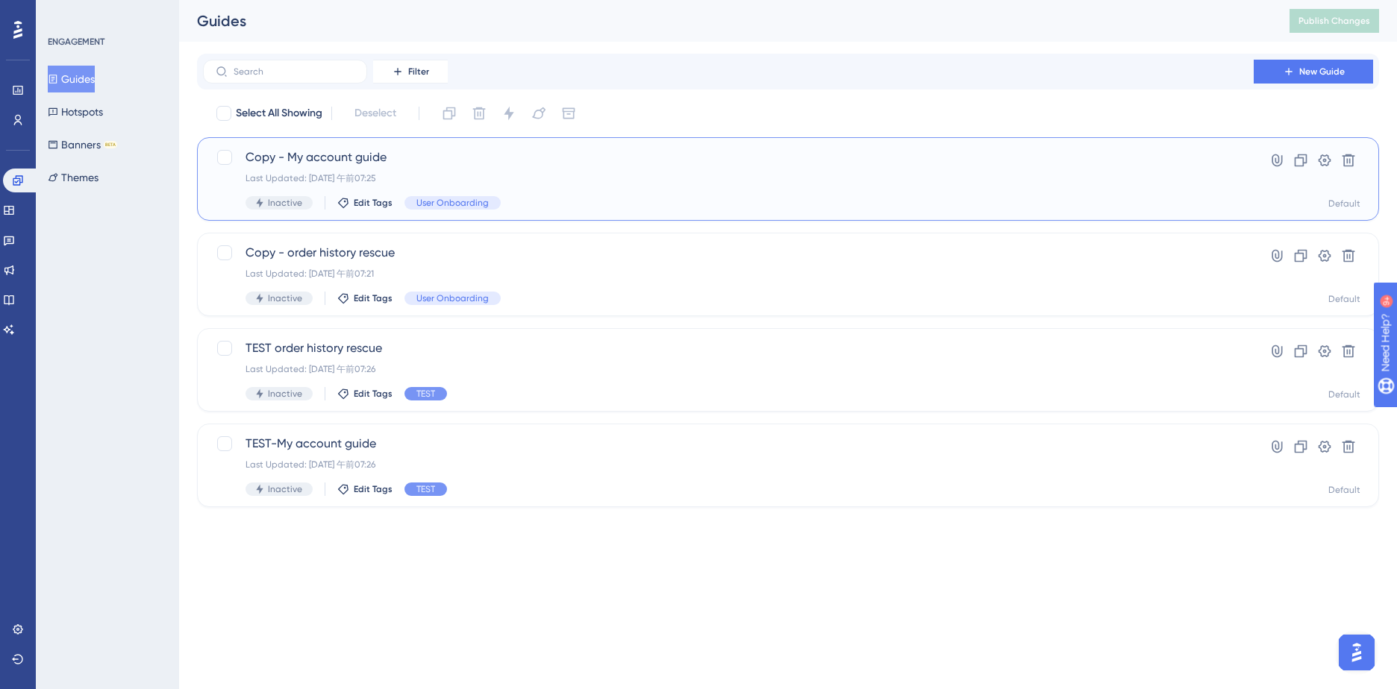
click at [339, 158] on span "Copy - My account guide" at bounding box center [728, 157] width 966 height 18
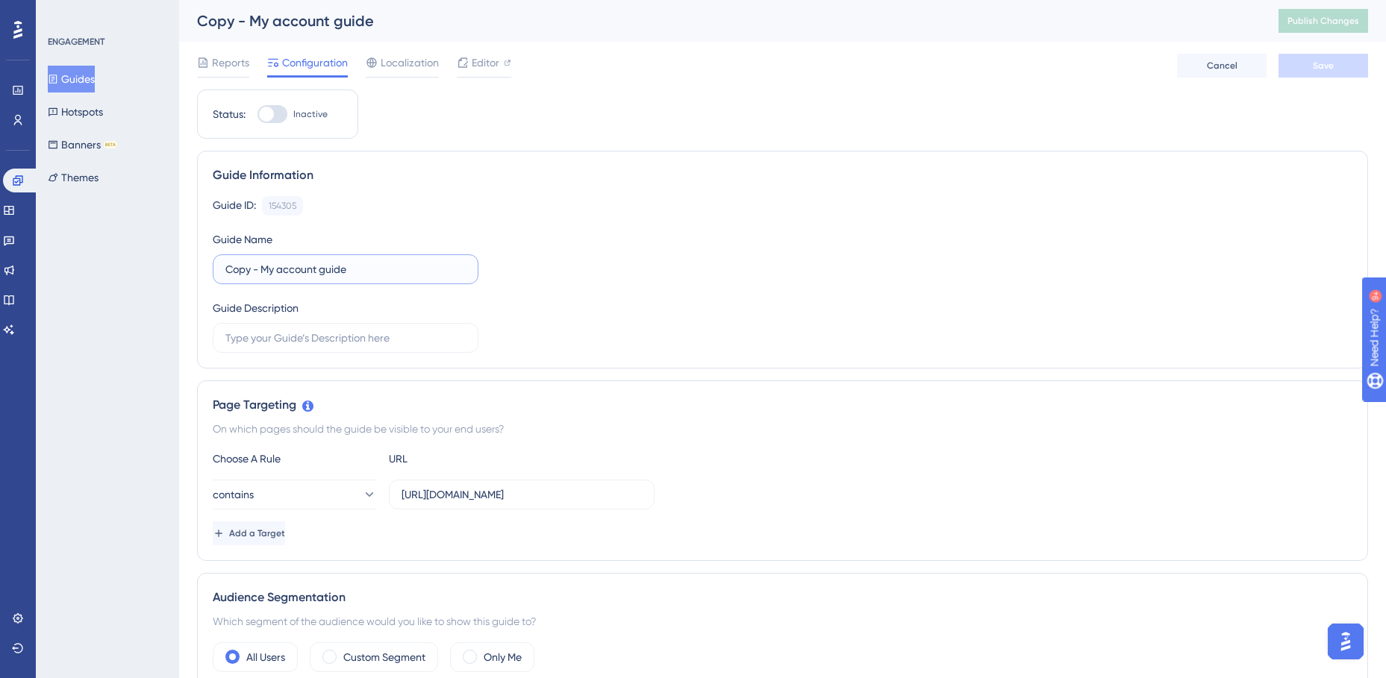
drag, startPoint x: 249, startPoint y: 270, endPoint x: 227, endPoint y: 270, distance: 22.4
click at [227, 270] on input "Copy - My account guide" at bounding box center [345, 269] width 240 height 16
type input "LIVE - My account guide"
click at [789, 284] on div "Guide ID: 154305 Copy Guide Name LIVE - My account guide Guide Description" at bounding box center [782, 274] width 1139 height 157
click at [1325, 68] on span "Save" at bounding box center [1323, 66] width 21 height 12
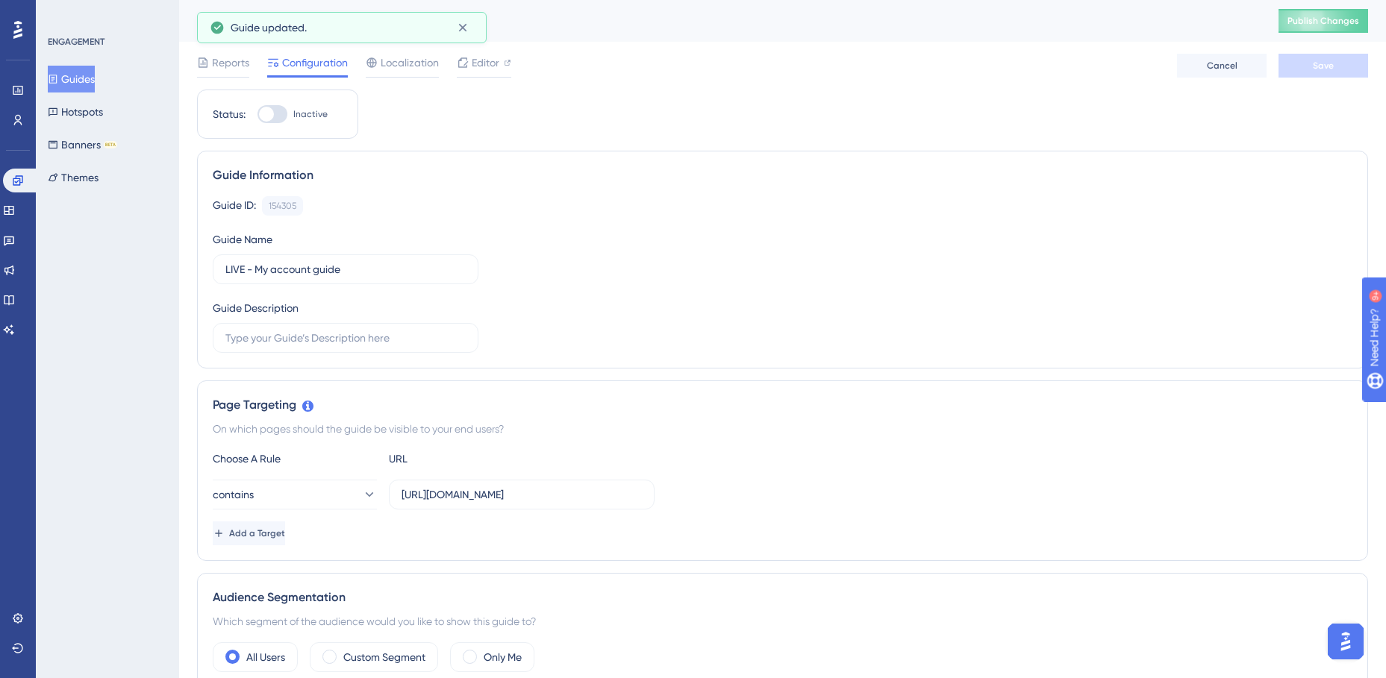
click at [265, 113] on div at bounding box center [266, 114] width 15 height 15
click at [257, 114] on input "Inactive" at bounding box center [257, 114] width 1 height 1
checkbox input "true"
click at [478, 68] on span "Editor" at bounding box center [486, 63] width 28 height 18
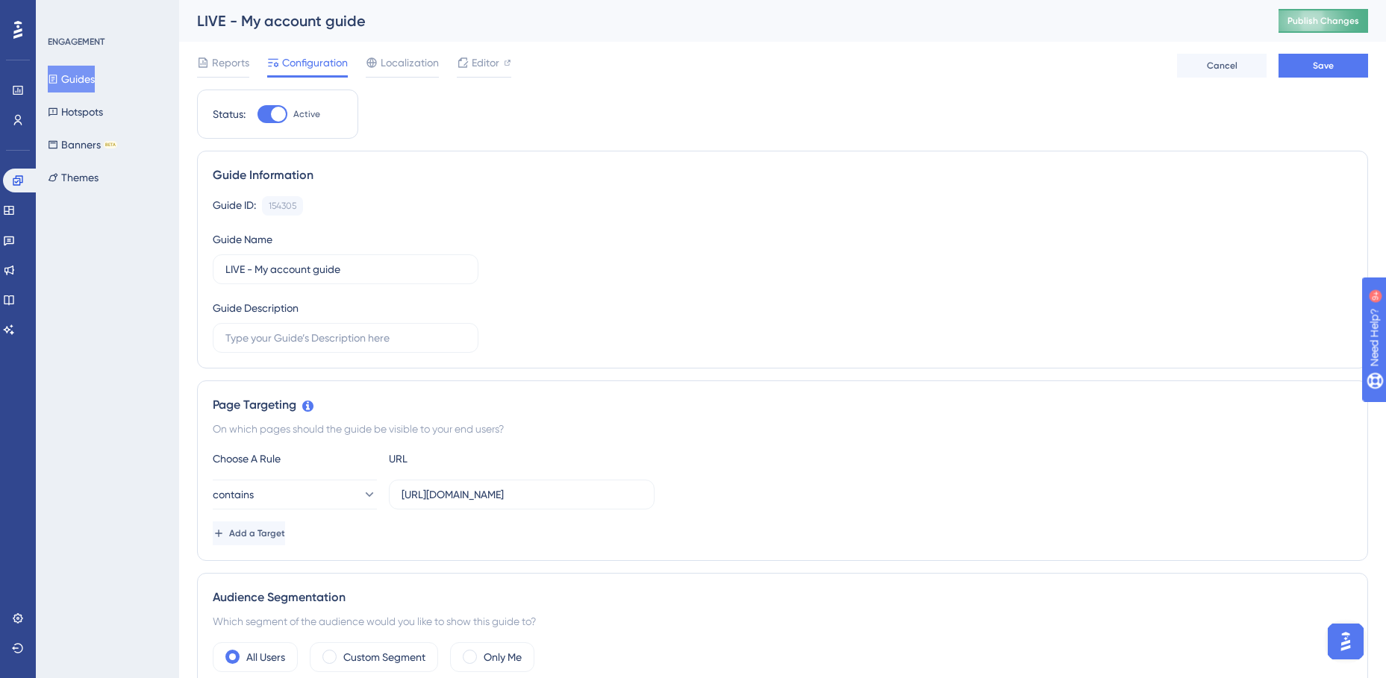
click at [1335, 22] on span "Publish Changes" at bounding box center [1323, 21] width 72 height 12
click at [89, 75] on button "Guides" at bounding box center [71, 79] width 47 height 27
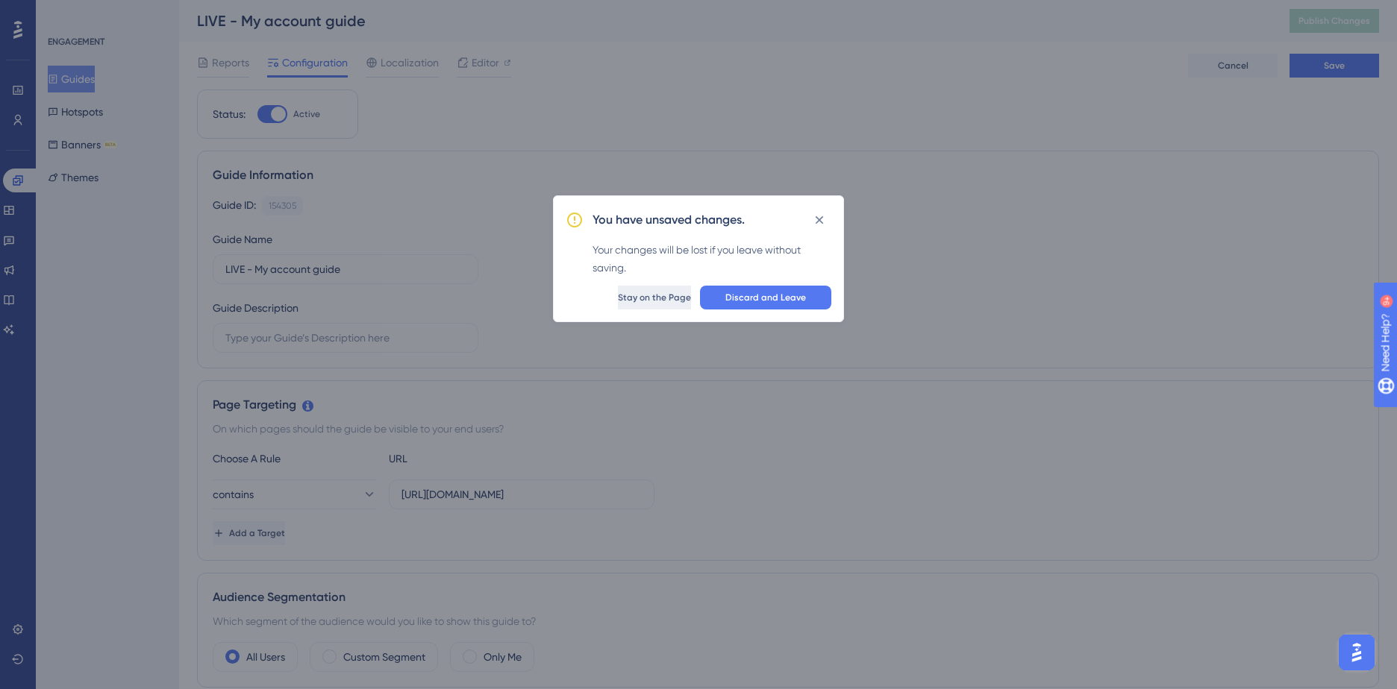
click at [631, 303] on span "Stay on the Page" at bounding box center [654, 298] width 73 height 12
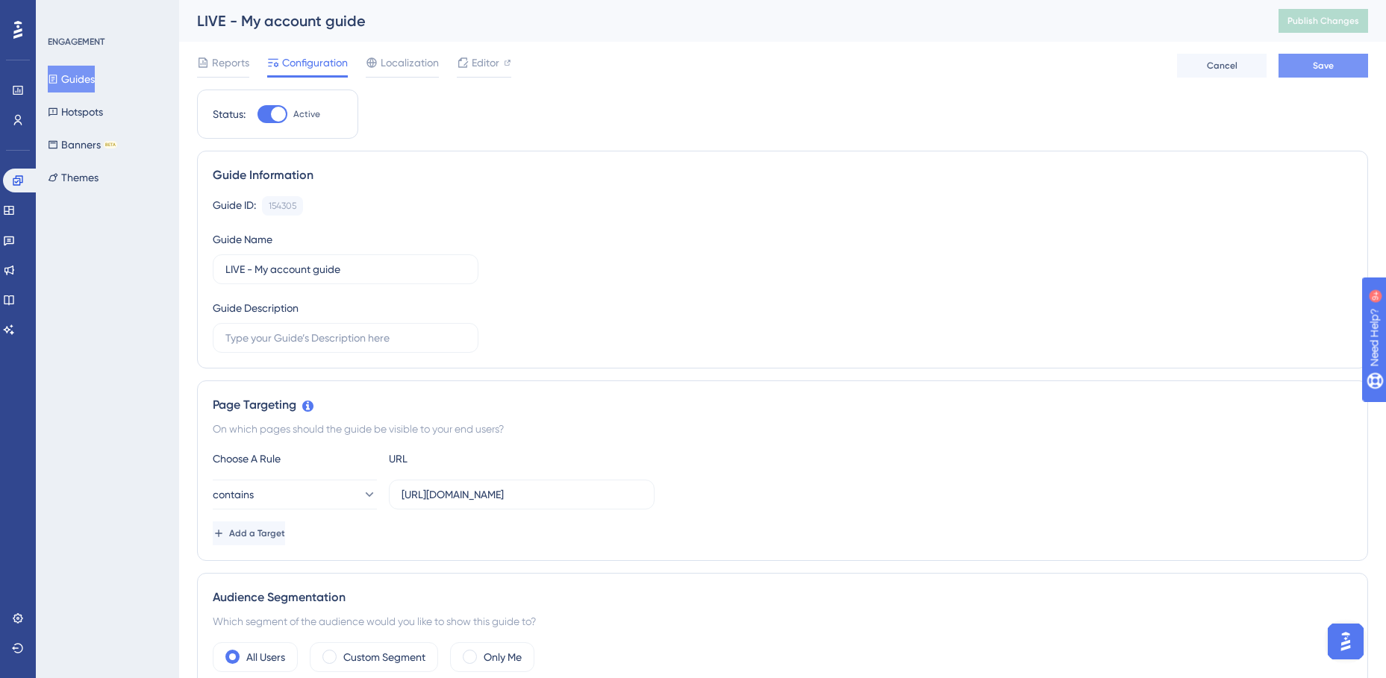
click at [1302, 69] on button "Save" at bounding box center [1323, 66] width 90 height 24
click at [1331, 12] on button "Publish Changes" at bounding box center [1323, 21] width 90 height 24
click at [69, 78] on button "Guides" at bounding box center [71, 79] width 47 height 27
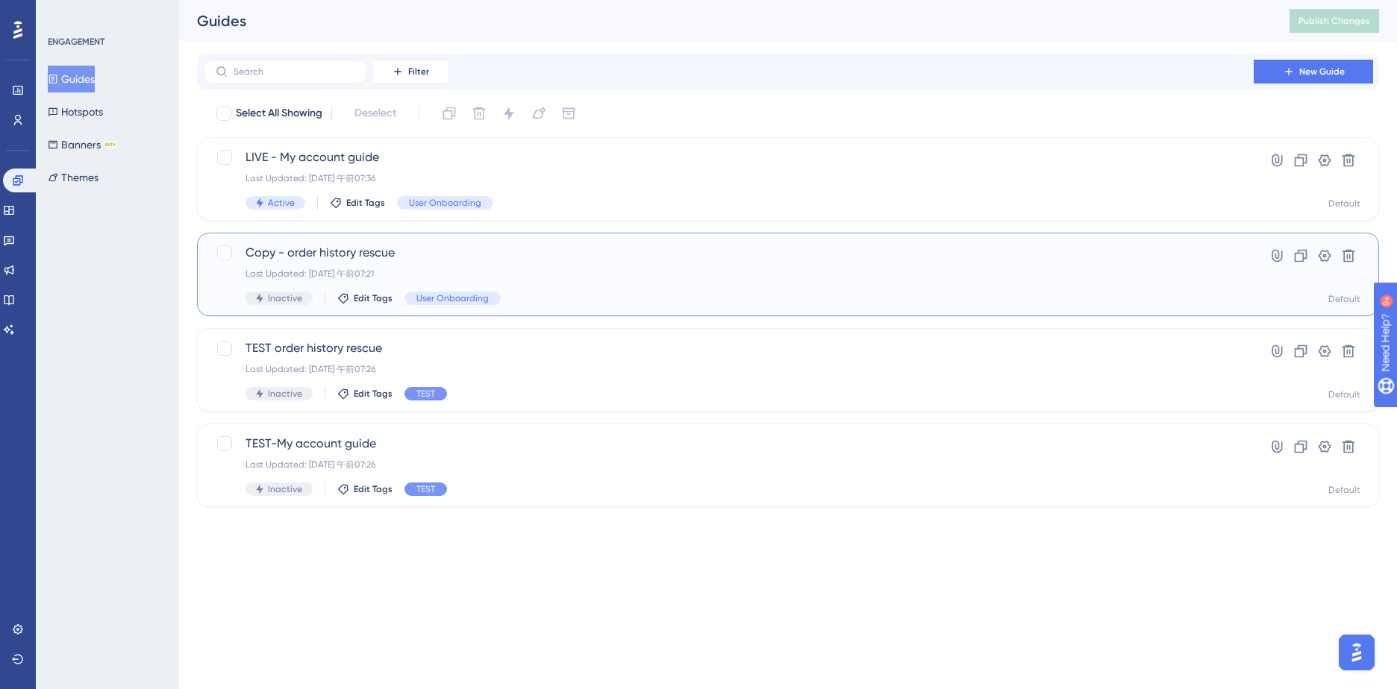
click at [331, 252] on span "Copy - order history rescue" at bounding box center [728, 253] width 966 height 18
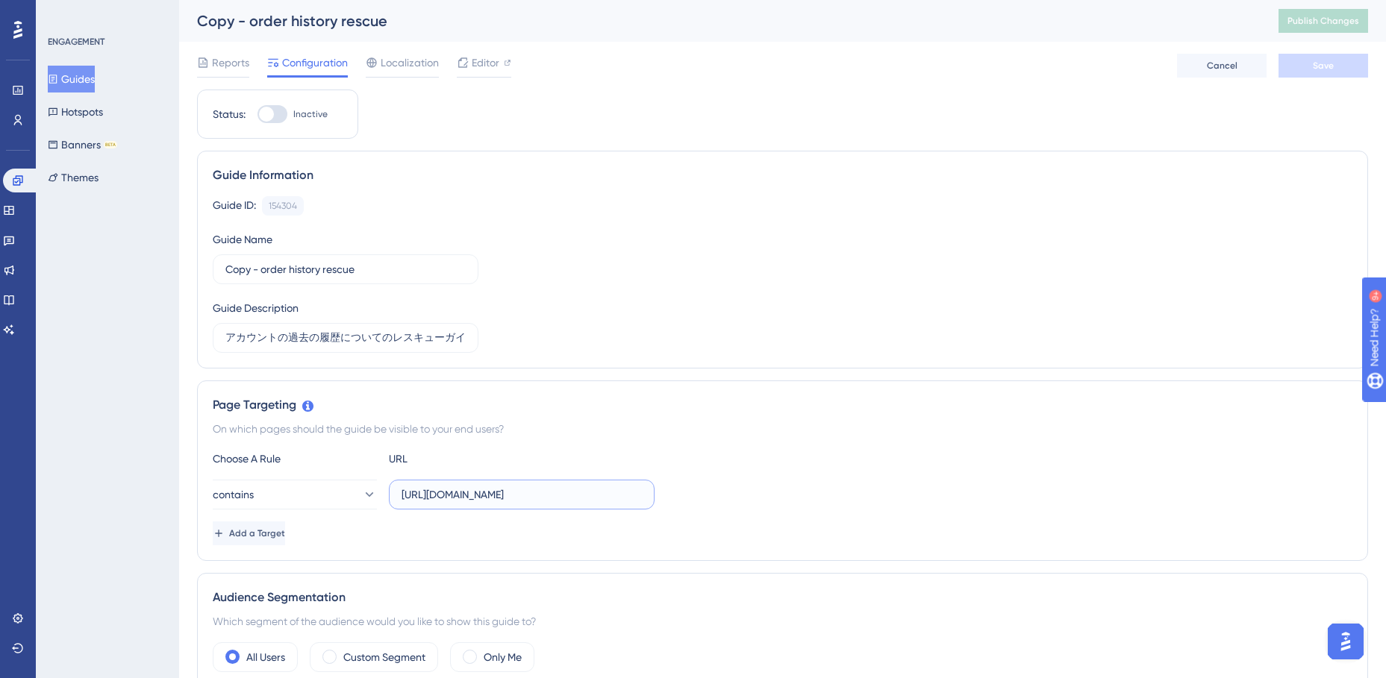
click at [445, 497] on input "https://staging.edanz.com/customer?view=cp_orders_history" at bounding box center [521, 495] width 240 height 16
drag, startPoint x: 251, startPoint y: 273, endPoint x: 222, endPoint y: 269, distance: 28.7
click at [222, 269] on label "Copy - order history rescue" at bounding box center [346, 269] width 266 height 30
type input "LIVE - order history rescue"
click at [757, 227] on div "Guide ID: 154304 Copy Guide Name LIVE - order history rescue Guide Description …" at bounding box center [782, 274] width 1139 height 157
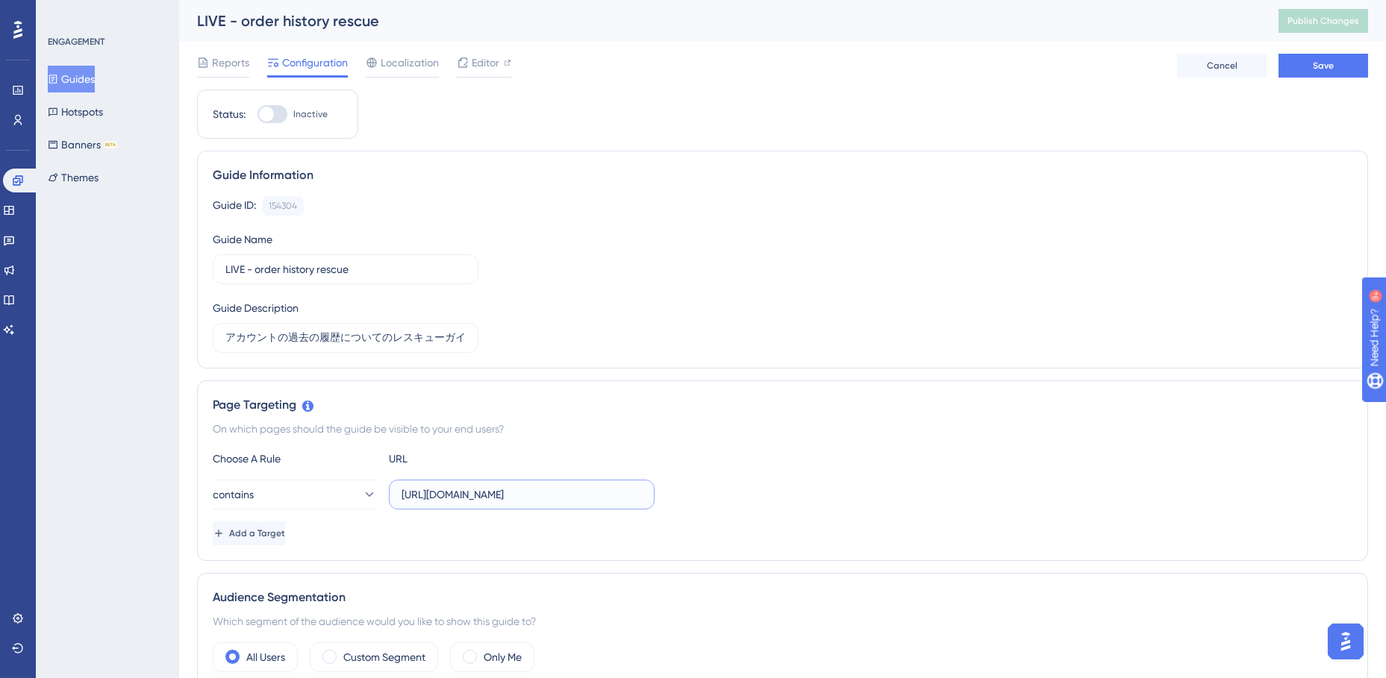
click at [418, 493] on input "https://staging.edanz.com/customer?view=cp_orders_history" at bounding box center [521, 495] width 240 height 16
click at [445, 493] on input "https://staging.edanz.com/customer?view=cp_orders_history" at bounding box center [521, 495] width 240 height 16
click at [446, 493] on input "https://staging.edanz.com/customer?view=cp_orders_history" at bounding box center [521, 495] width 240 height 16
click at [461, 493] on input "https://staging.edanz.com/customer?view=cp_orders_history" at bounding box center [521, 495] width 240 height 16
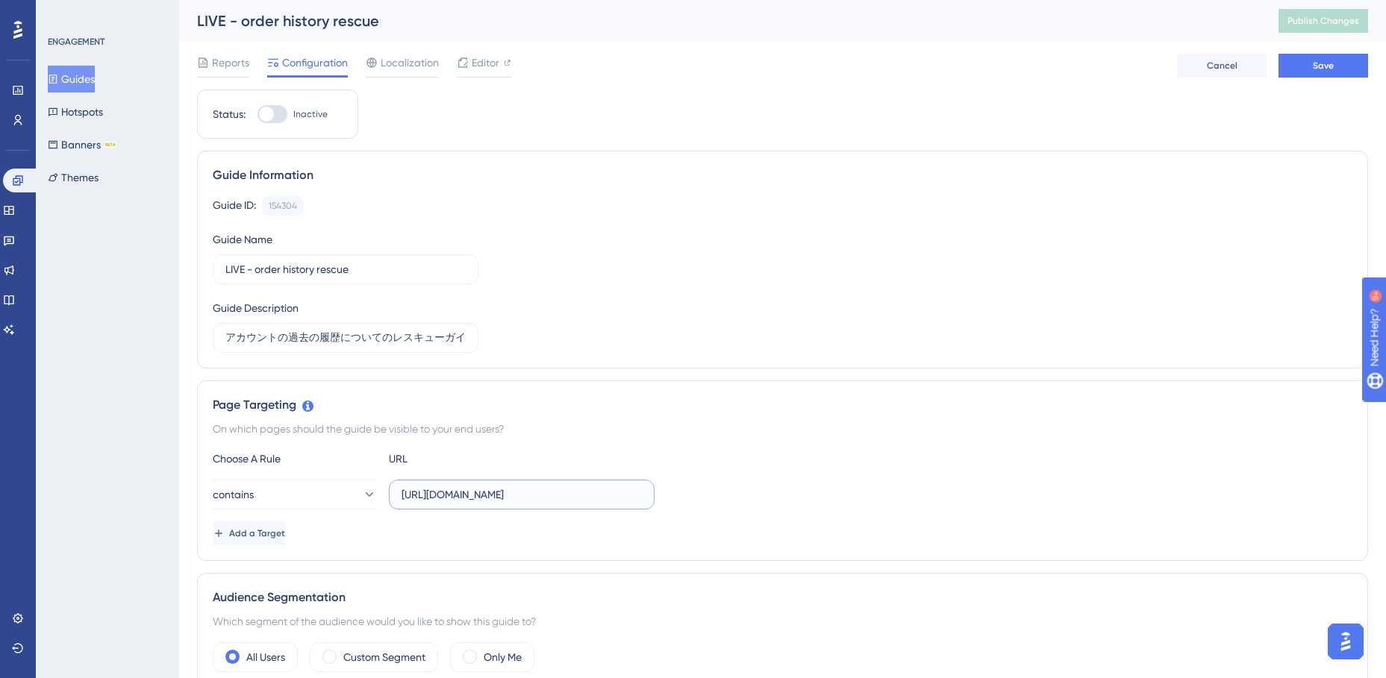
click at [454, 495] on input "https://staging.edanz.com/customer?view=cp_orders_history" at bounding box center [521, 495] width 240 height 16
click at [472, 496] on input "https://staging.edanz.com/customer?view=cp_orders_history" at bounding box center [521, 495] width 240 height 16
click at [474, 496] on input "https://staging.edanz.com/customer?view=cp_orders_history" at bounding box center [521, 495] width 240 height 16
type input "https://jp.edanz.com/customer?view=cp_orders_history"
click at [615, 415] on div "Page Targeting On which pages should the guide be visible to your end users? Ch…" at bounding box center [782, 471] width 1171 height 181
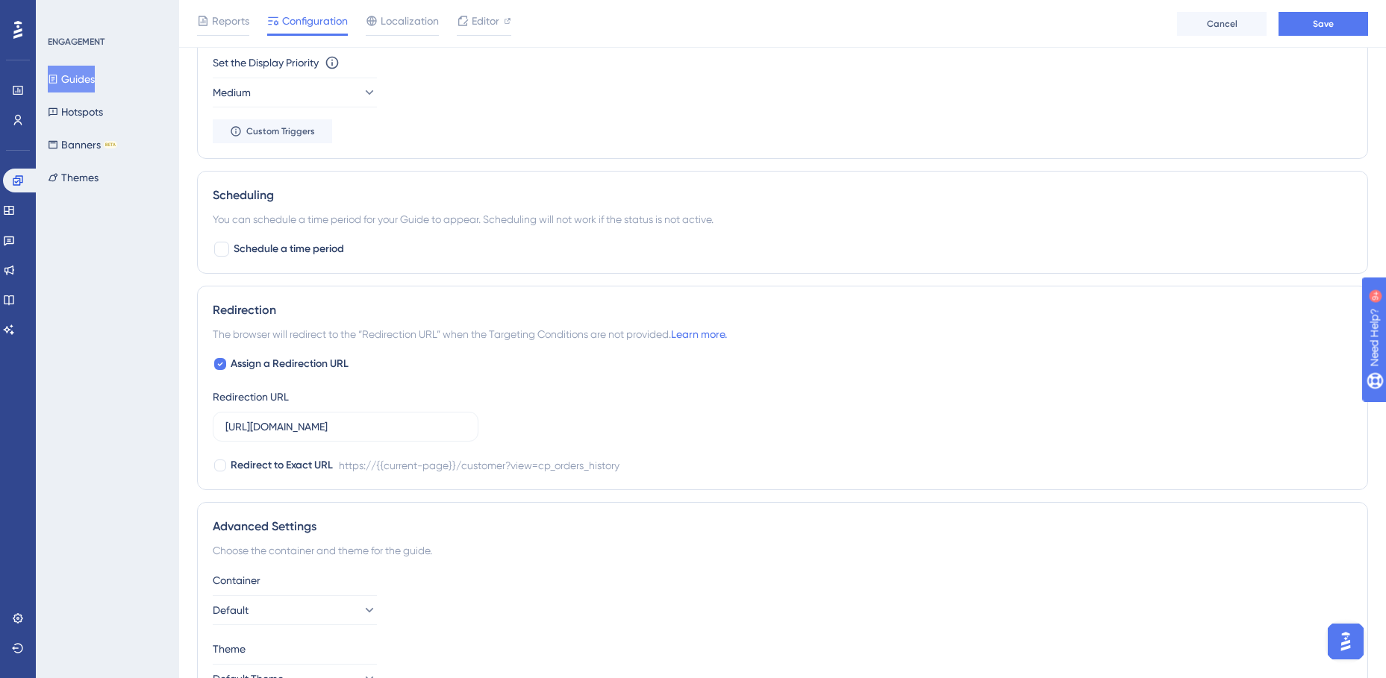
scroll to position [821, 0]
click at [362, 427] on input "https://staging.edanz.com/customer?view=cp_orders_history" at bounding box center [345, 426] width 240 height 16
click at [290, 433] on input "https://staging.edanz.com/customer?view=cp_orders_history" at bounding box center [345, 426] width 240 height 16
click at [300, 431] on input "https://staging.edanz.com/customer?view=cp_orders_history" at bounding box center [345, 426] width 240 height 16
type input "https://jp.edanz.com/customer?view=cp_orders_history"
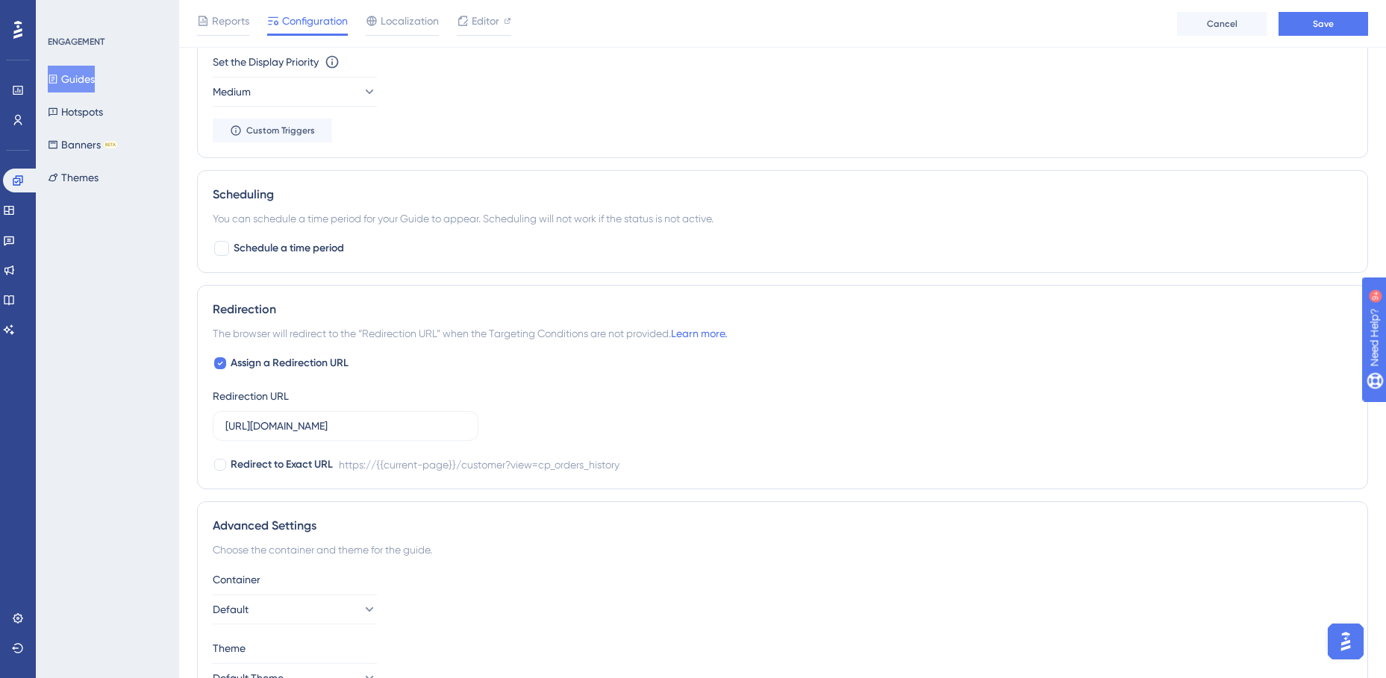
click at [534, 389] on div "Assign a Redirection URL Redirection URL https://jp.edanz.com/customer?view=cp_…" at bounding box center [782, 413] width 1139 height 119
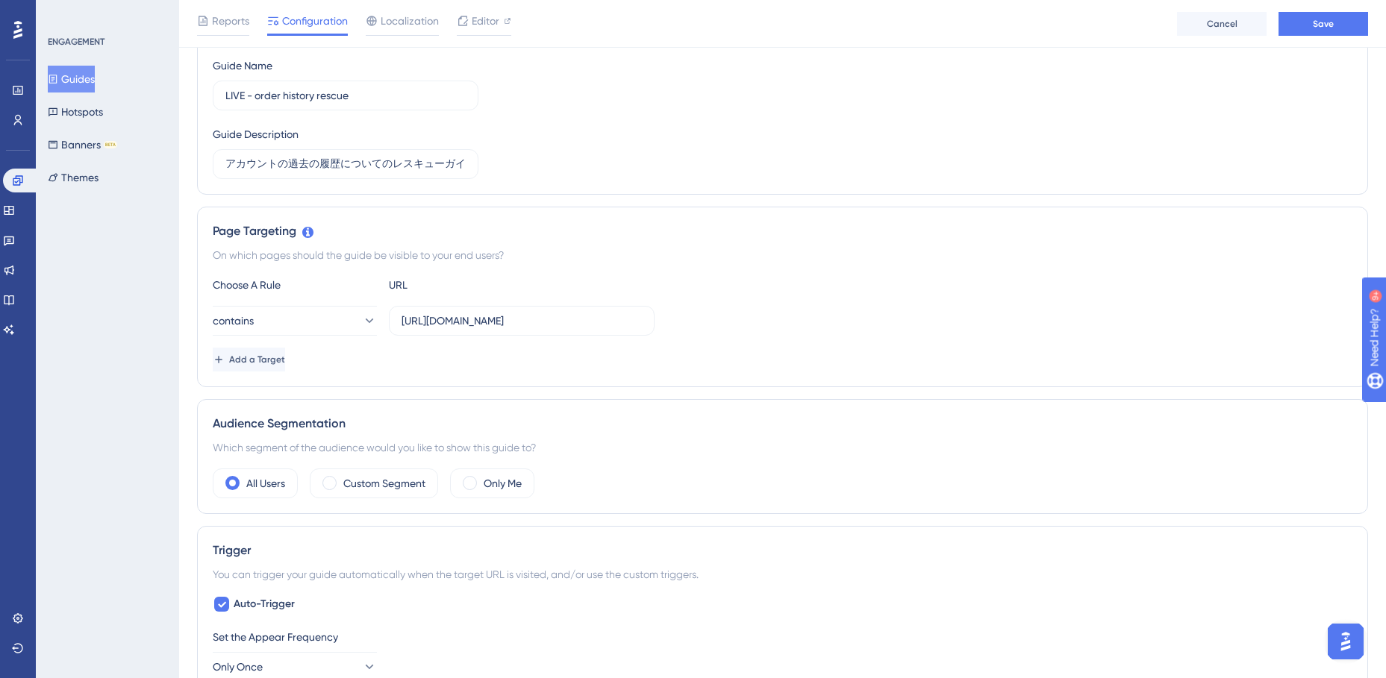
scroll to position [165, 0]
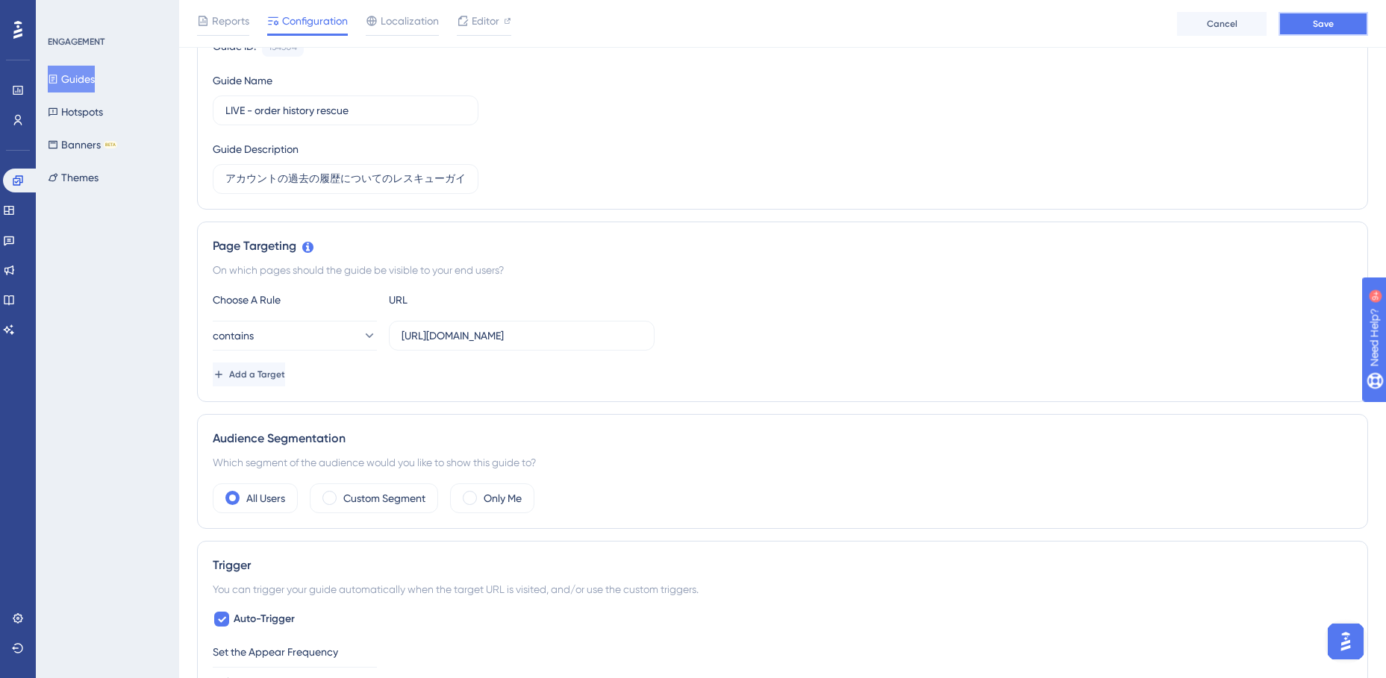
click at [1311, 18] on button "Save" at bounding box center [1323, 24] width 90 height 24
click at [616, 28] on div "Reports Configuration Localization Editor Cancel Save" at bounding box center [782, 24] width 1207 height 48
click at [464, 27] on div at bounding box center [463, 21] width 12 height 18
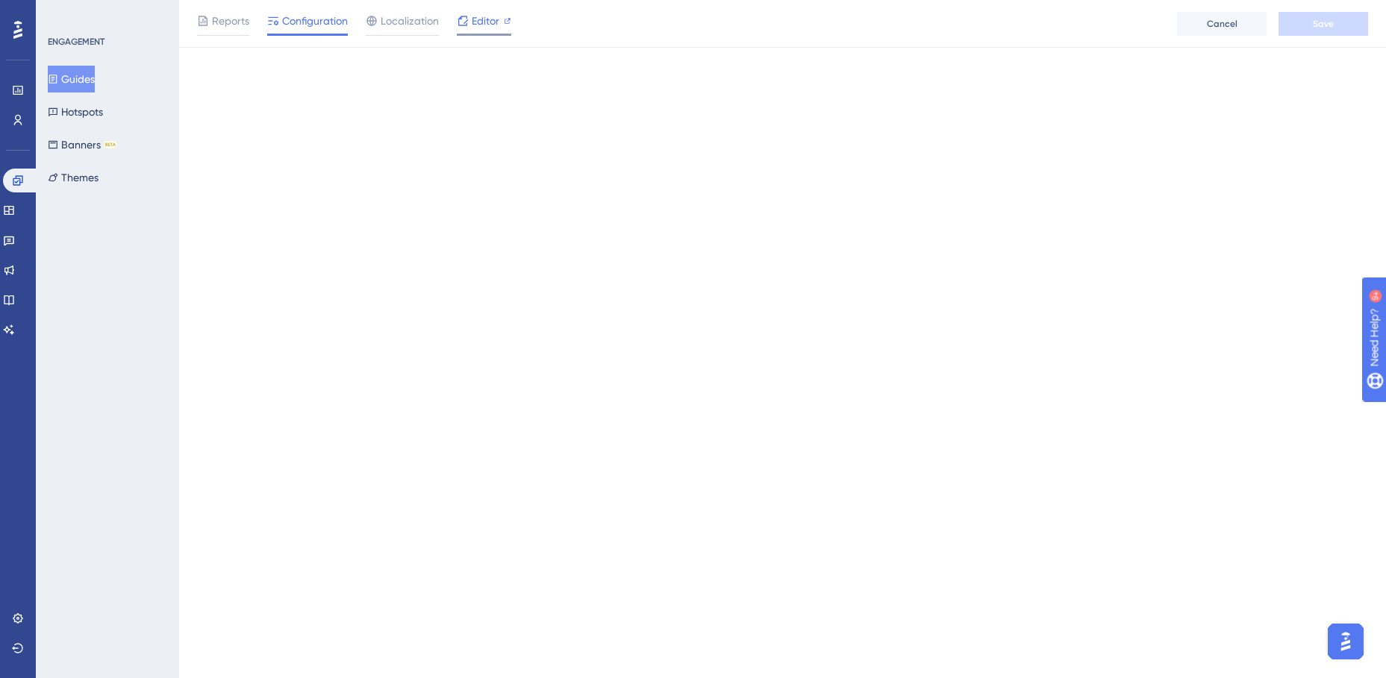
scroll to position [0, 0]
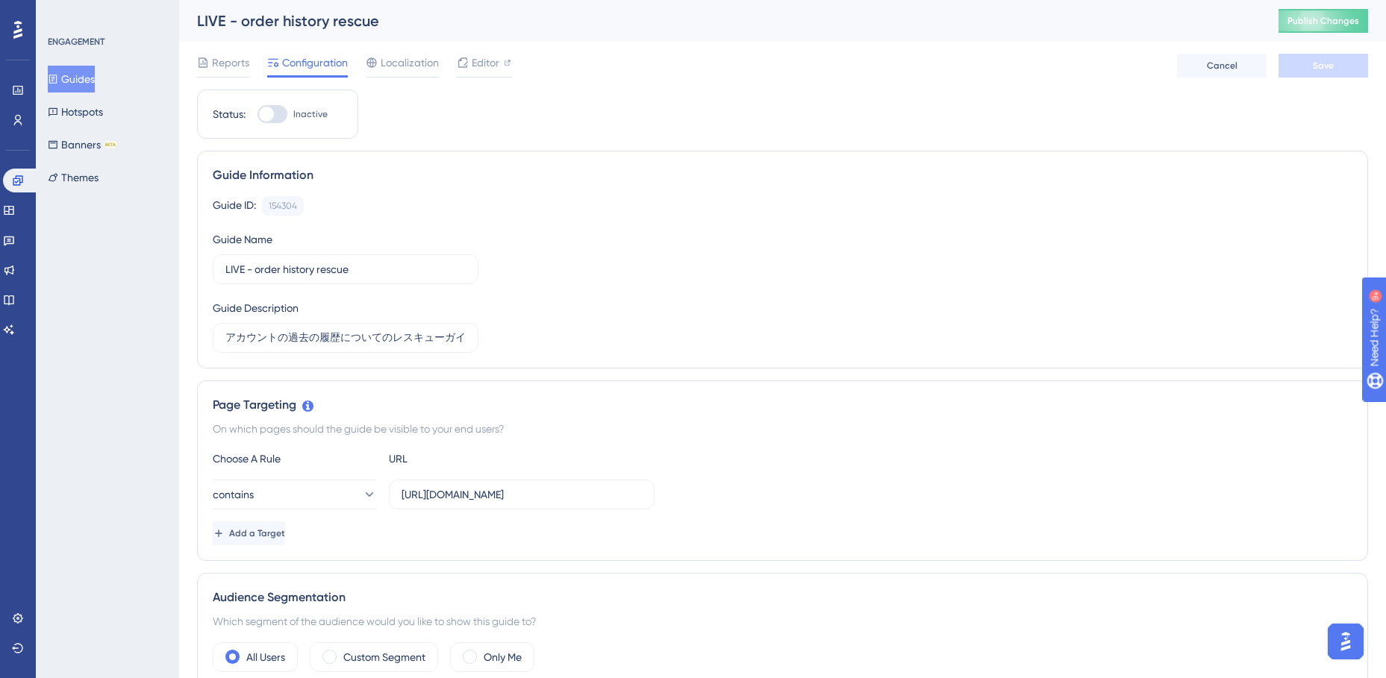
click at [264, 114] on div at bounding box center [266, 114] width 15 height 15
click at [257, 114] on input "Inactive" at bounding box center [257, 114] width 1 height 1
checkbox input "true"
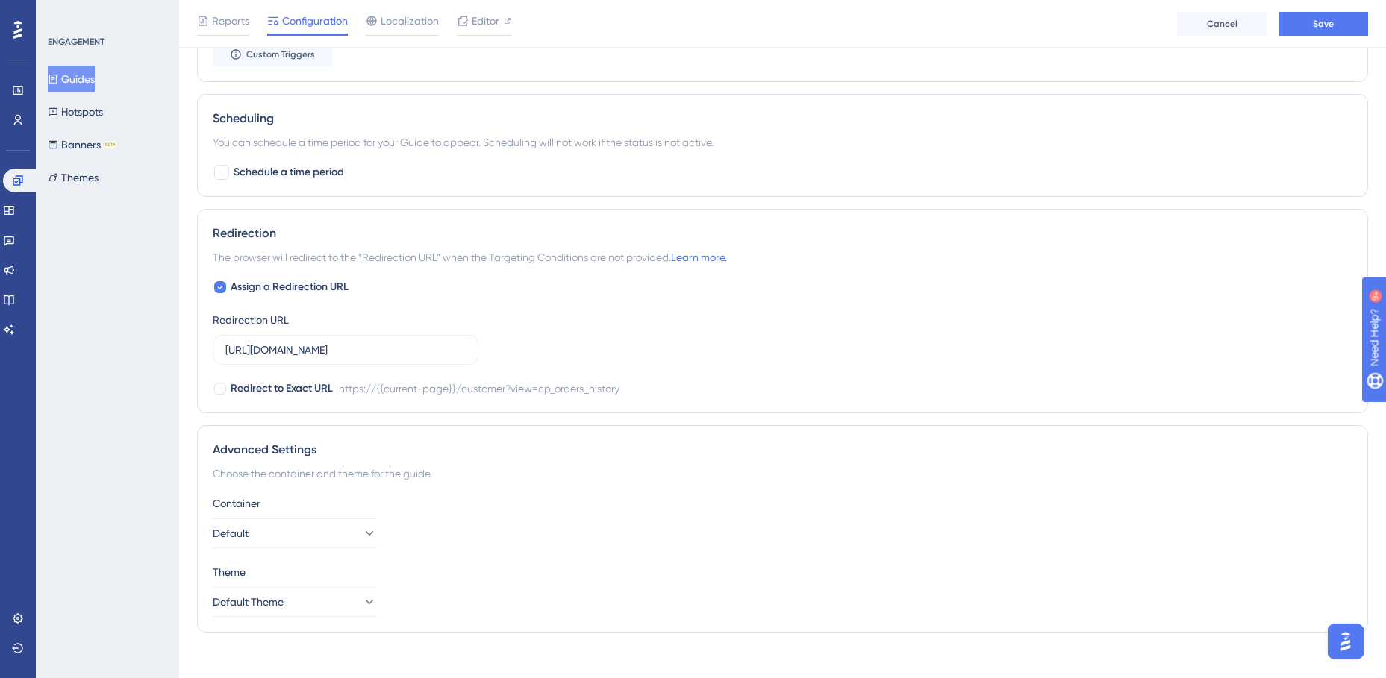
scroll to position [911, 0]
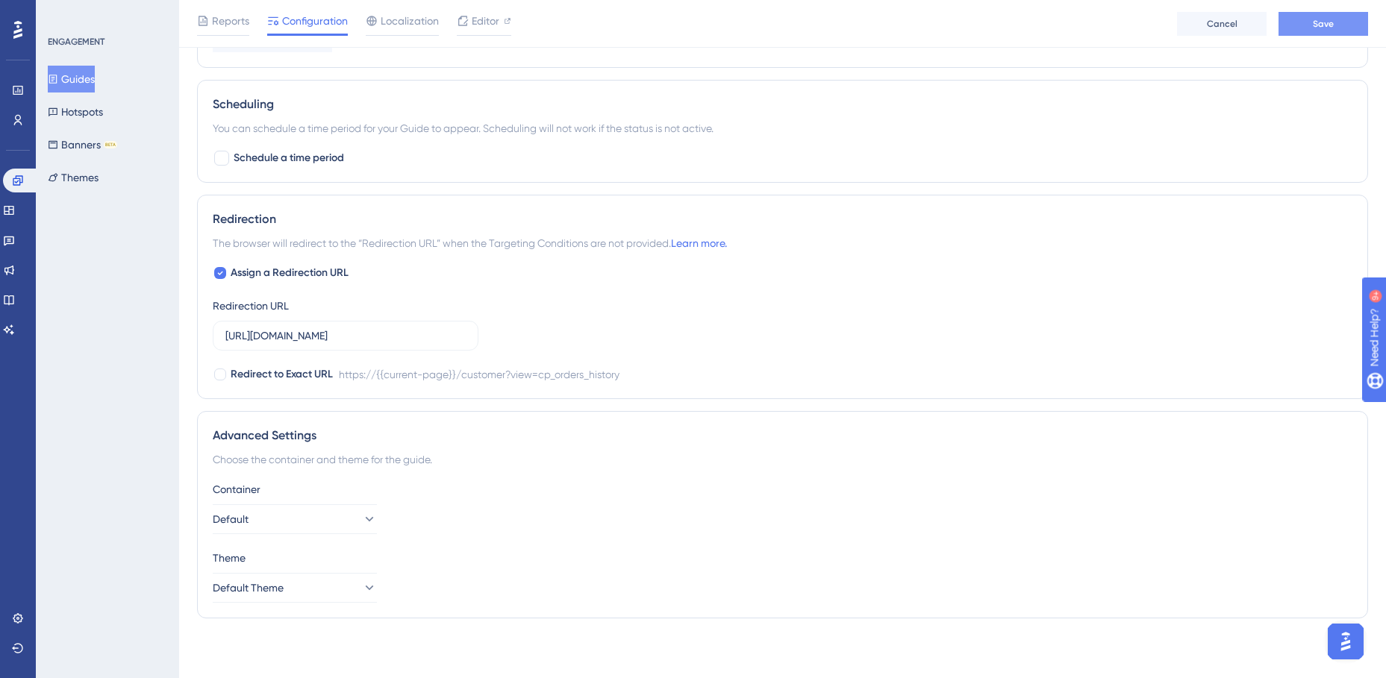
click at [1335, 28] on button "Save" at bounding box center [1323, 24] width 90 height 24
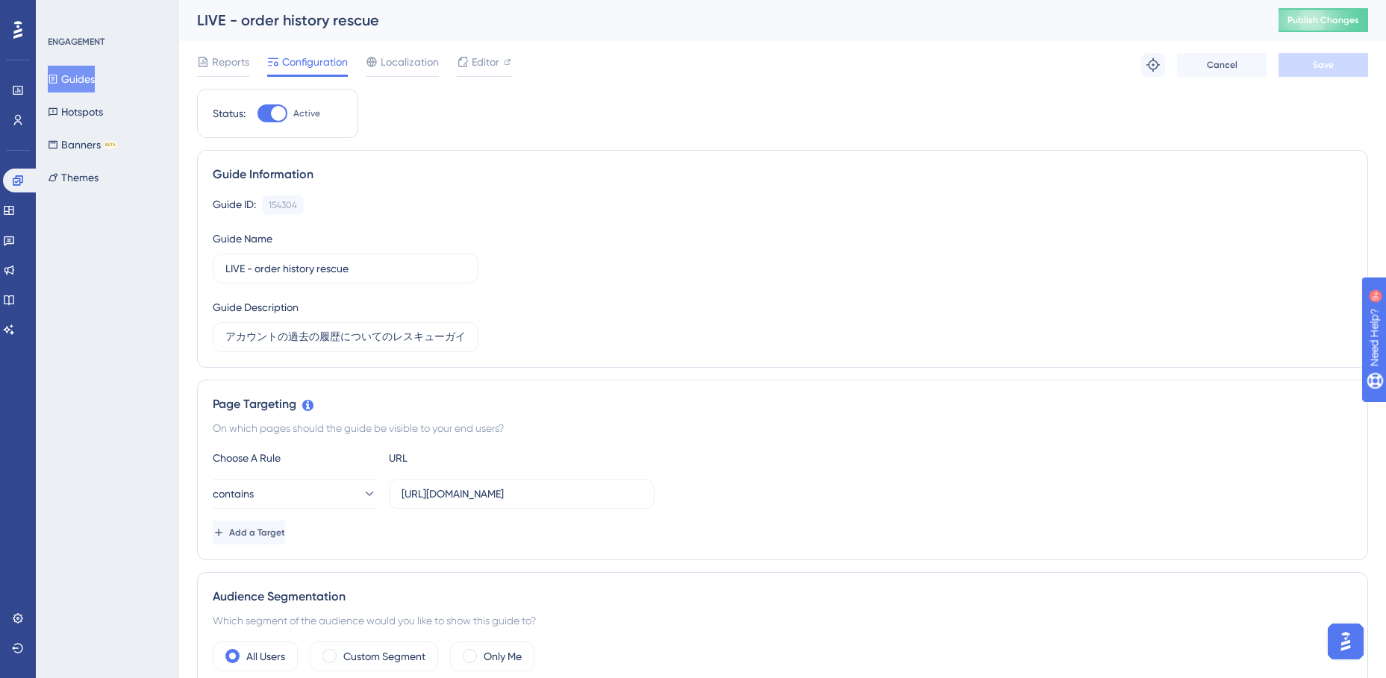
scroll to position [0, 0]
click at [1354, 23] on span "Publish Changes" at bounding box center [1323, 21] width 72 height 12
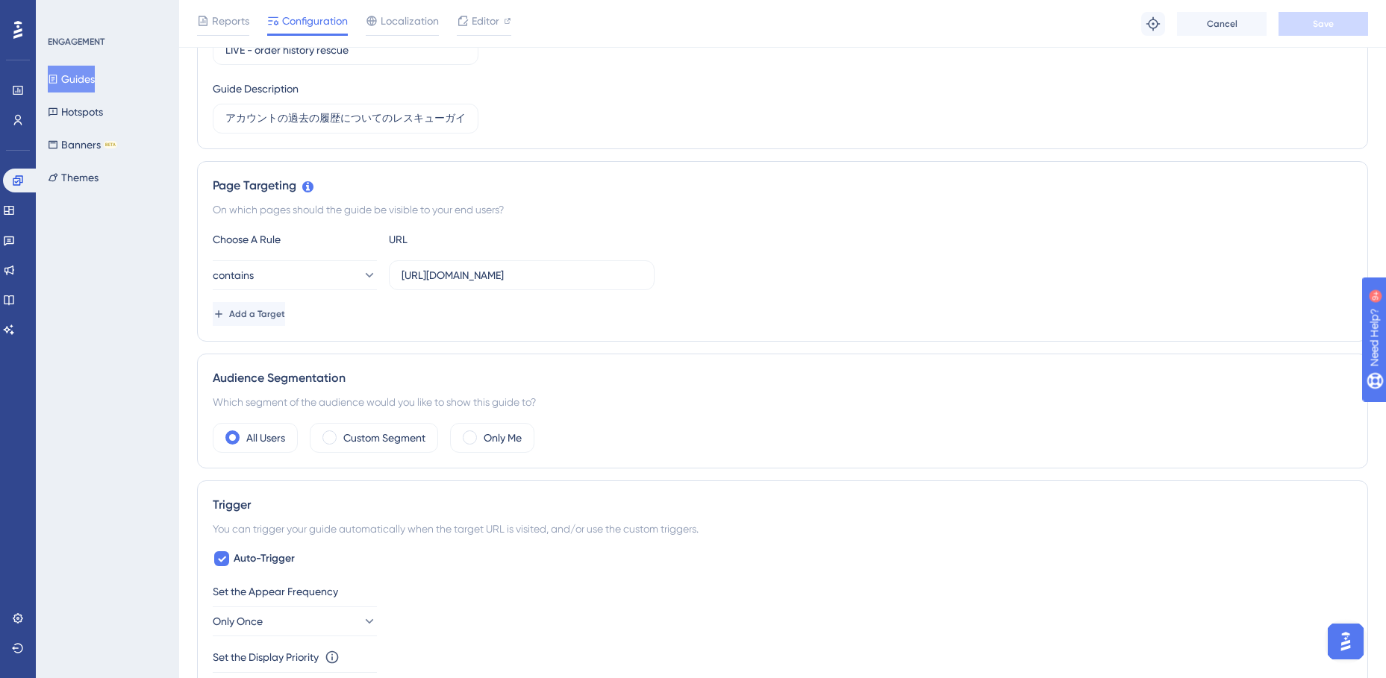
scroll to position [224, 0]
click at [348, 275] on button "contains" at bounding box center [295, 277] width 164 height 30
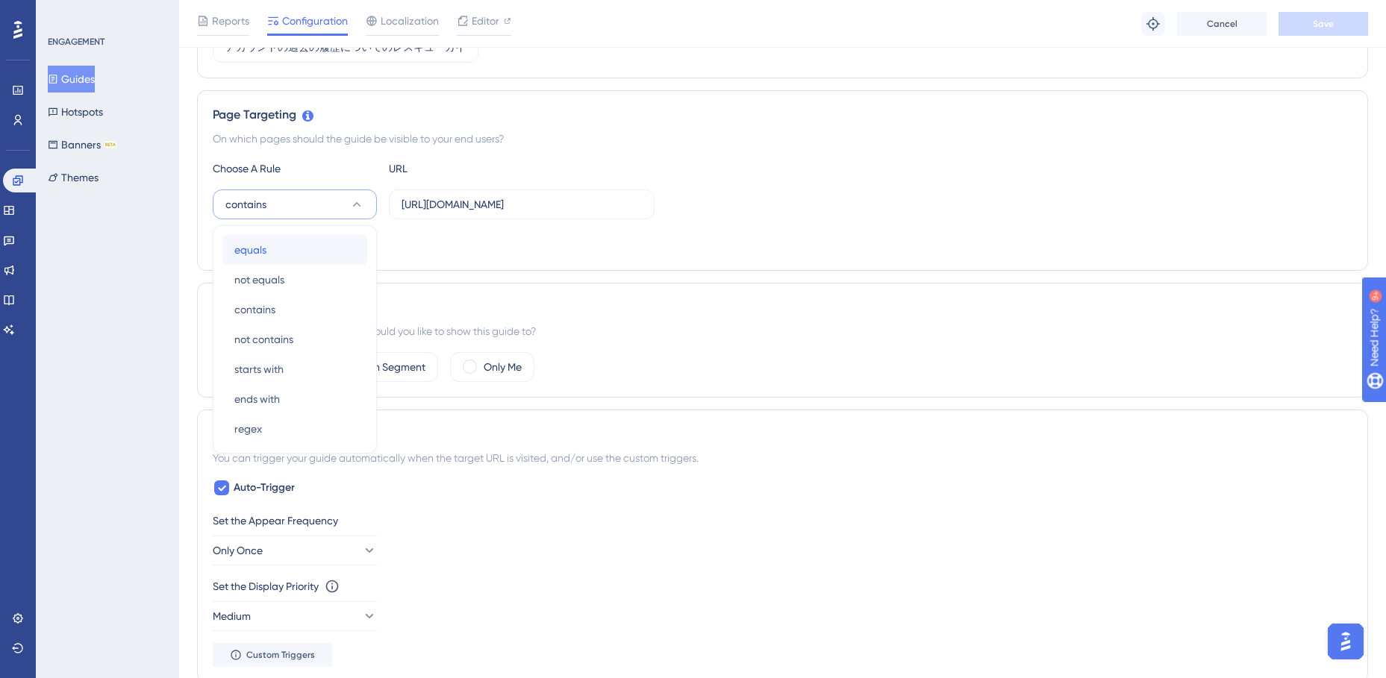
click at [269, 249] on div "equals equals" at bounding box center [294, 250] width 121 height 30
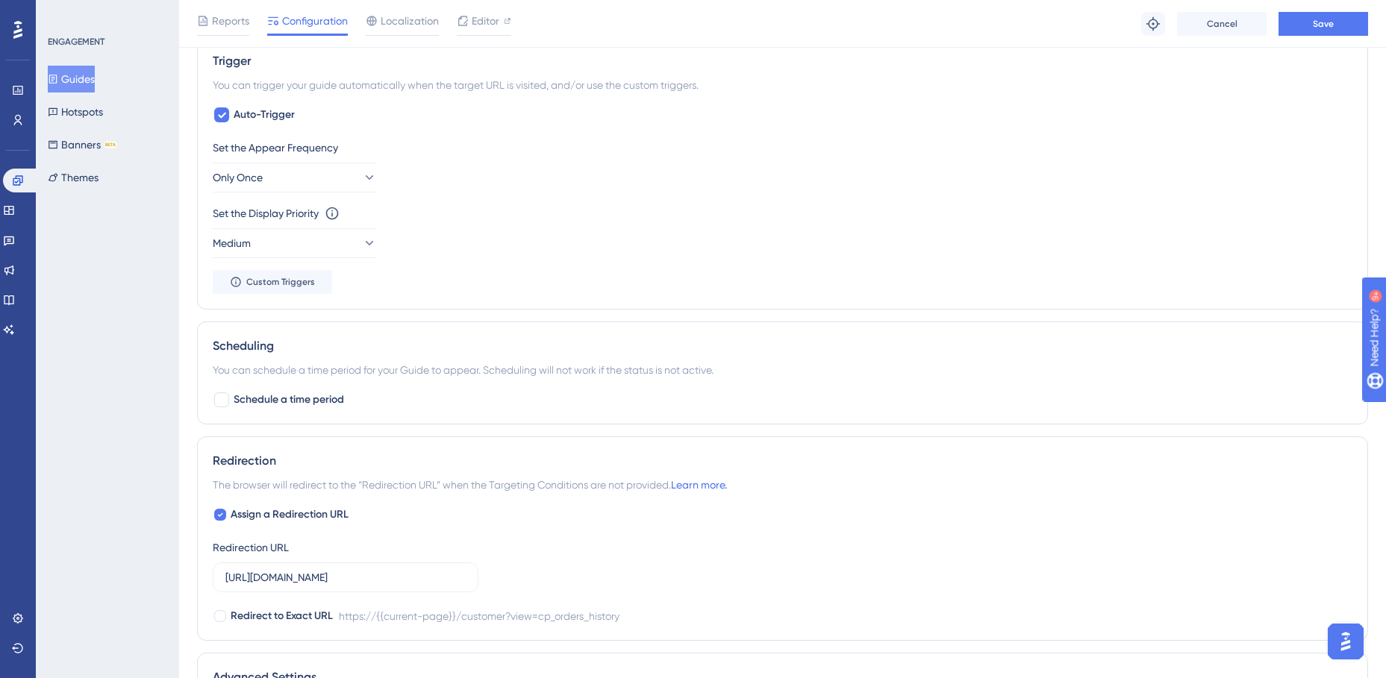
scroll to position [744, 0]
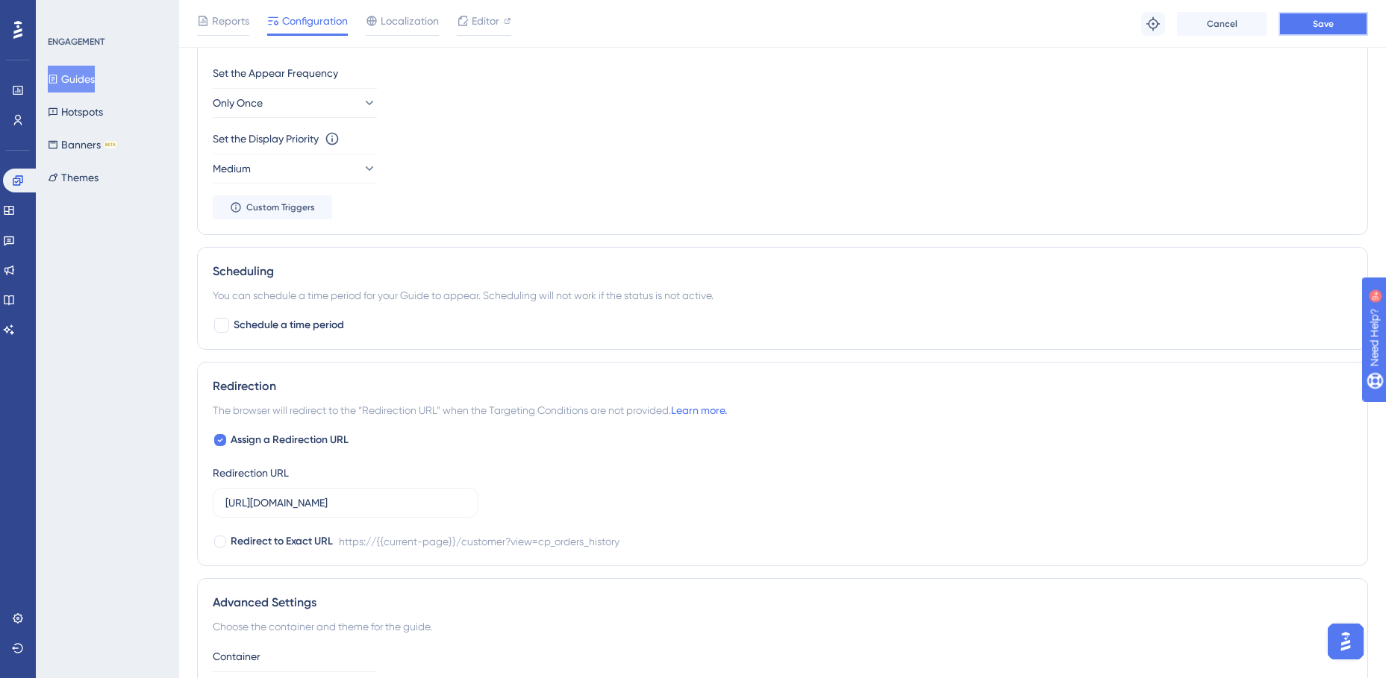
click at [1323, 28] on span "Save" at bounding box center [1323, 24] width 21 height 12
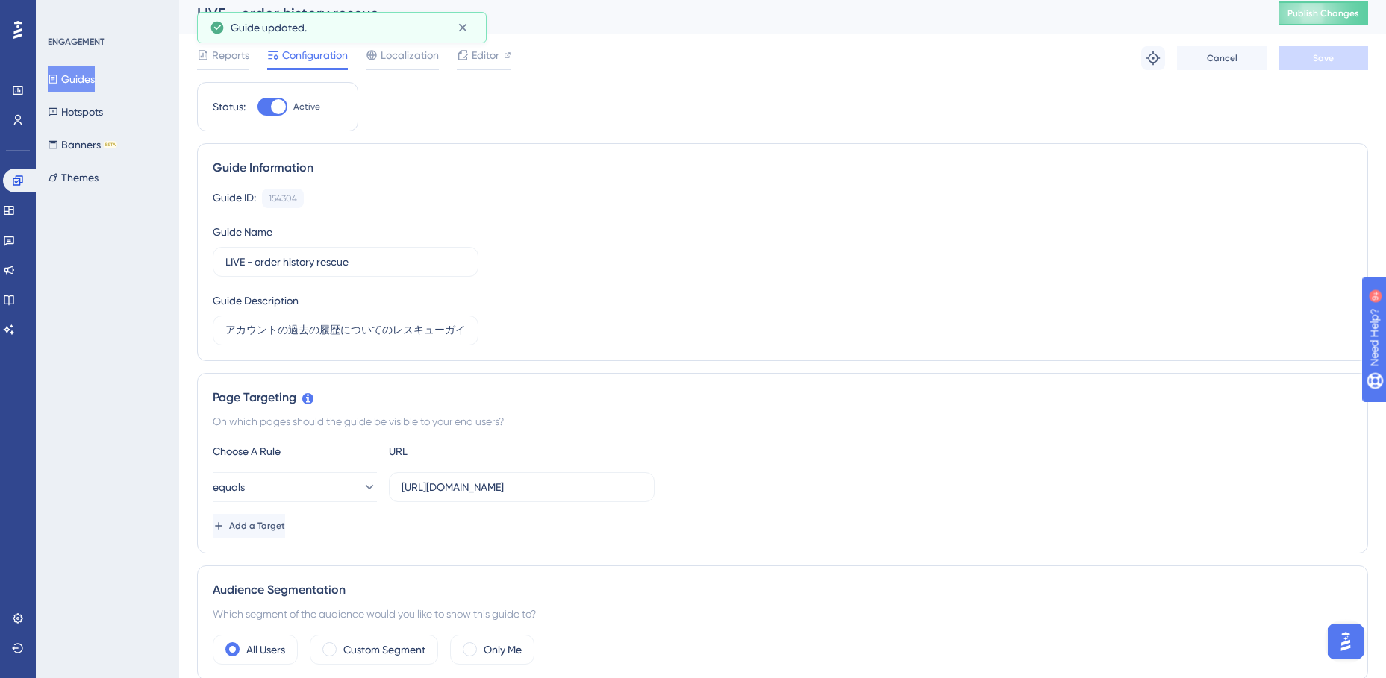
scroll to position [0, 0]
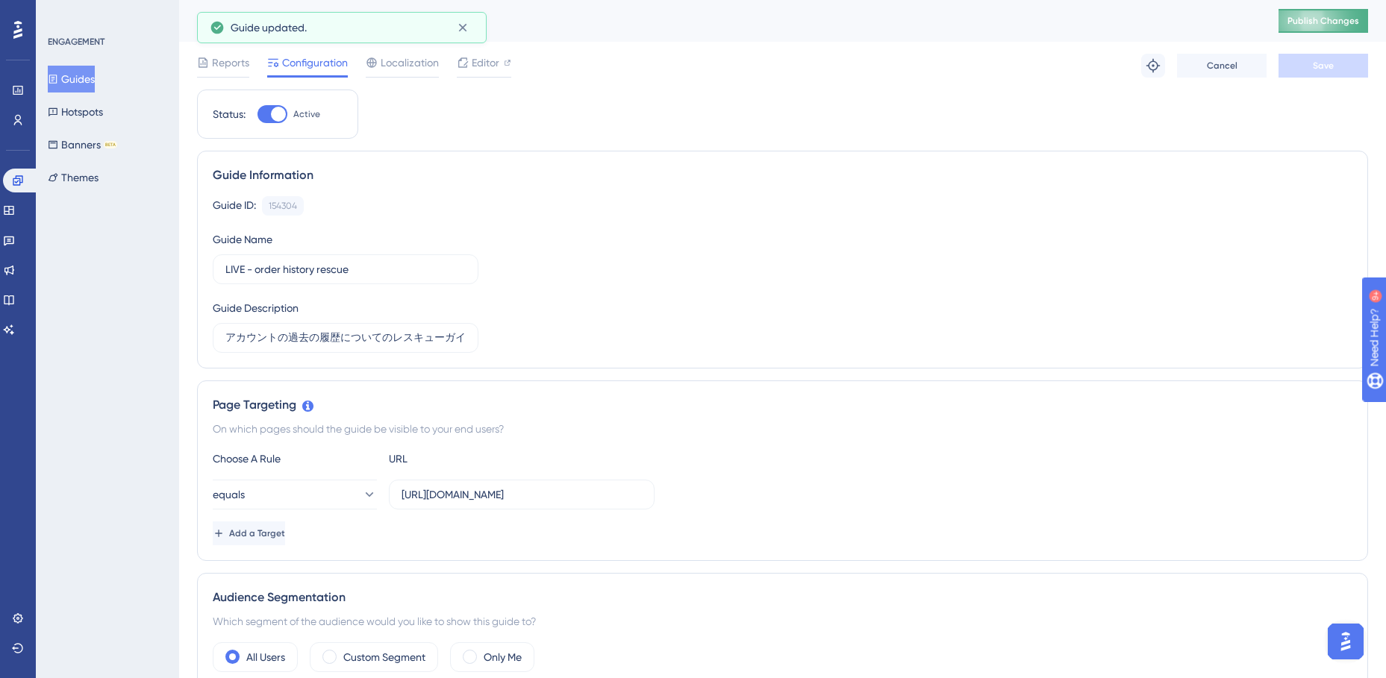
click at [1304, 19] on span "Publish Changes" at bounding box center [1323, 21] width 72 height 12
drag, startPoint x: 82, startPoint y: 78, endPoint x: 119, endPoint y: 92, distance: 39.7
click at [82, 78] on button "Guides" at bounding box center [71, 79] width 47 height 27
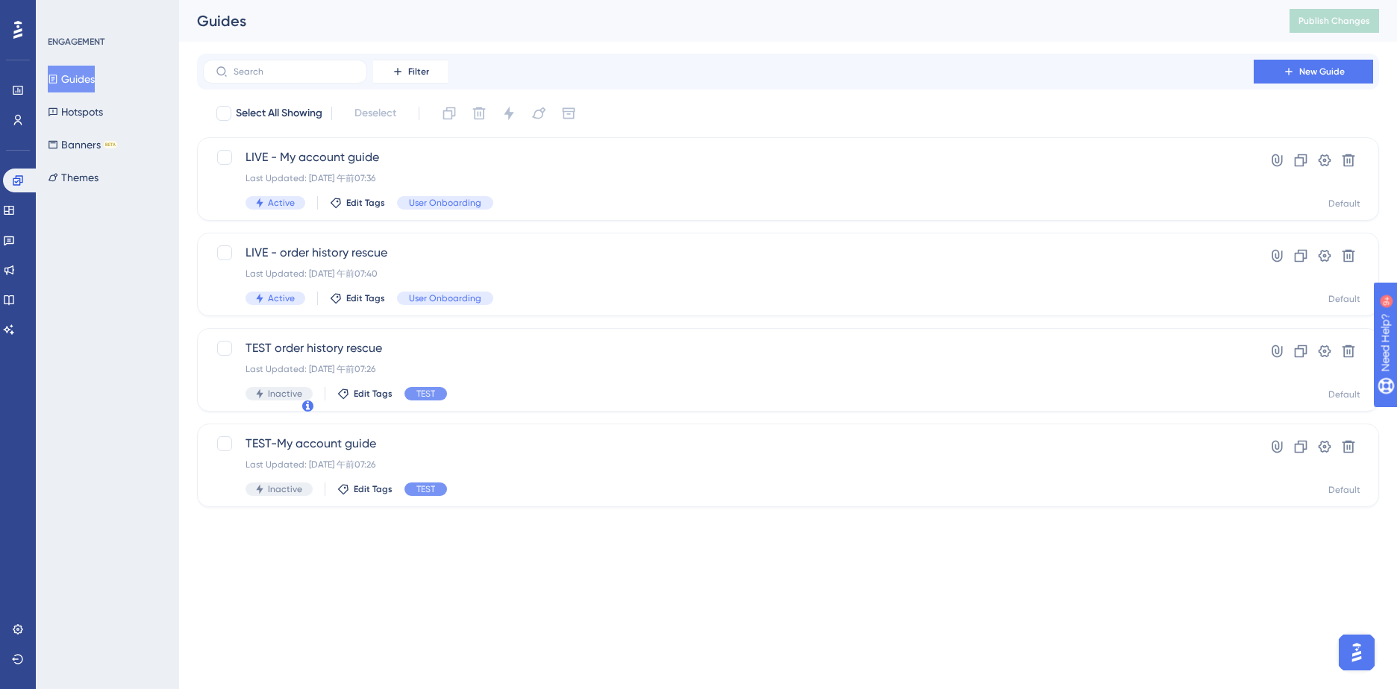
click at [76, 77] on button "Guides" at bounding box center [71, 79] width 47 height 27
click at [418, 175] on div "Last Updated: 2025年10月16日 午前07:36" at bounding box center [728, 178] width 966 height 12
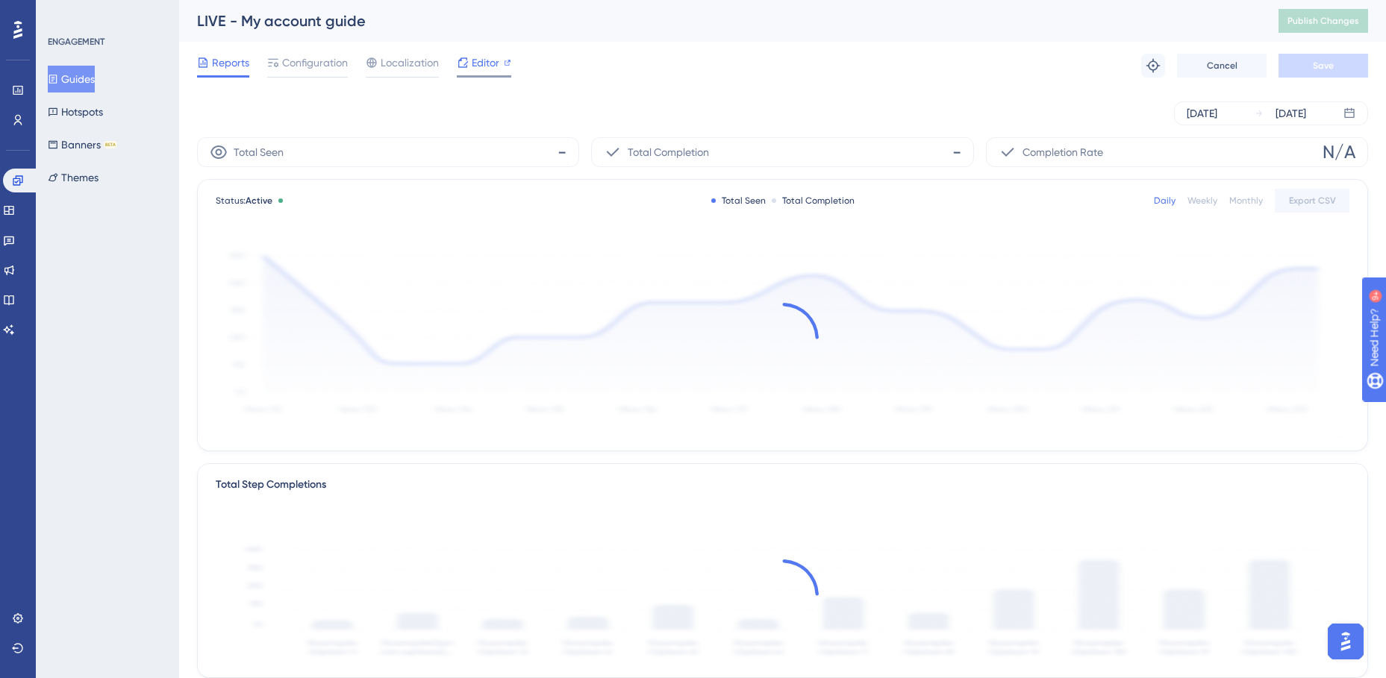
click at [481, 61] on span "Editor" at bounding box center [486, 63] width 28 height 18
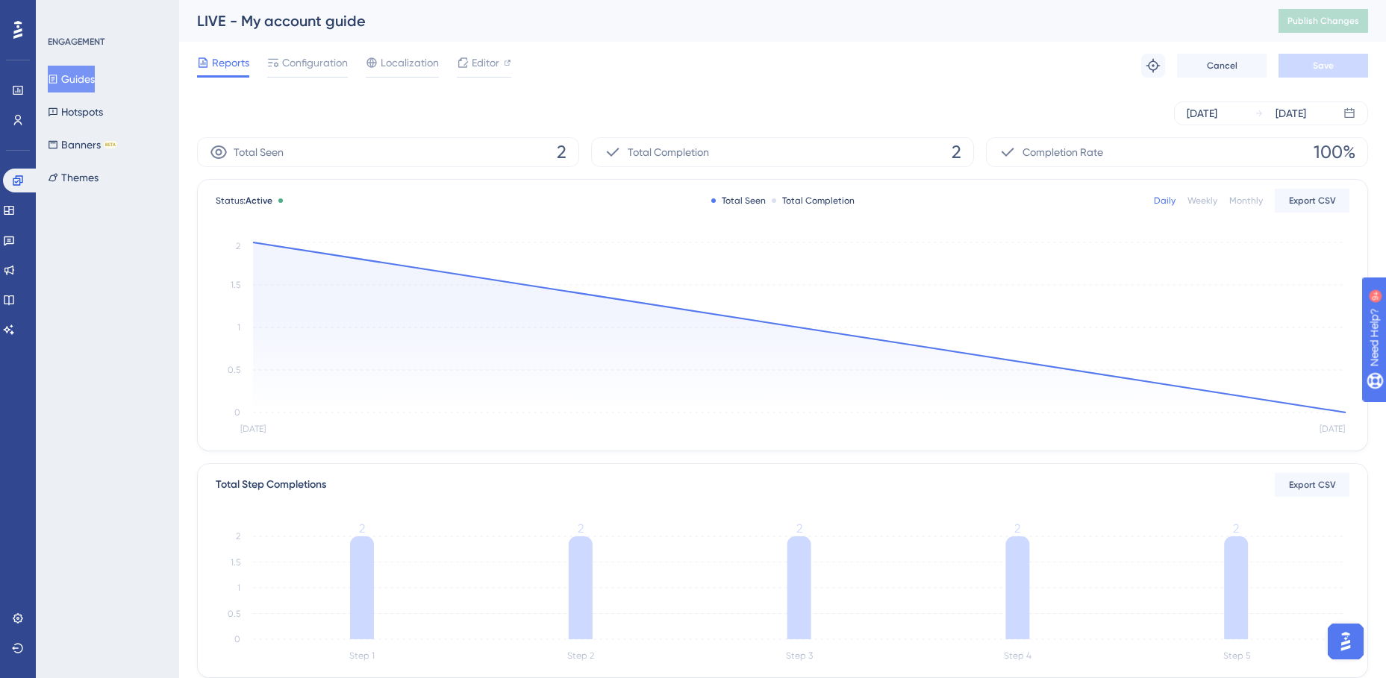
click at [320, 66] on span "Configuration" at bounding box center [315, 63] width 66 height 18
click at [313, 63] on span "Configuration" at bounding box center [315, 63] width 66 height 18
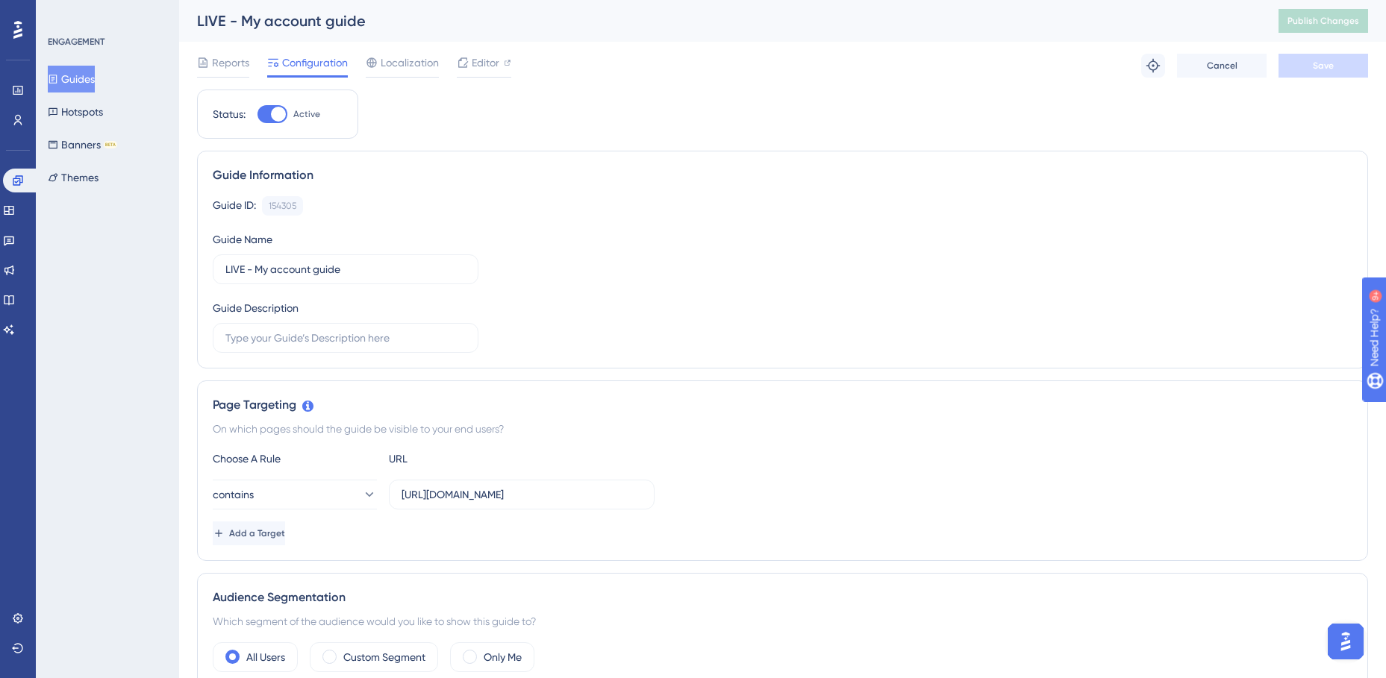
scroll to position [75, 0]
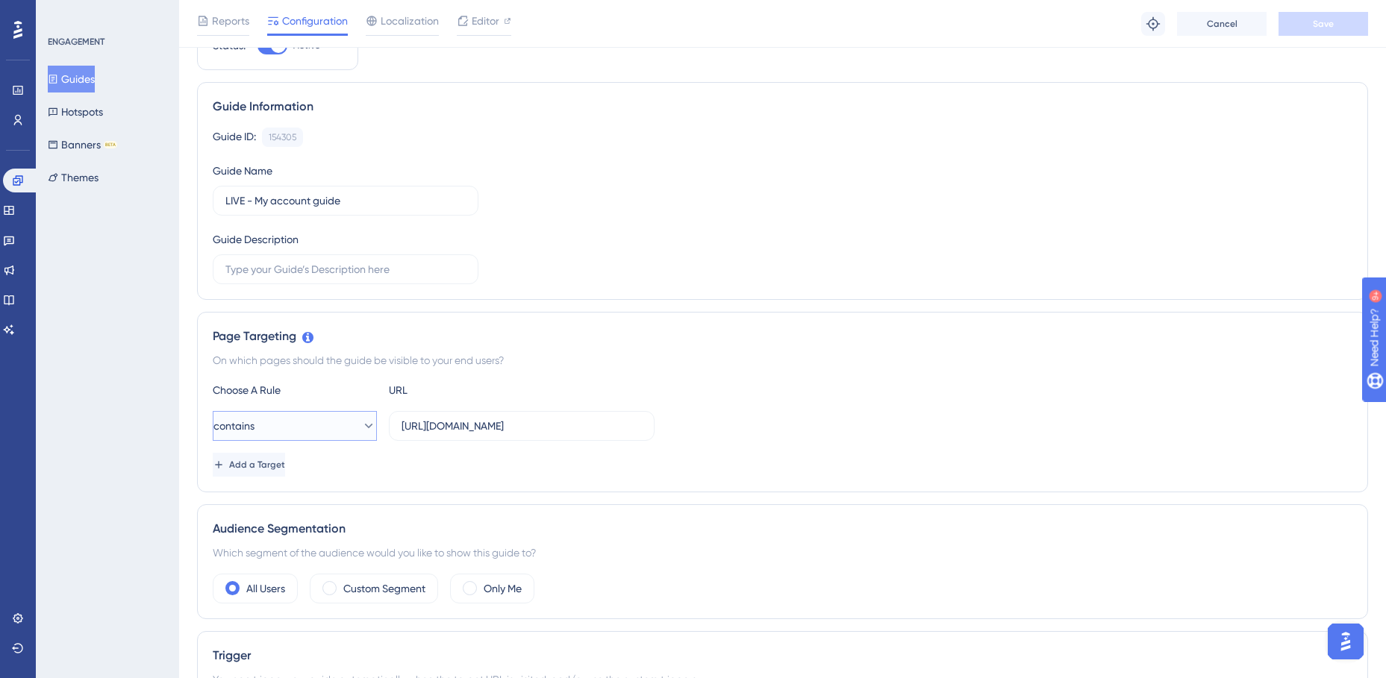
click at [361, 423] on icon at bounding box center [368, 426] width 15 height 15
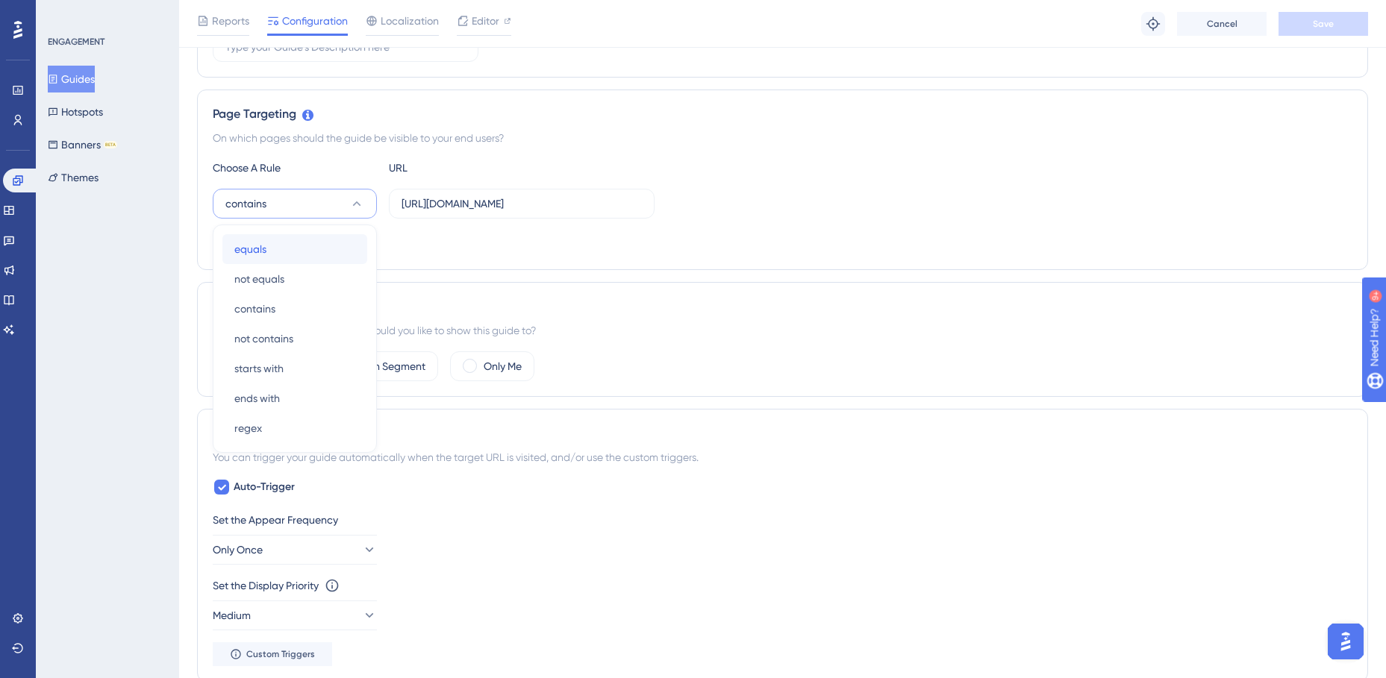
click at [264, 247] on span "equals" at bounding box center [250, 249] width 32 height 18
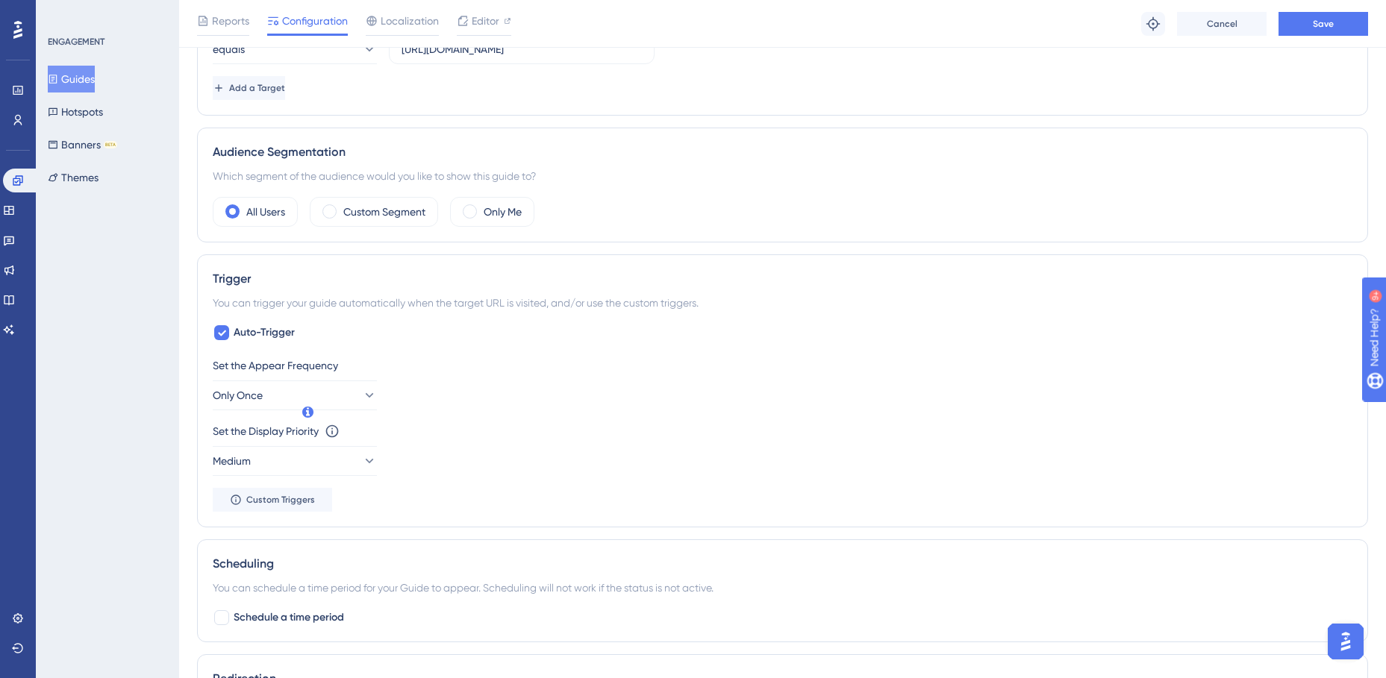
scroll to position [521, 0]
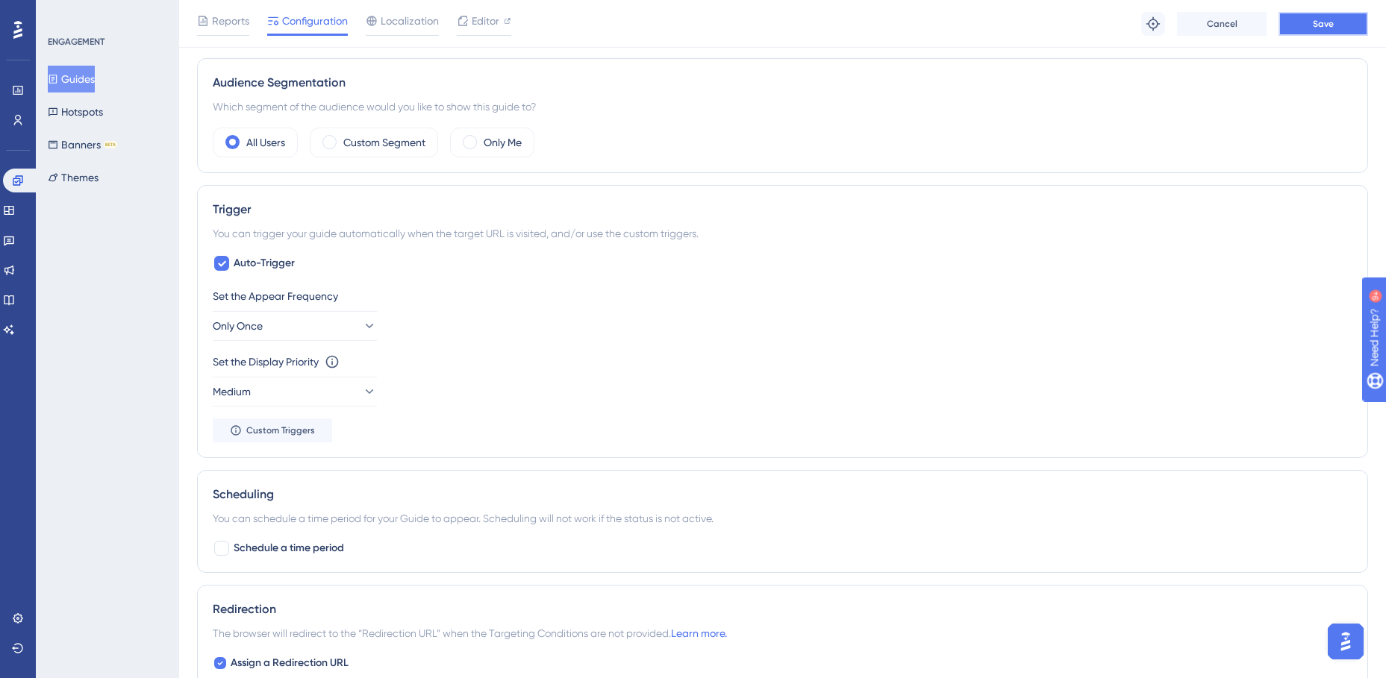
click at [1324, 28] on span "Save" at bounding box center [1323, 24] width 21 height 12
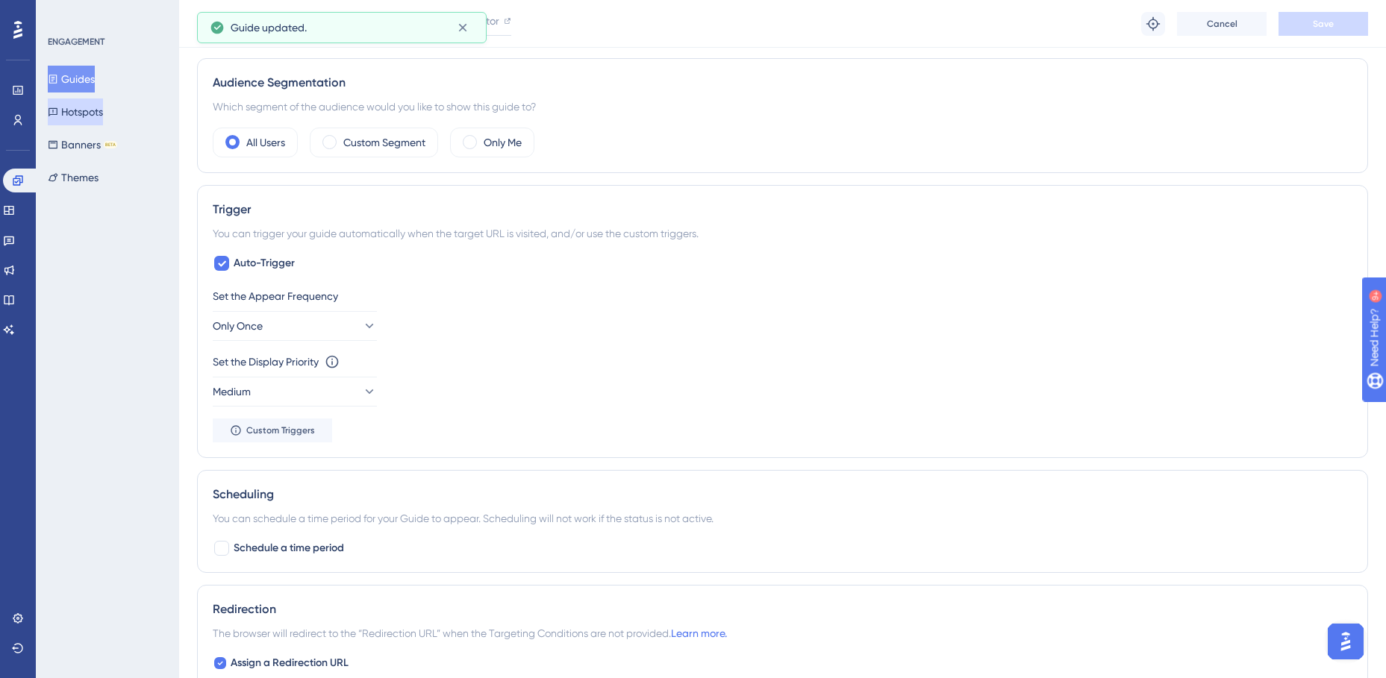
click at [78, 111] on button "Hotspots" at bounding box center [75, 111] width 55 height 27
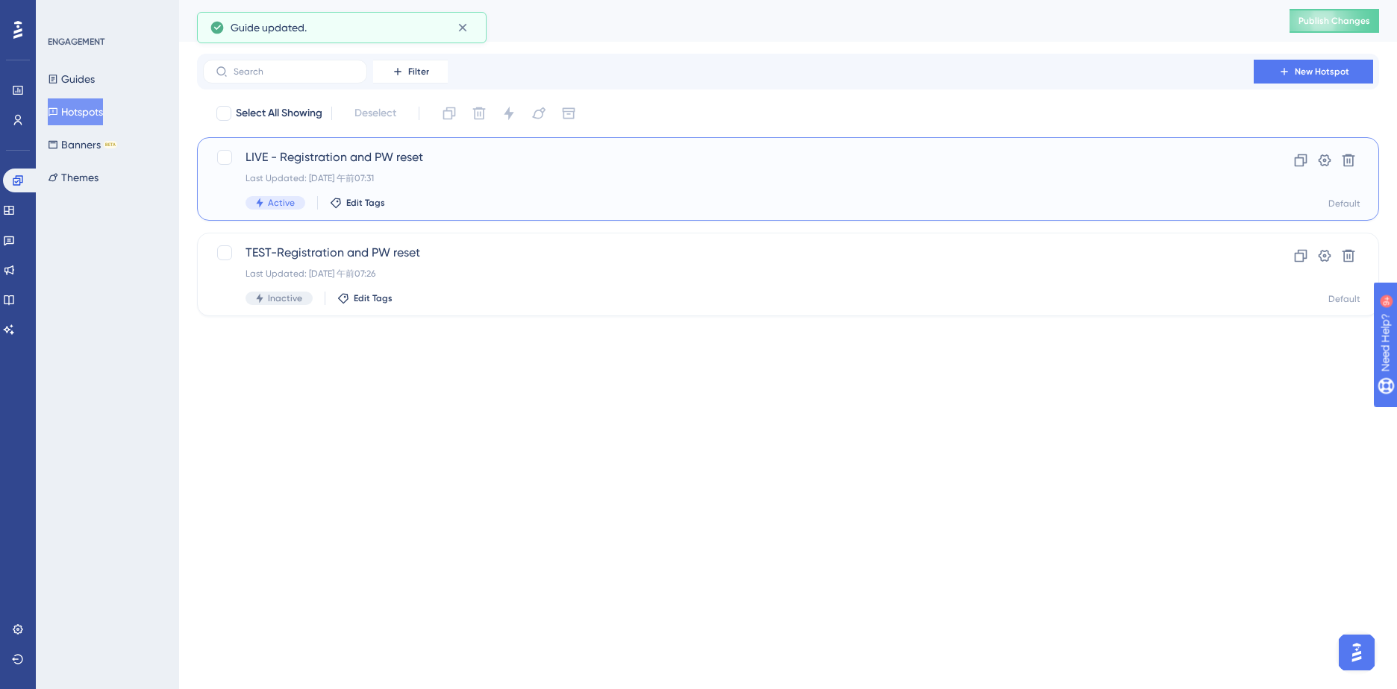
click at [379, 154] on span "LIVE - Registration and PW reset" at bounding box center [728, 157] width 966 height 18
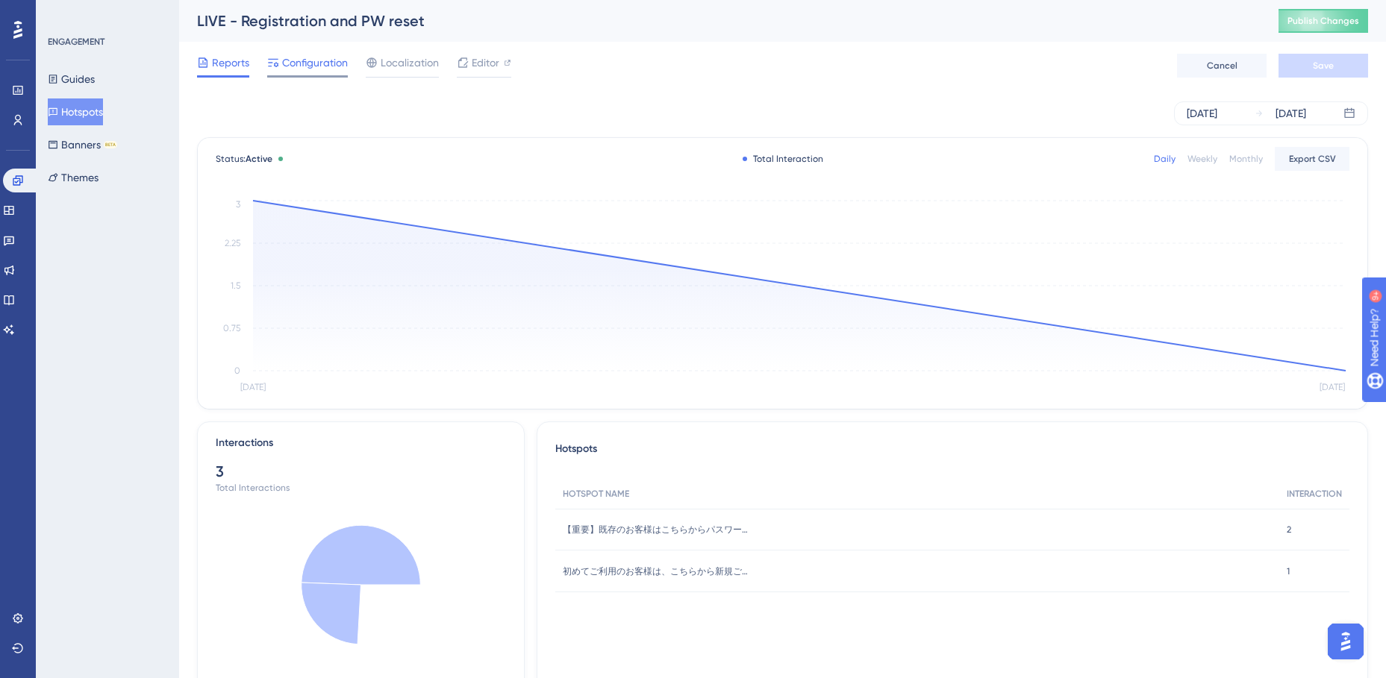
click at [309, 62] on span "Configuration" at bounding box center [315, 63] width 66 height 18
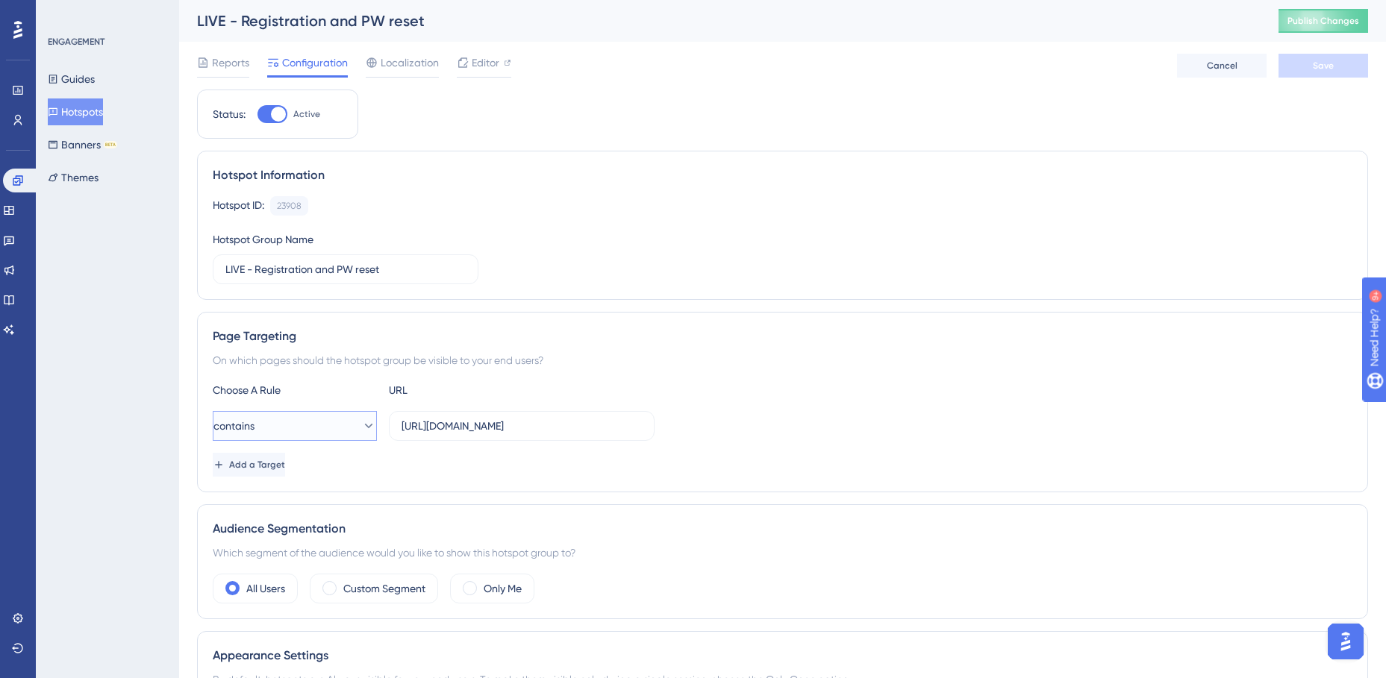
click at [362, 421] on icon at bounding box center [368, 426] width 15 height 15
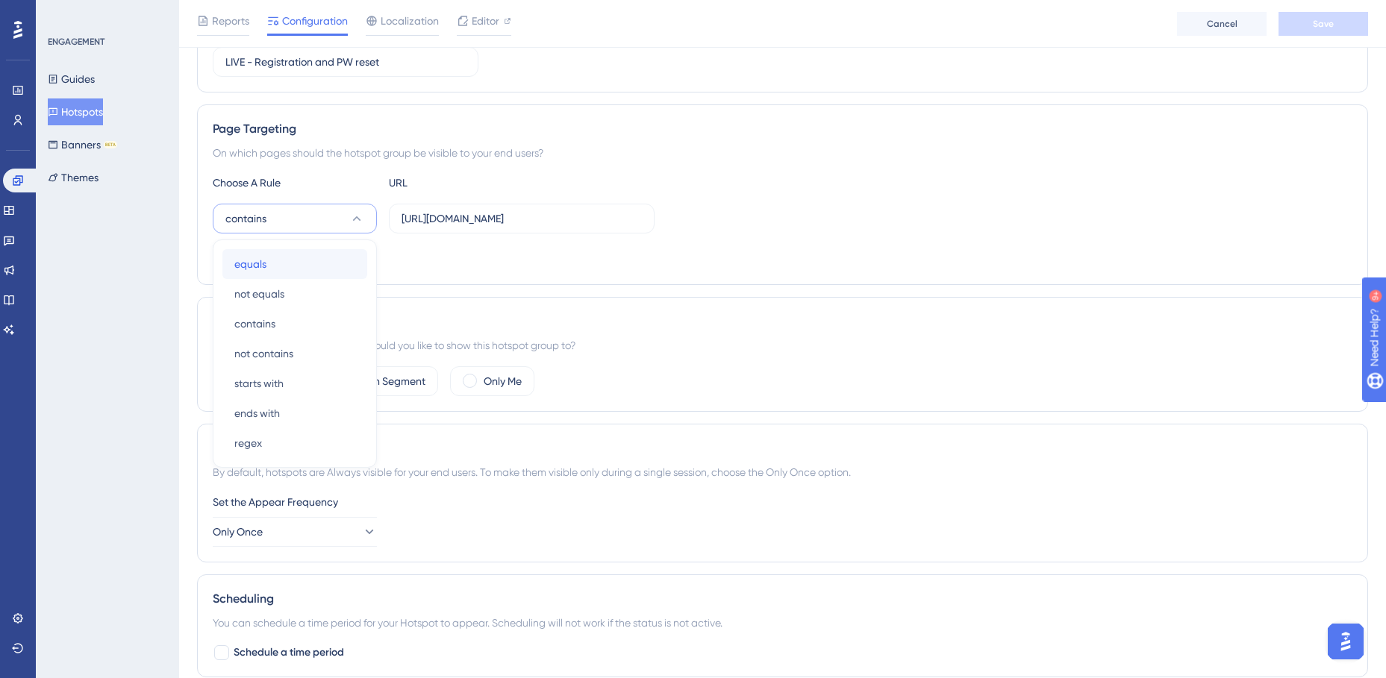
click at [279, 260] on div "equals equals" at bounding box center [294, 264] width 121 height 30
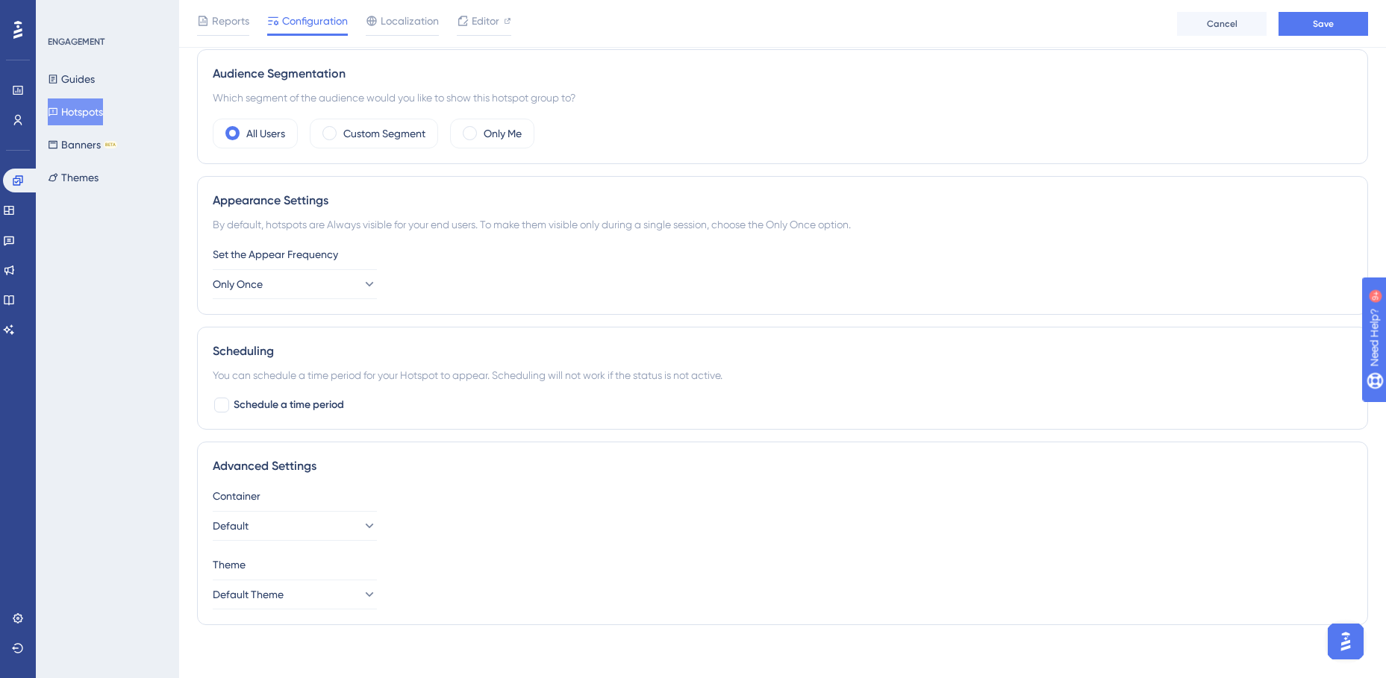
scroll to position [468, 0]
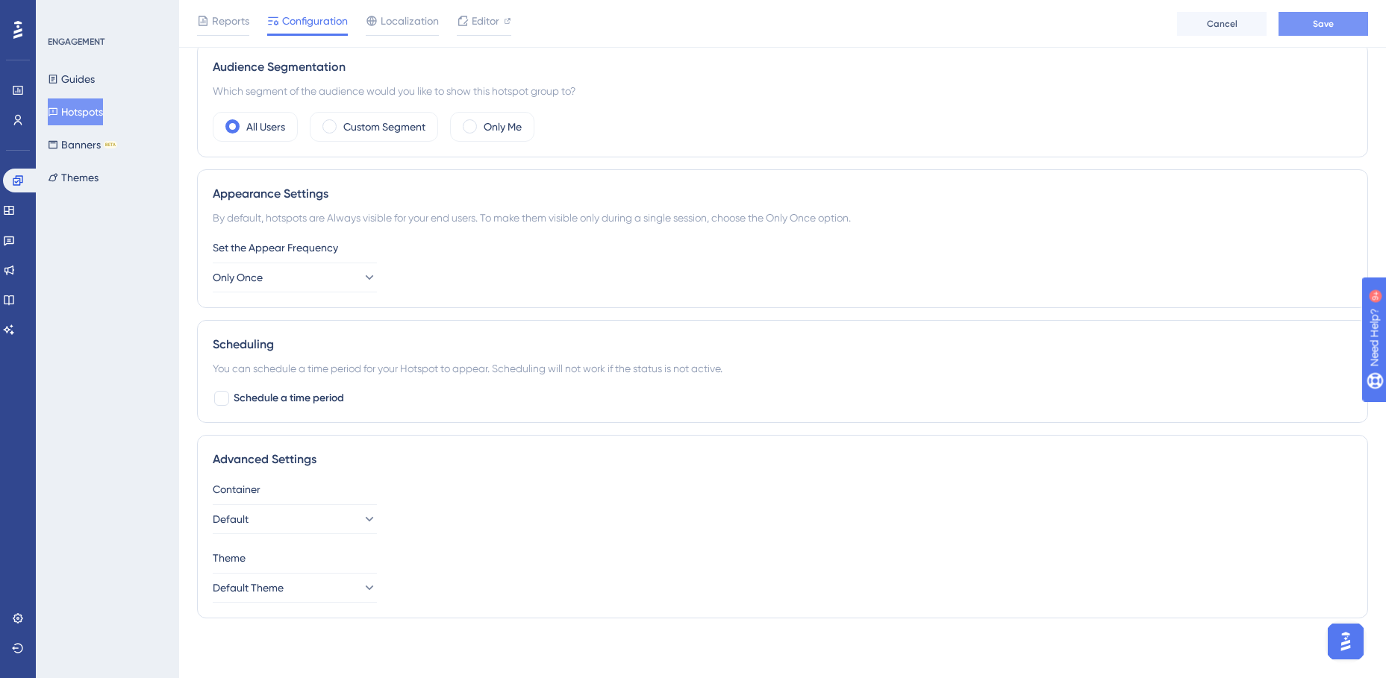
click at [1317, 27] on span "Save" at bounding box center [1323, 24] width 21 height 12
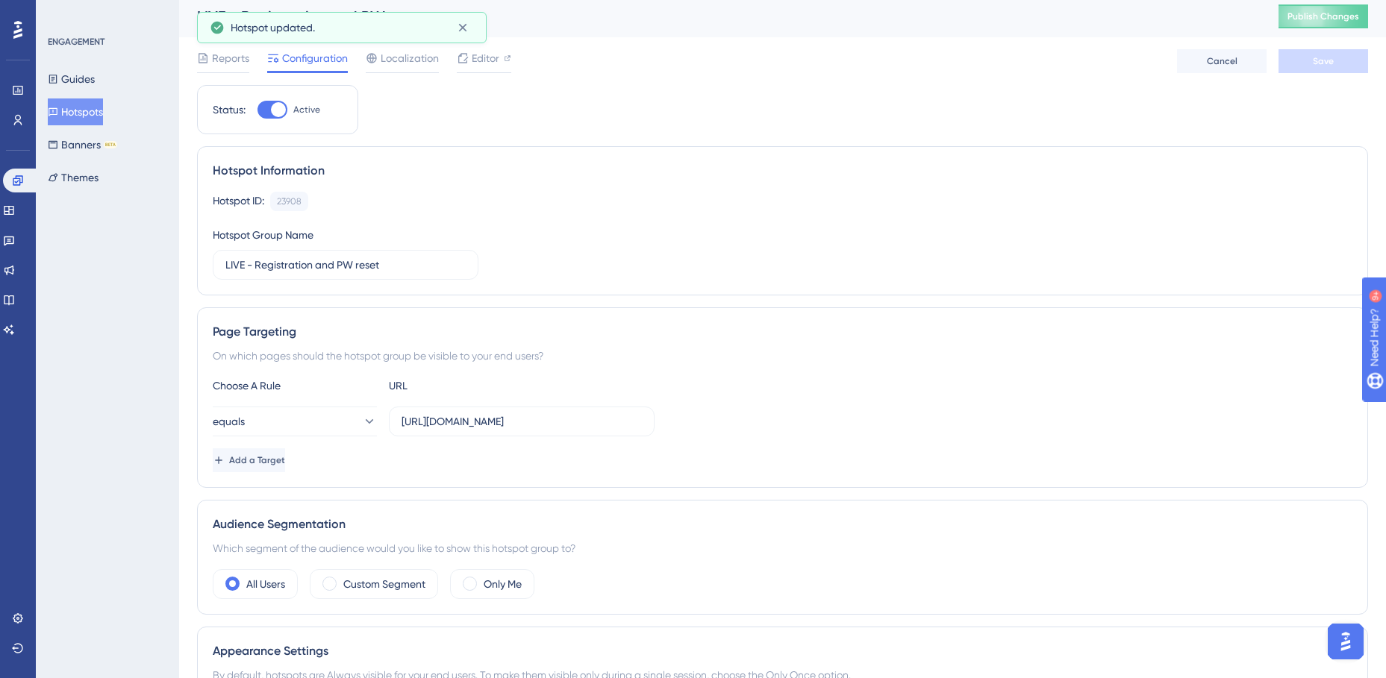
scroll to position [0, 0]
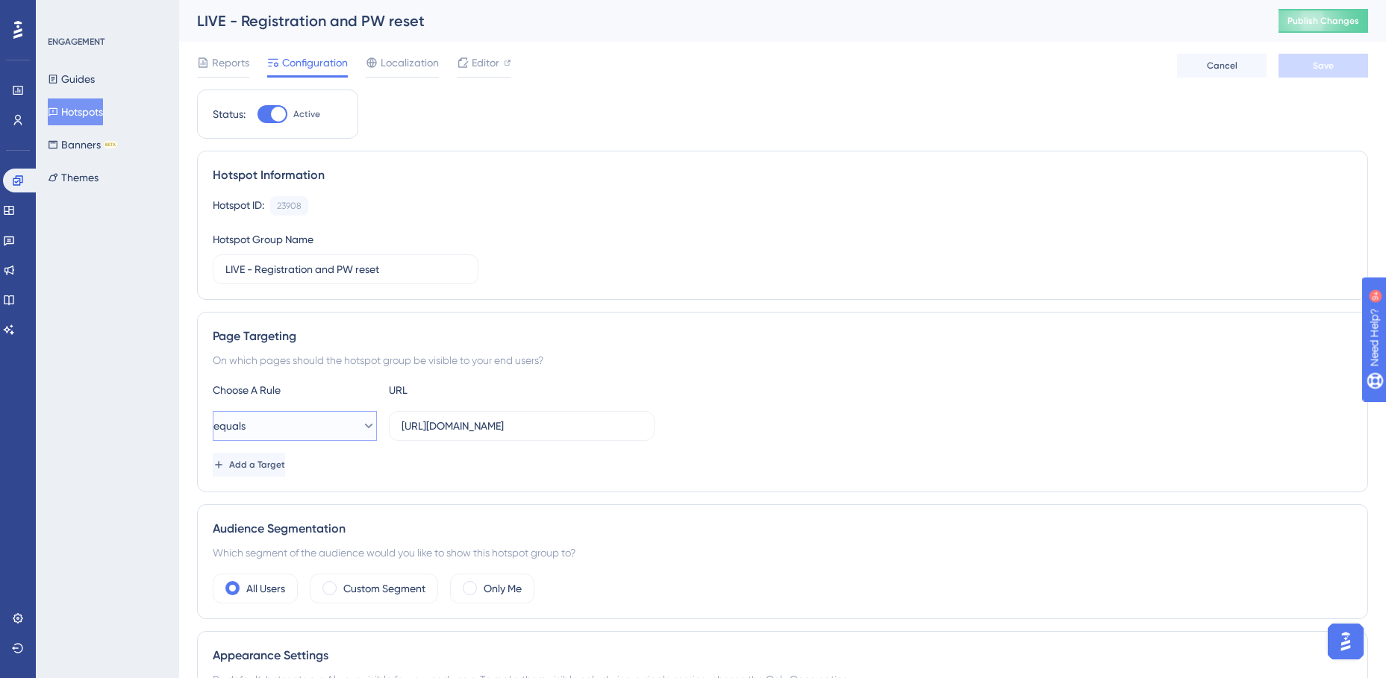
click at [361, 428] on icon at bounding box center [368, 426] width 15 height 15
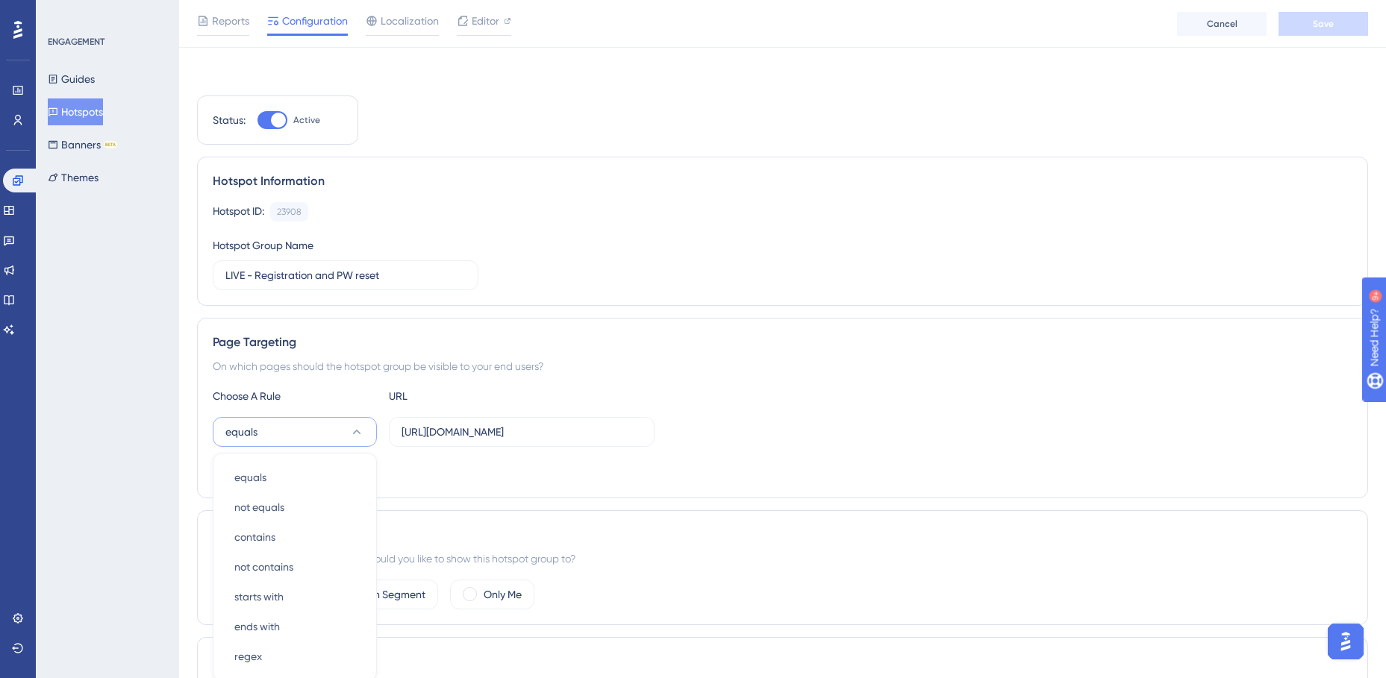
scroll to position [222, 0]
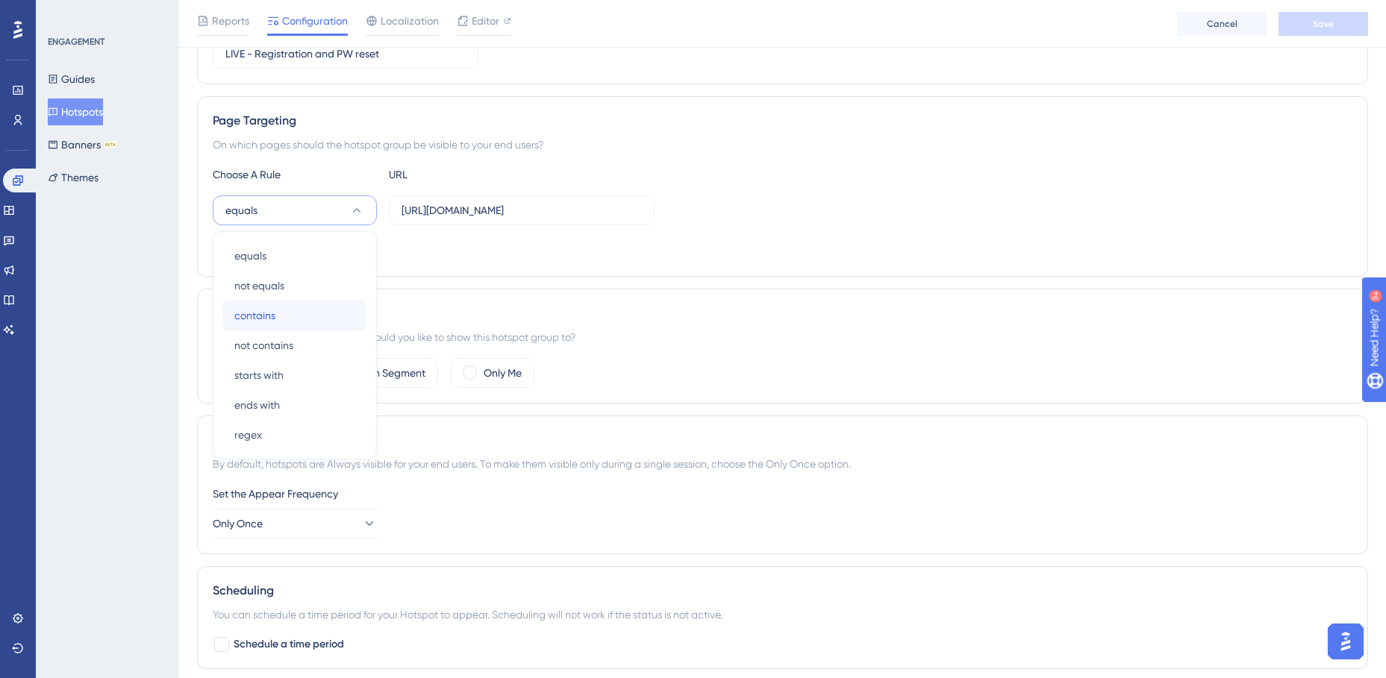
click at [265, 312] on span "contains" at bounding box center [254, 316] width 41 height 18
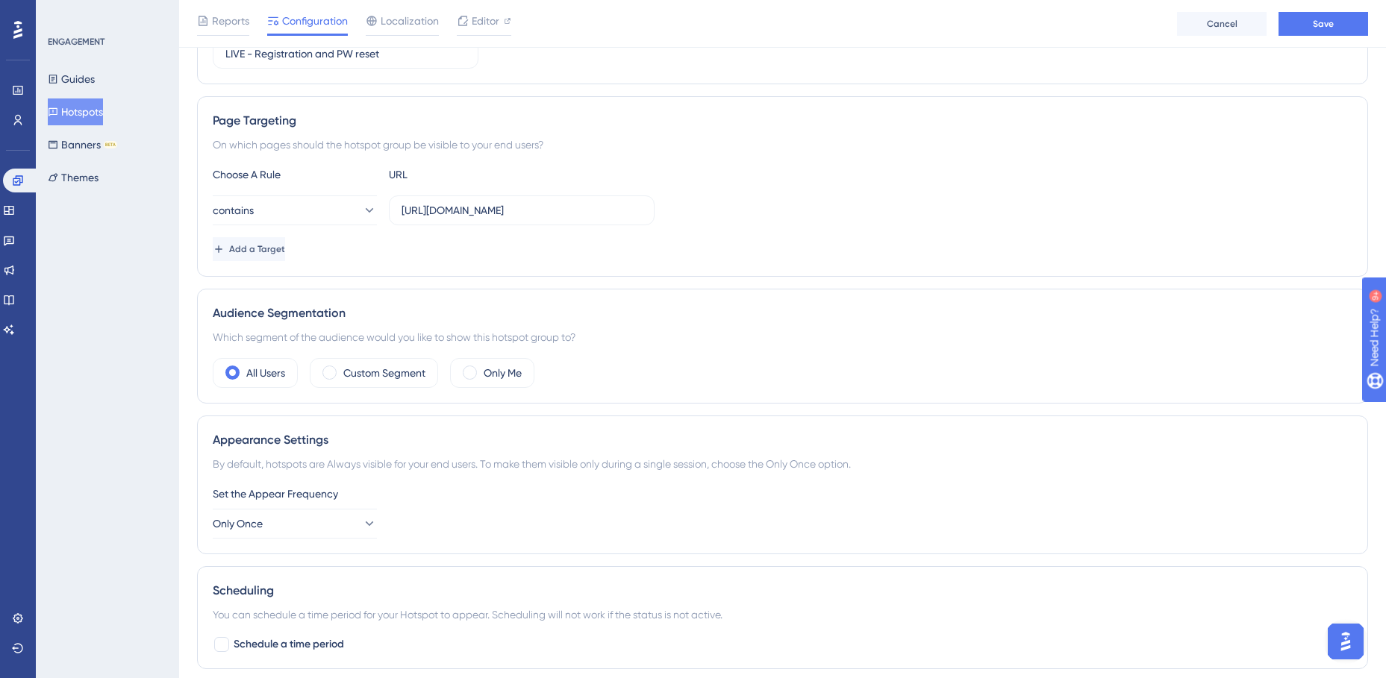
click at [801, 166] on div "Choose A Rule URL" at bounding box center [782, 175] width 1139 height 18
click at [1337, 27] on button "Save" at bounding box center [1323, 24] width 90 height 24
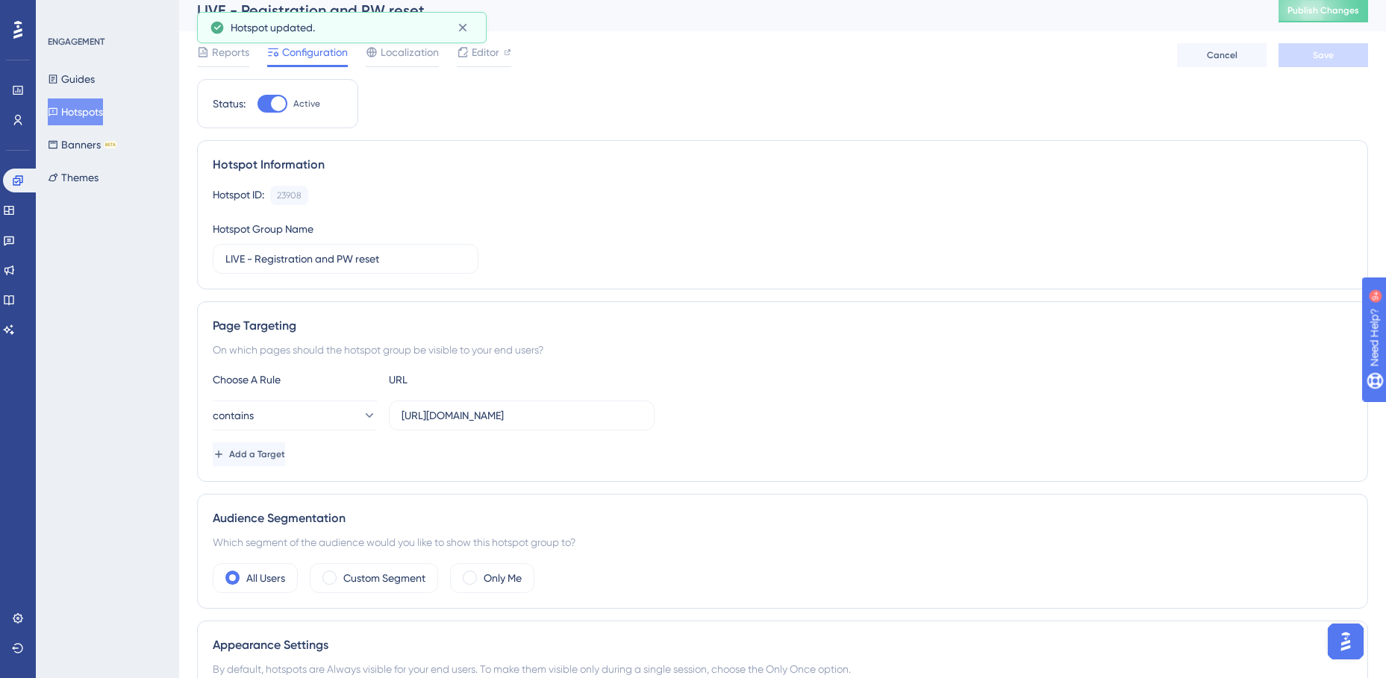
scroll to position [0, 0]
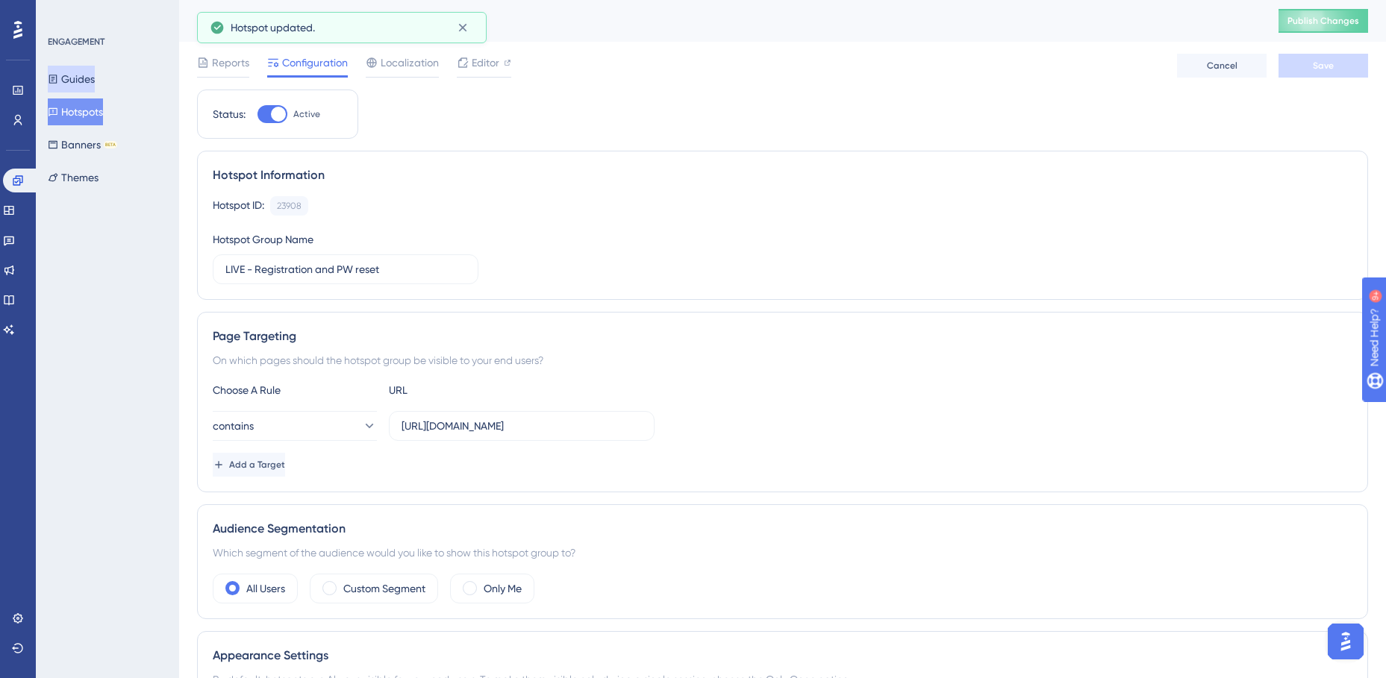
click at [95, 81] on button "Guides" at bounding box center [71, 79] width 47 height 27
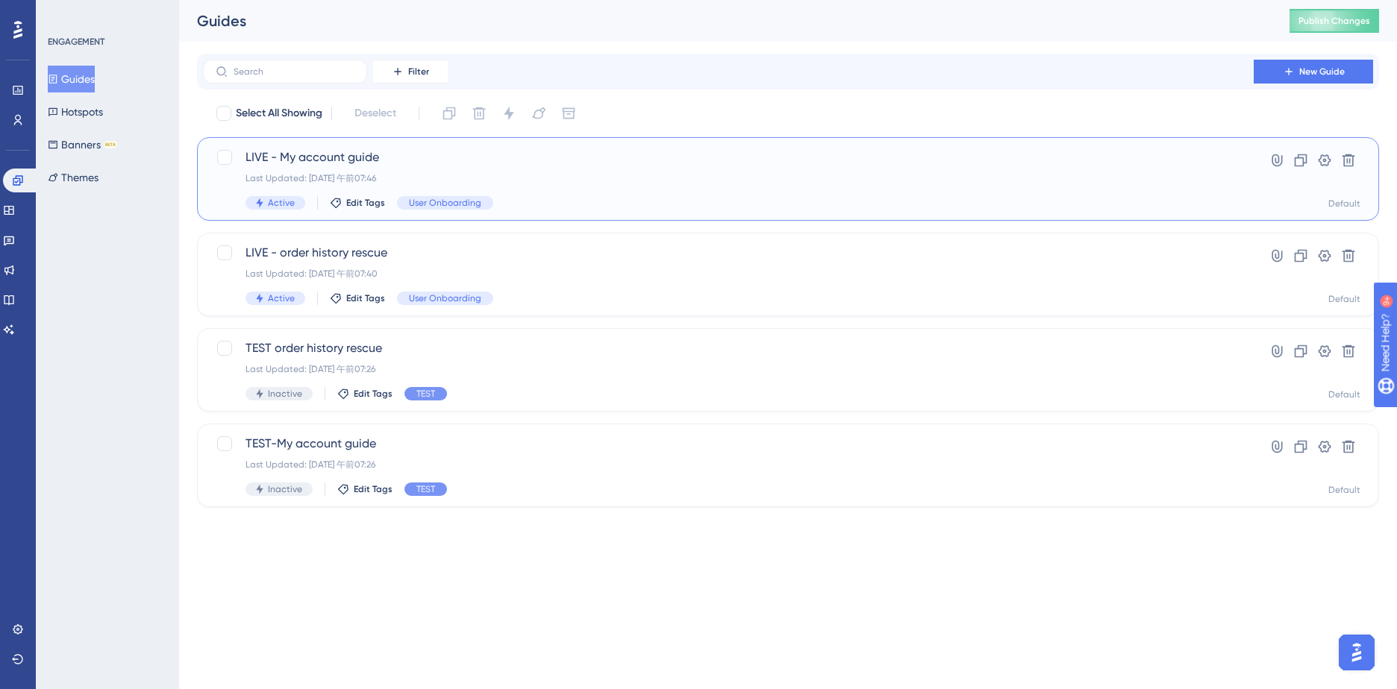
click at [381, 161] on span "LIVE - My account guide" at bounding box center [728, 157] width 966 height 18
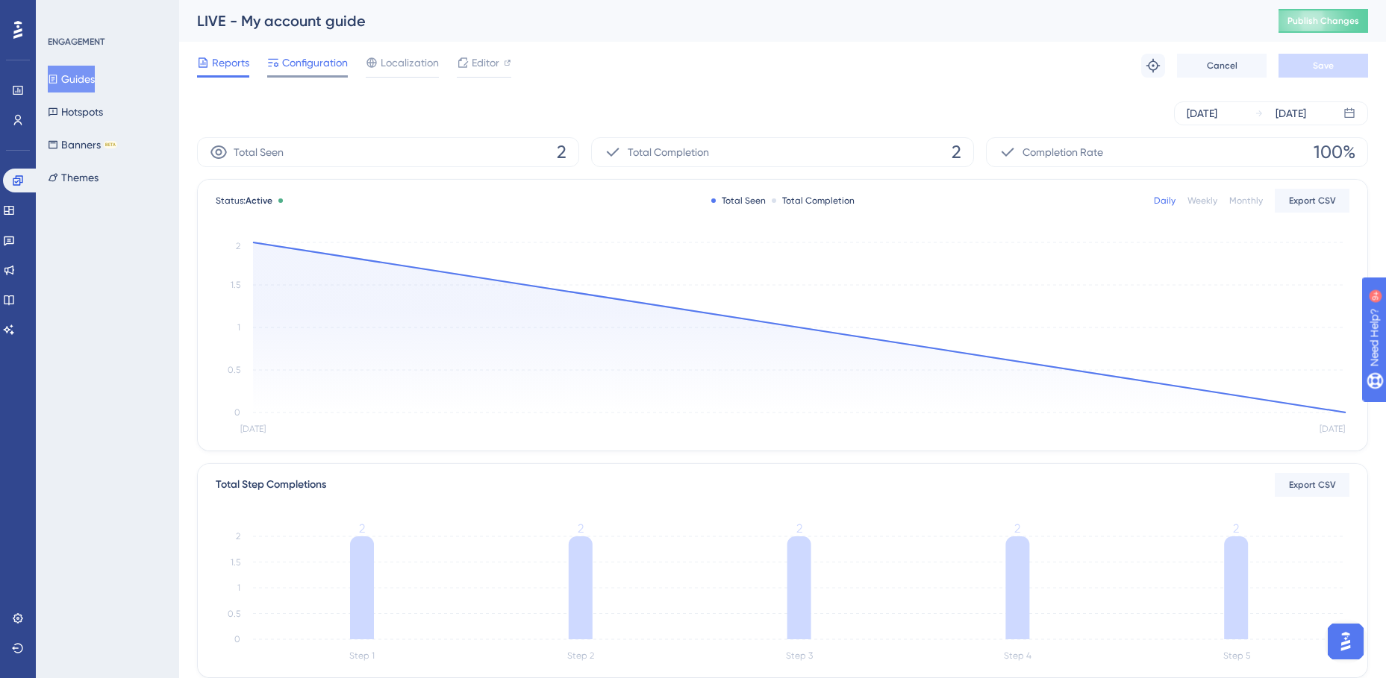
click at [325, 68] on span "Configuration" at bounding box center [315, 63] width 66 height 18
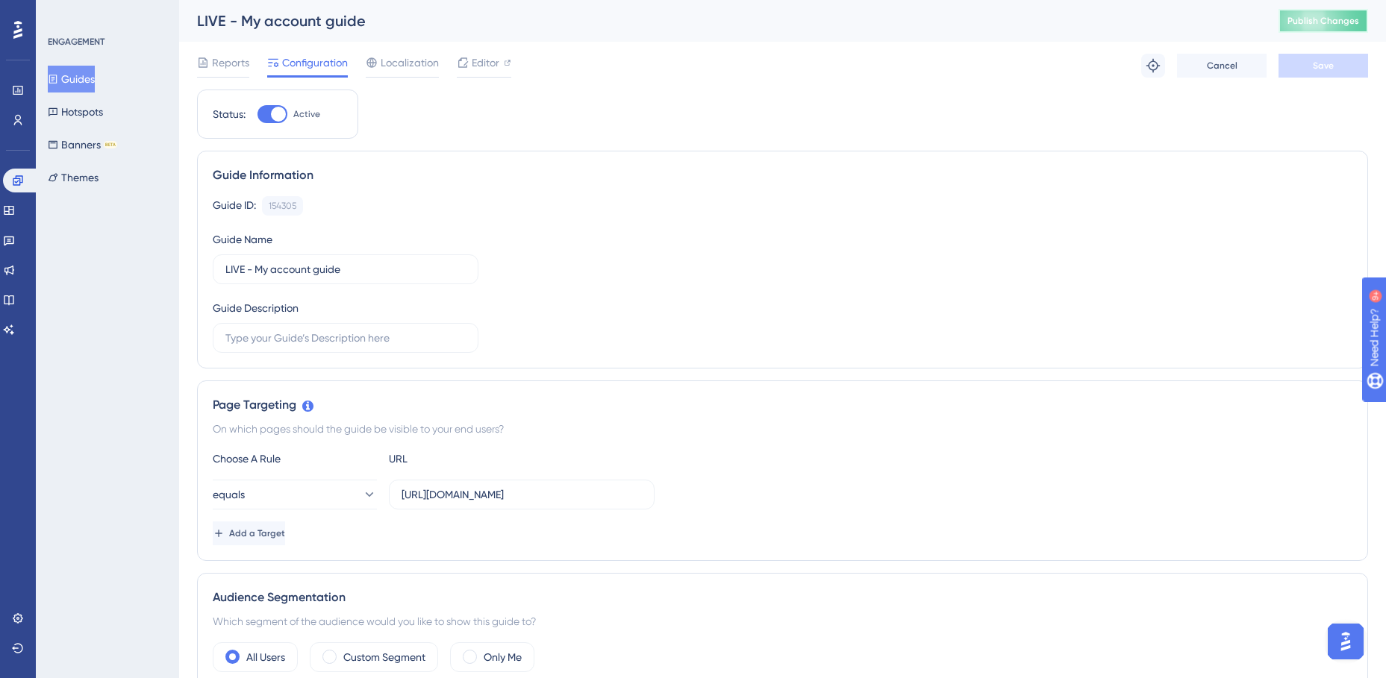
click at [1304, 31] on button "Publish Changes" at bounding box center [1323, 21] width 90 height 24
click at [57, 80] on icon at bounding box center [53, 79] width 8 height 9
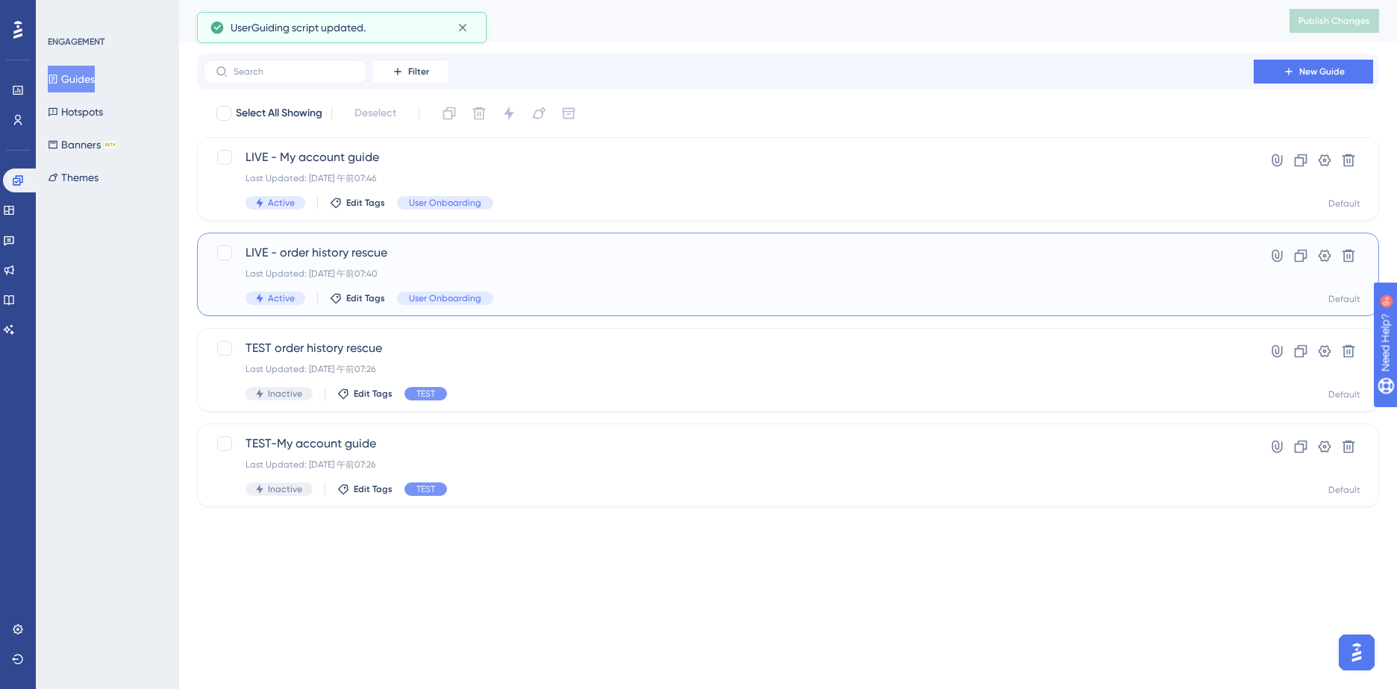
click at [287, 246] on span "LIVE - order history rescue" at bounding box center [728, 253] width 966 height 18
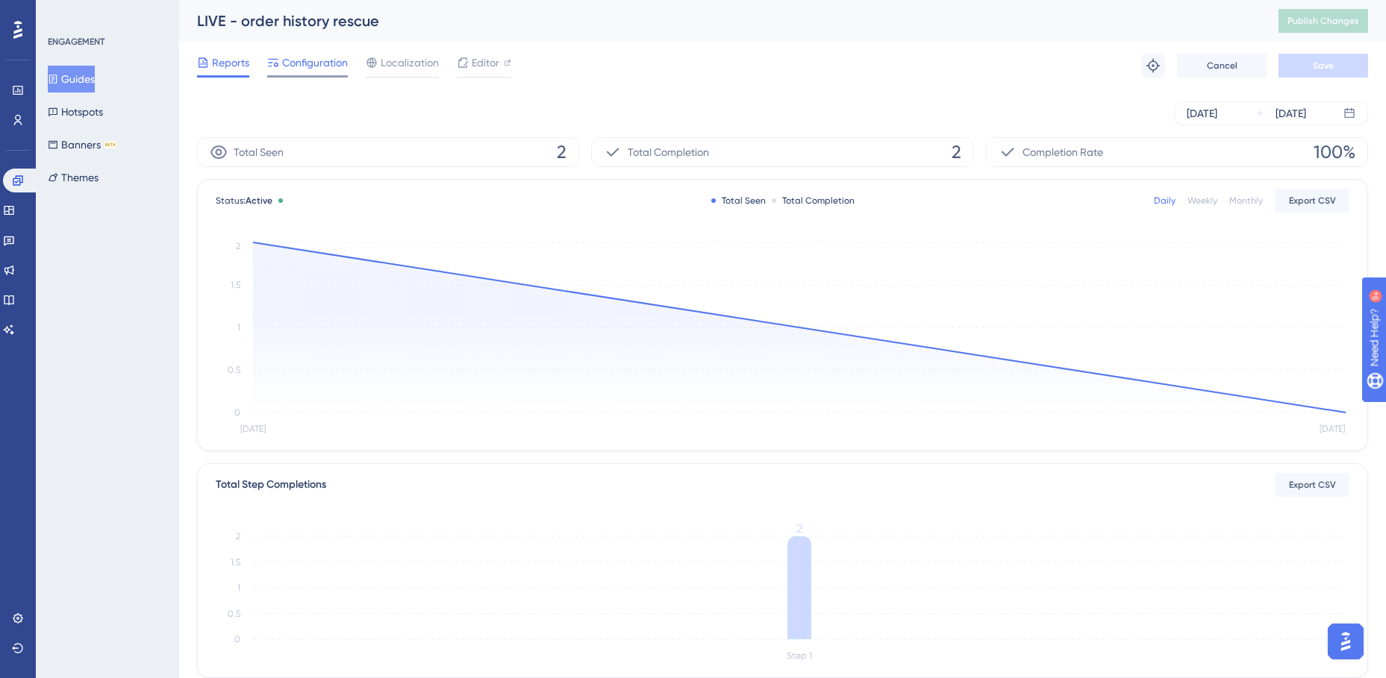
click at [331, 66] on span "Configuration" at bounding box center [315, 63] width 66 height 18
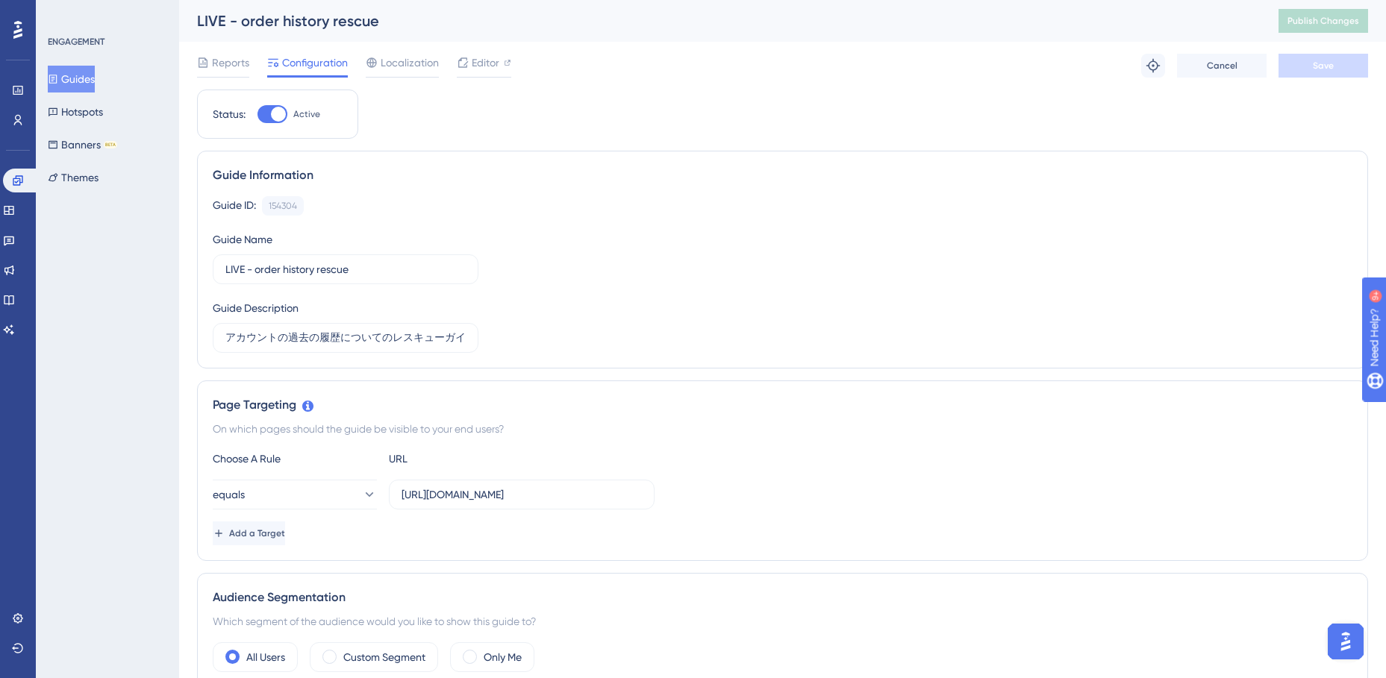
click at [953, 78] on div "Reports Configuration Localization Editor Troubleshoot Cancel Save" at bounding box center [782, 66] width 1171 height 48
click at [84, 117] on button "Hotspots" at bounding box center [75, 111] width 55 height 27
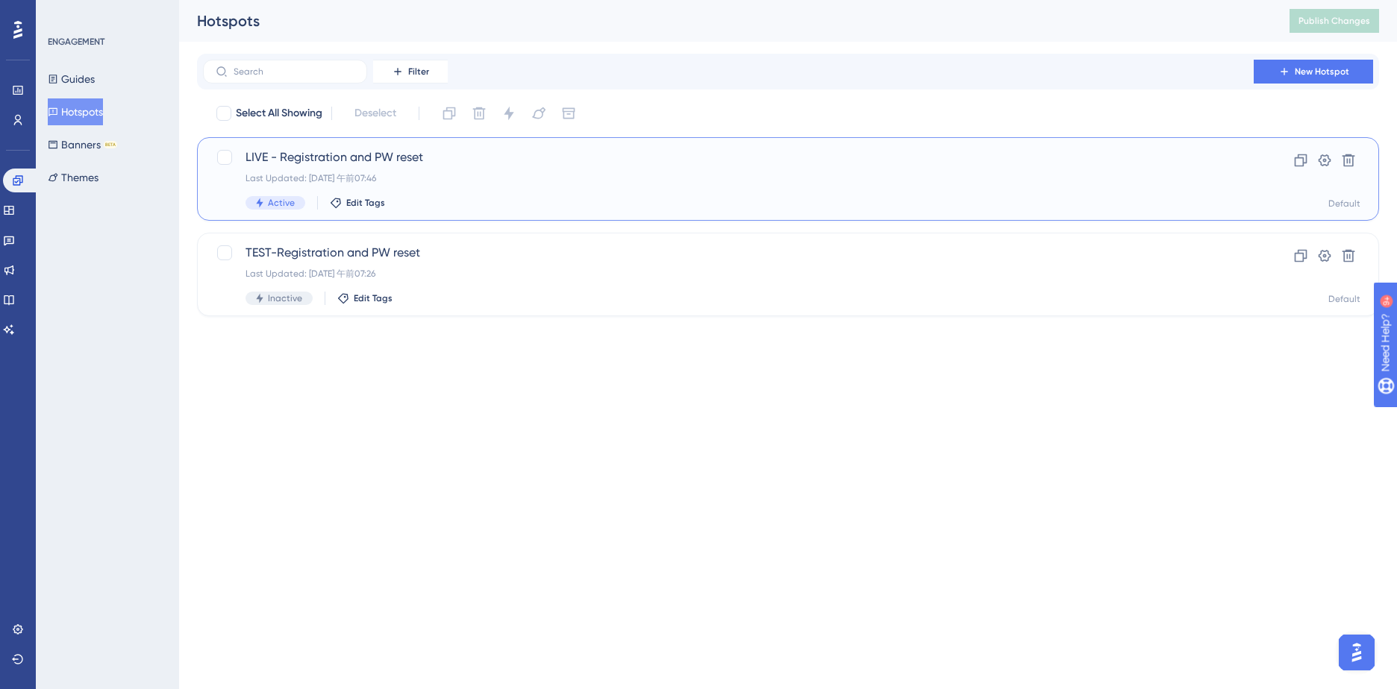
click at [489, 167] on div "LIVE - Registration and PW reset Last Updated: 2025年10月16日 午前07:46 Active Edit …" at bounding box center [728, 178] width 966 height 61
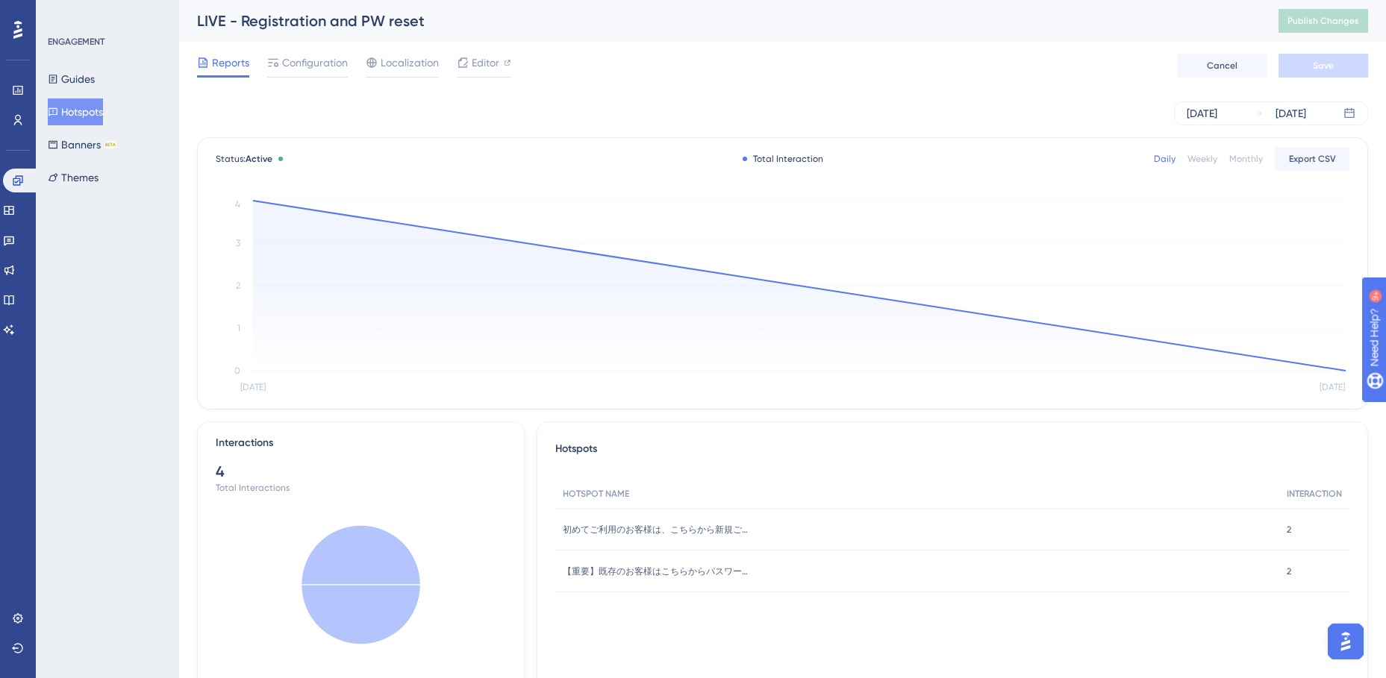
click at [322, 50] on div "Reports Configuration Localization Editor Cancel Save" at bounding box center [782, 66] width 1171 height 48
click at [319, 60] on span "Configuration" at bounding box center [315, 63] width 66 height 18
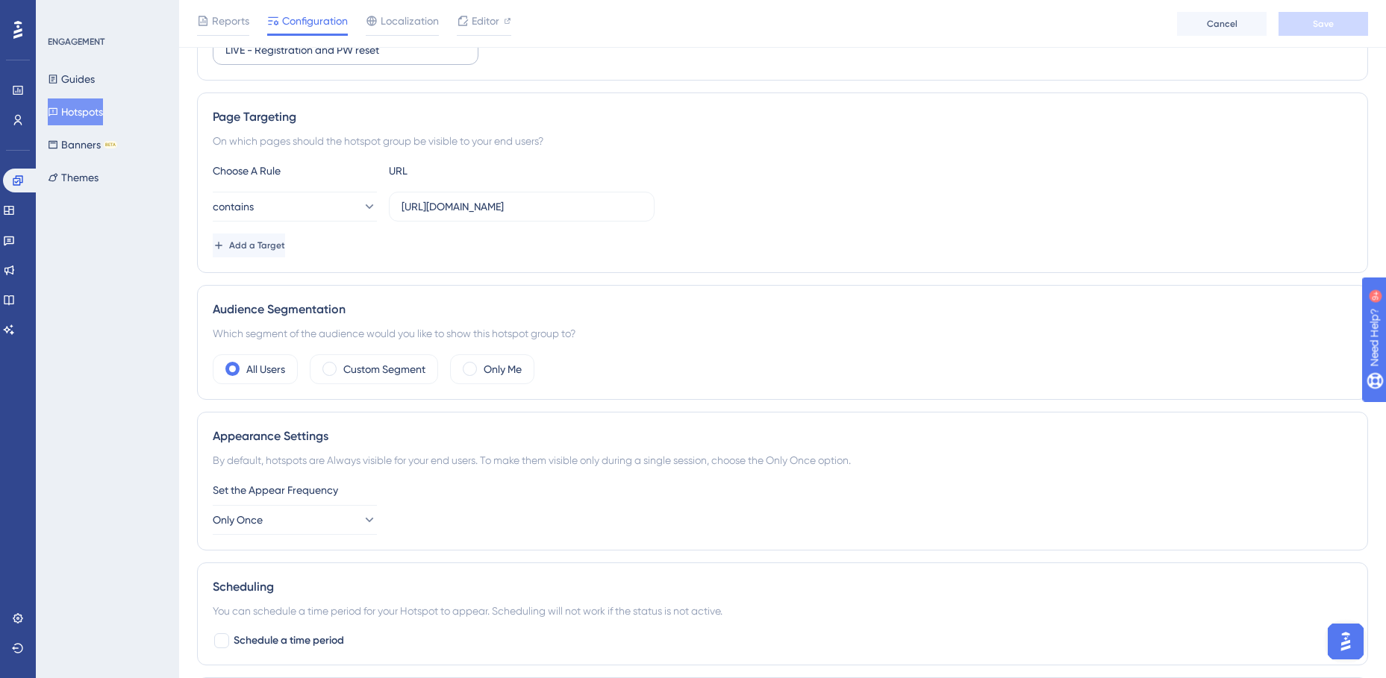
scroll to position [224, 0]
